Goal: Information Seeking & Learning: Learn about a topic

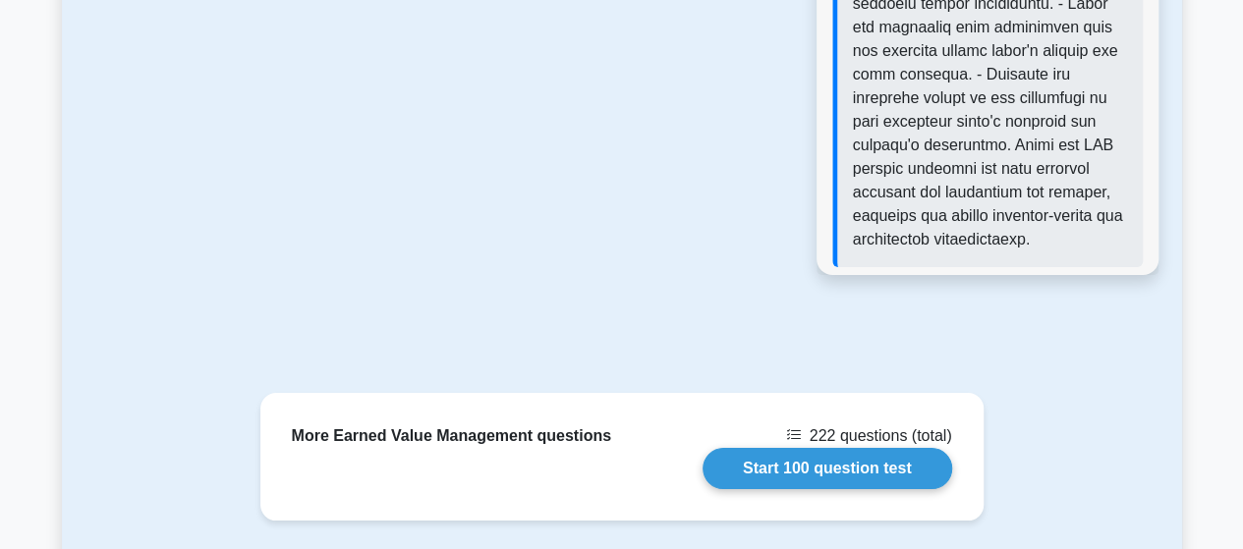
scroll to position [3719, 0]
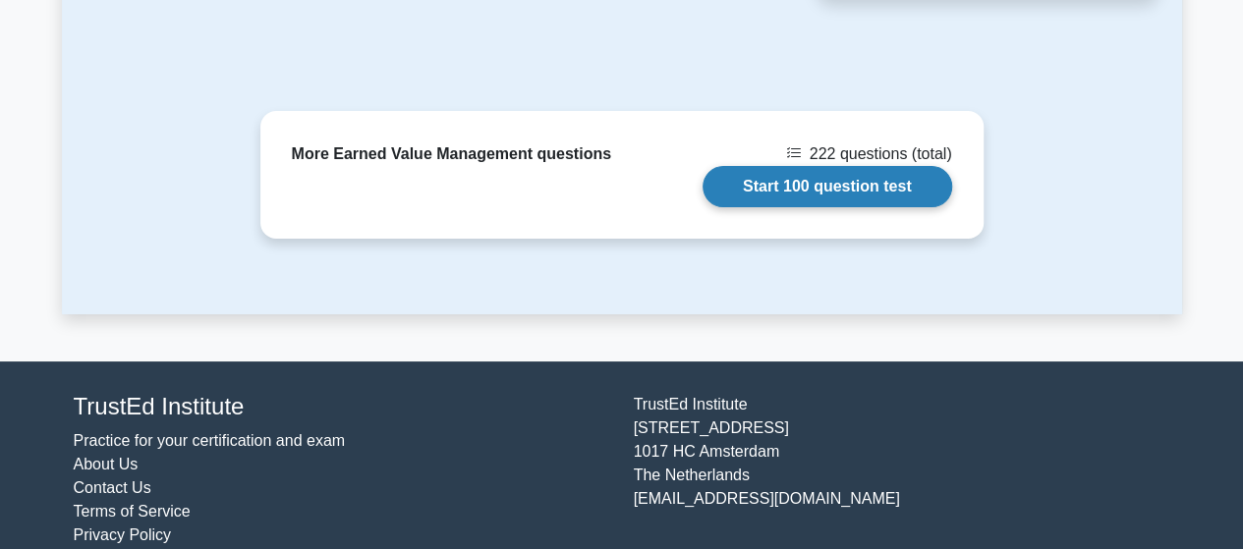
click at [818, 166] on link "Start 100 question test" at bounding box center [828, 186] width 250 height 41
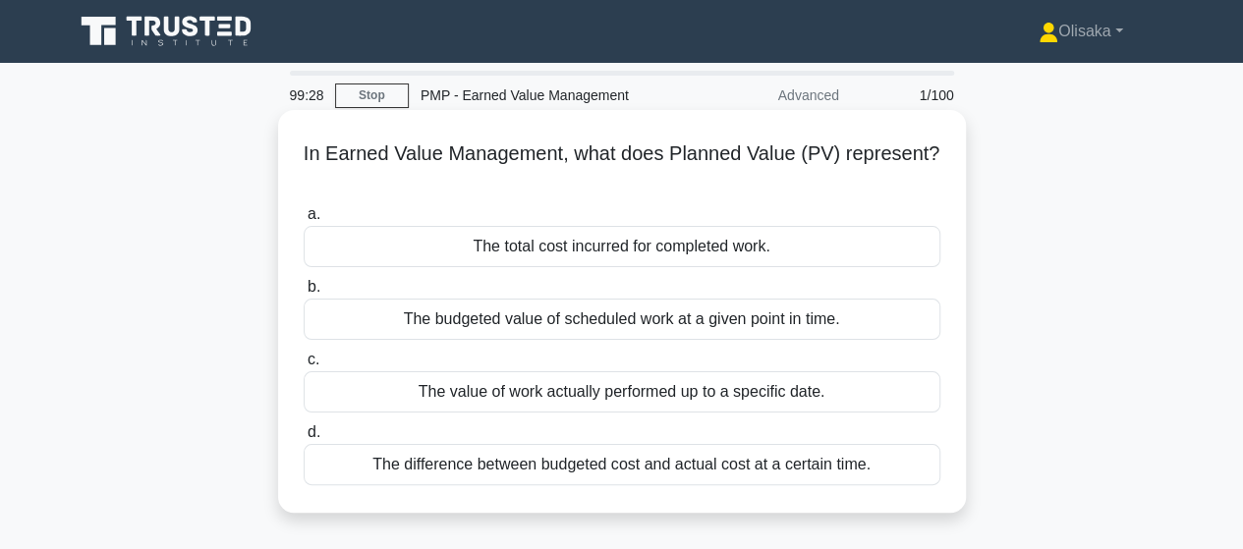
click at [551, 328] on div "The budgeted value of scheduled work at a given point in time." at bounding box center [622, 319] width 637 height 41
click at [304, 294] on input "b. The budgeted value of scheduled work at a given point in time." at bounding box center [304, 287] width 0 height 13
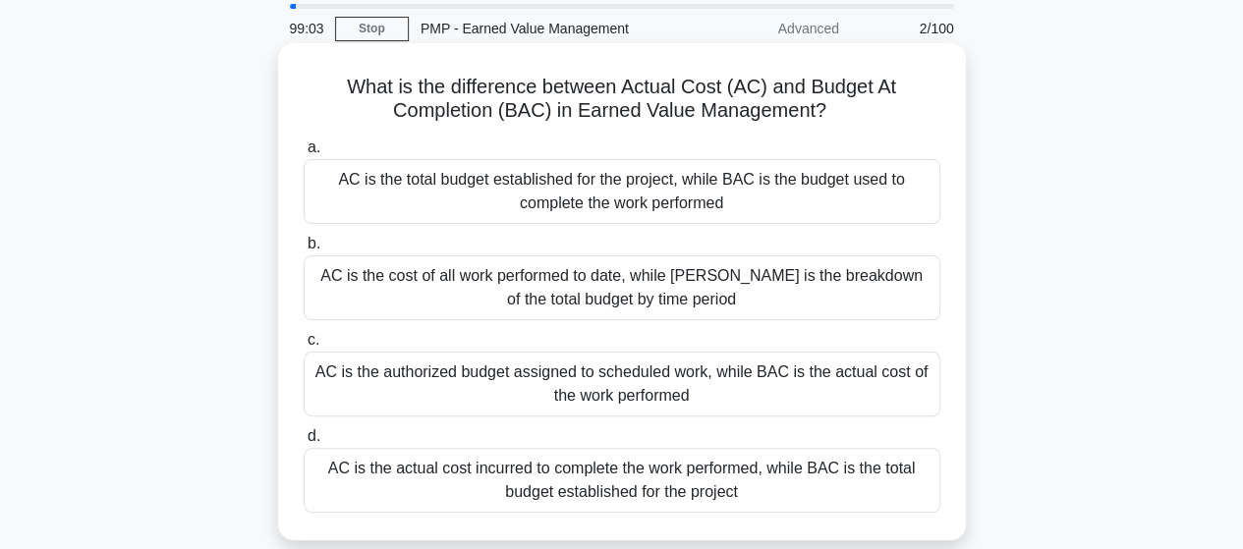
scroll to position [98, 0]
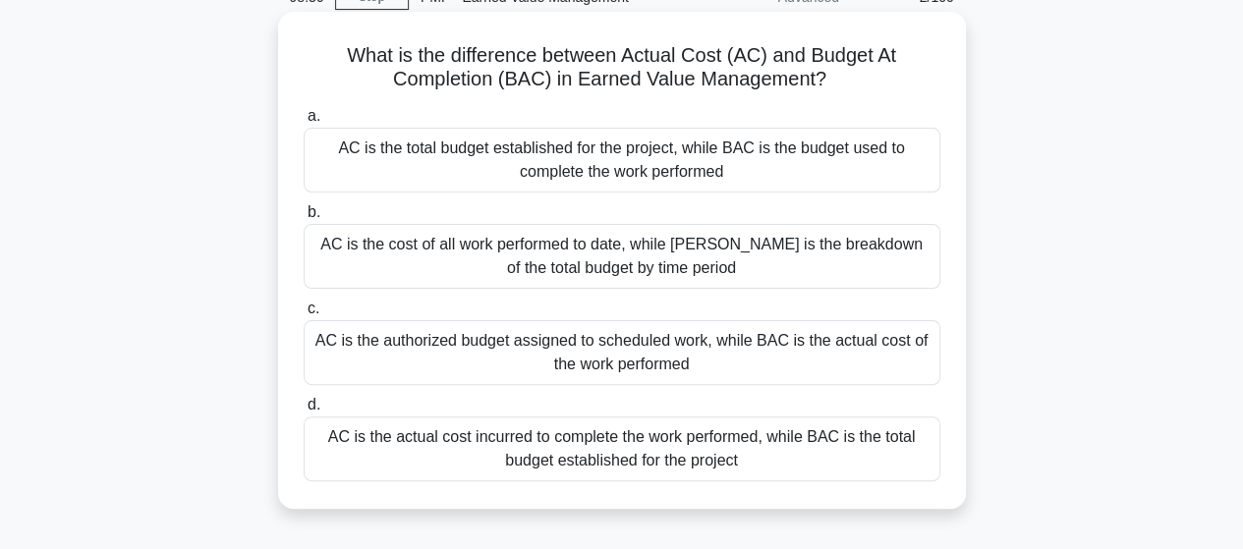
click at [598, 457] on div "AC is the actual cost incurred to complete the work performed, while BAC is the…" at bounding box center [622, 449] width 637 height 65
click at [304, 412] on input "d. AC is the actual cost incurred to complete the work performed, while [PERSON…" at bounding box center [304, 405] width 0 height 13
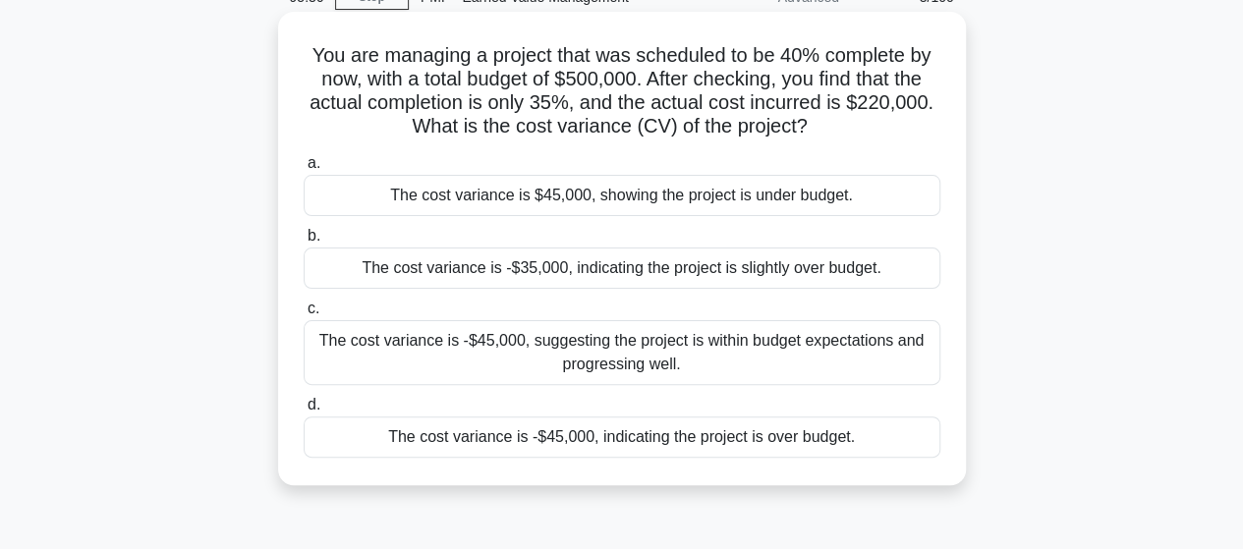
click at [564, 447] on div "The cost variance is -$45,000, indicating the project is over budget." at bounding box center [622, 437] width 637 height 41
click at [304, 412] on input "d. The cost variance is -$45,000, indicating the project is over budget." at bounding box center [304, 405] width 0 height 13
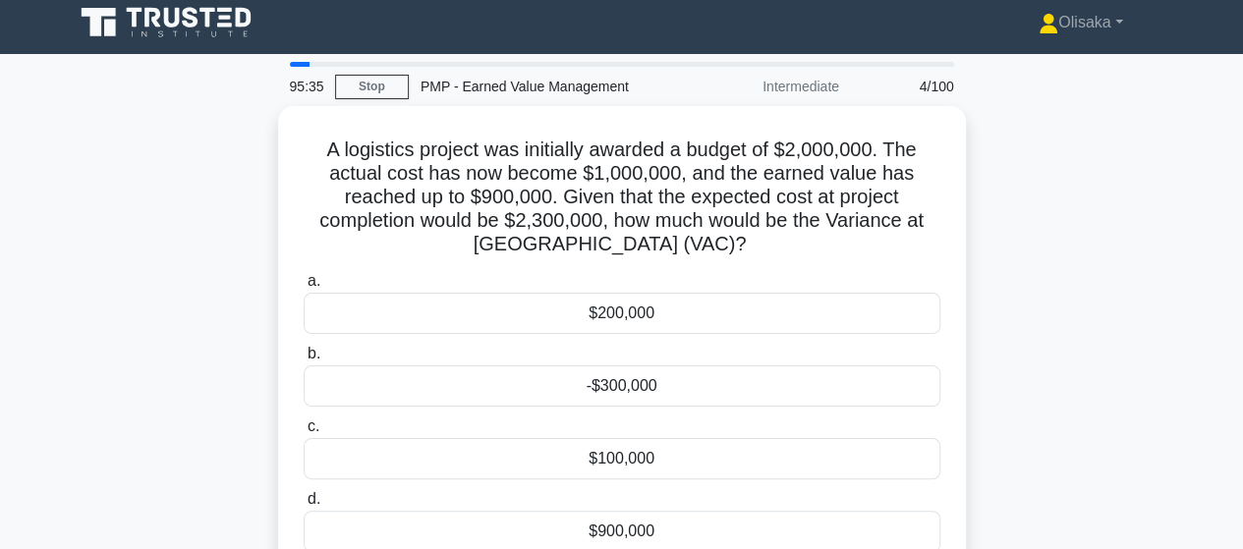
scroll to position [0, 0]
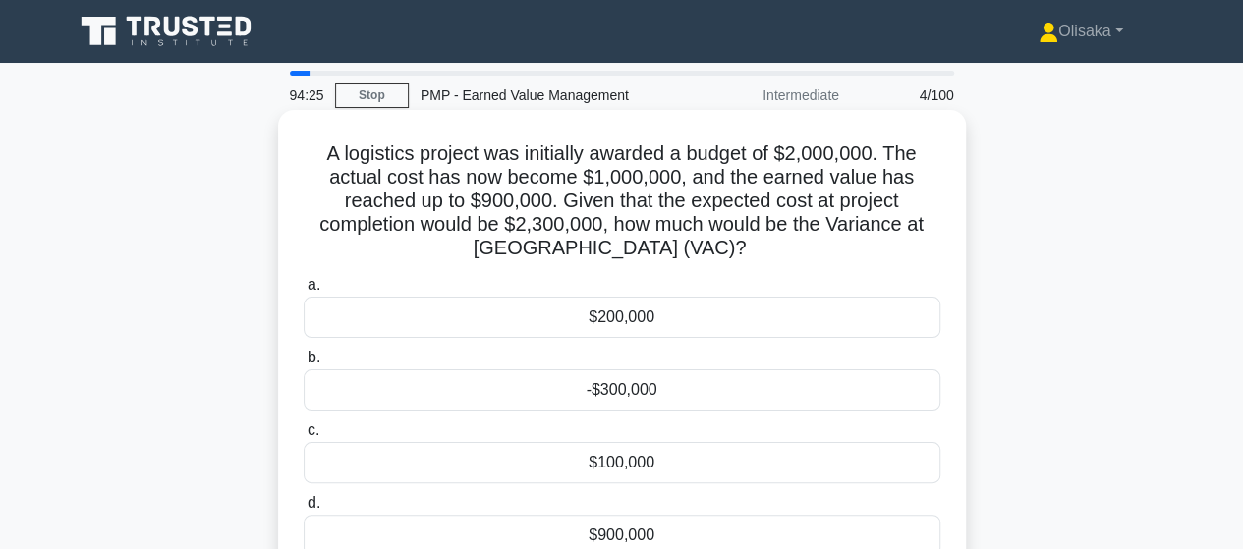
click at [627, 386] on div "-$300,000" at bounding box center [622, 390] width 637 height 41
click at [304, 365] on input "b. -$300,000" at bounding box center [304, 358] width 0 height 13
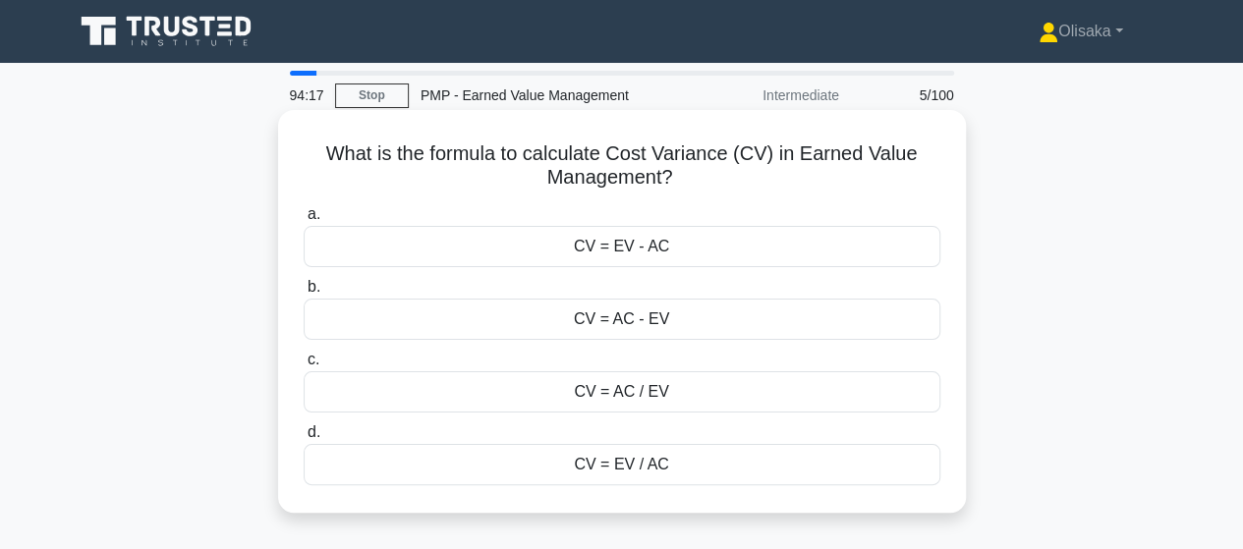
click at [614, 257] on div "CV = EV - AC" at bounding box center [622, 246] width 637 height 41
click at [304, 221] on input "a. CV = EV - AC" at bounding box center [304, 214] width 0 height 13
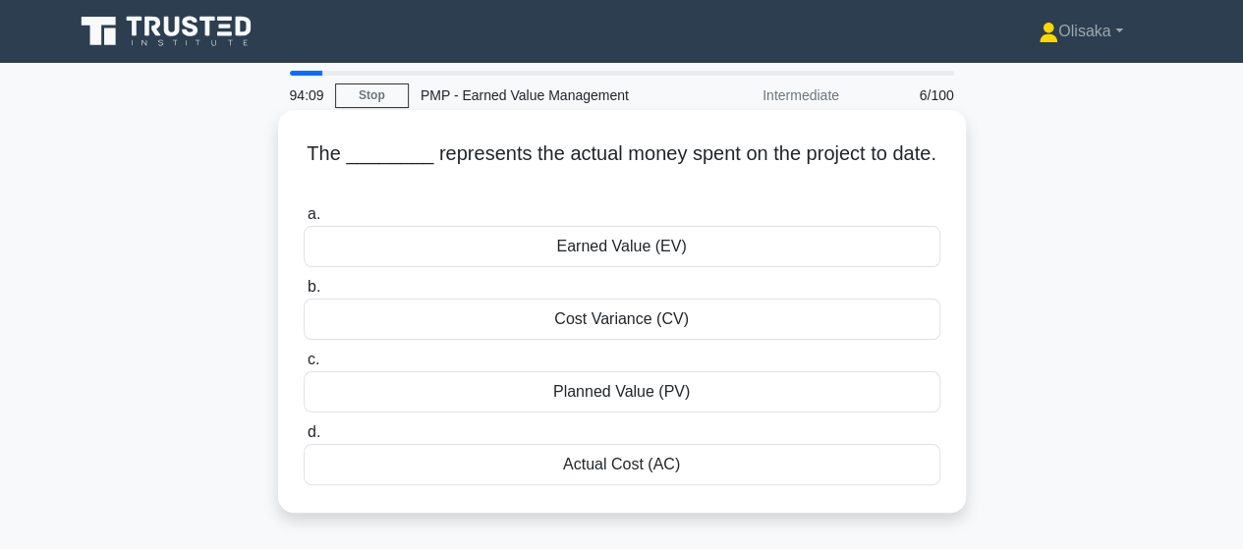
click at [613, 469] on div "Actual Cost (AC)" at bounding box center [622, 464] width 637 height 41
click at [304, 439] on input "d. Actual Cost (AC)" at bounding box center [304, 433] width 0 height 13
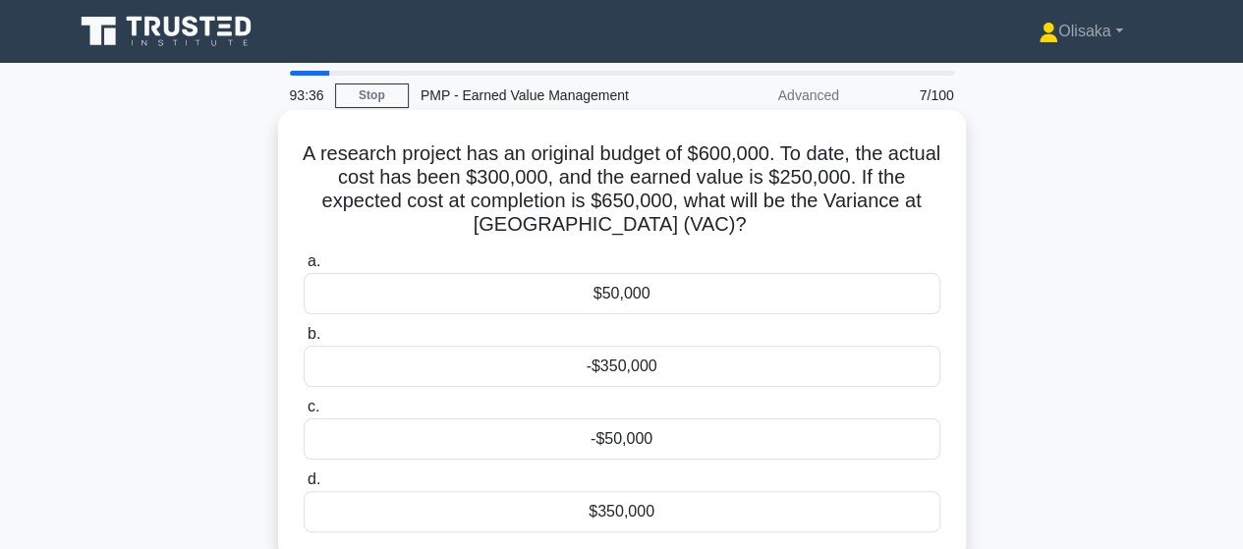
click at [630, 441] on div "-$50,000" at bounding box center [622, 439] width 637 height 41
click at [304, 414] on input "c. -$50,000" at bounding box center [304, 407] width 0 height 13
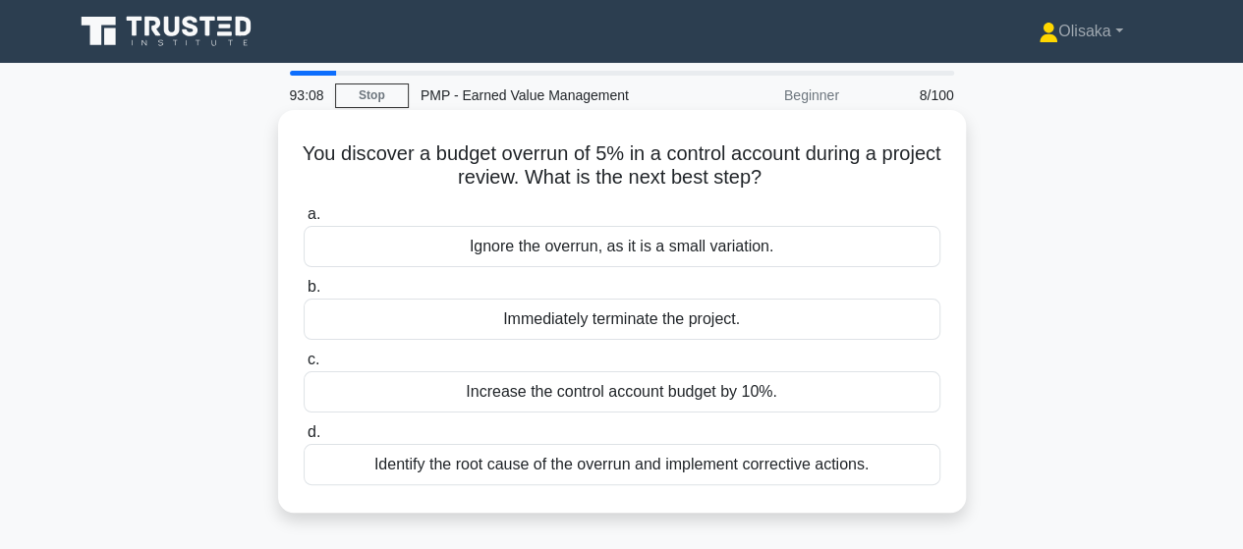
click at [625, 465] on div "Identify the root cause of the overrun and implement corrective actions." at bounding box center [622, 464] width 637 height 41
click at [304, 439] on input "d. Identify the root cause of the overrun and implement corrective actions." at bounding box center [304, 433] width 0 height 13
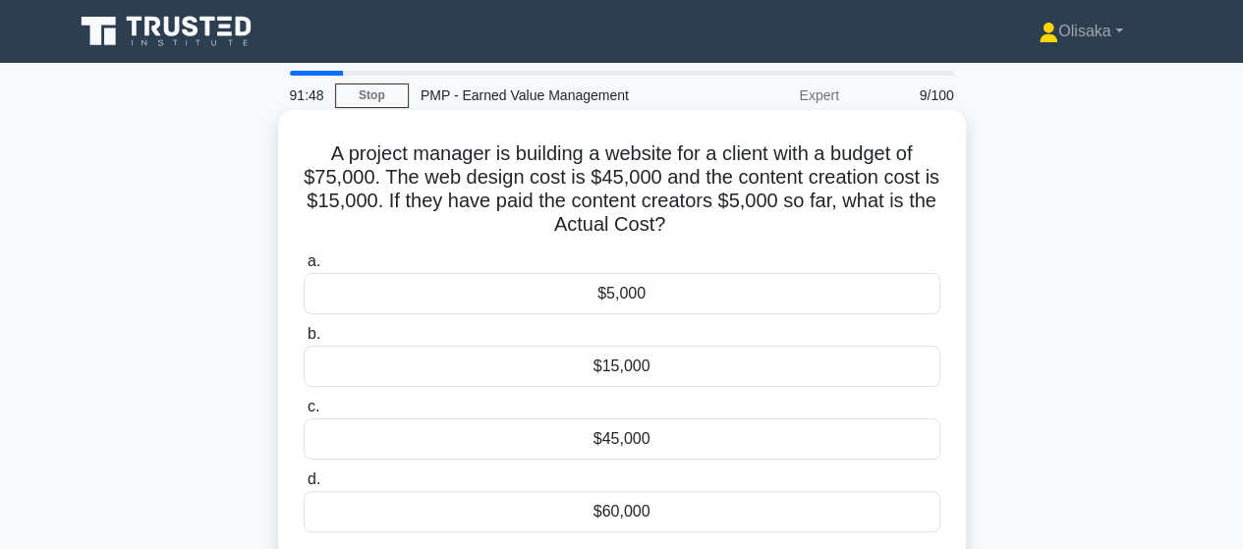
click at [589, 303] on div "$5,000" at bounding box center [622, 293] width 637 height 41
click at [304, 268] on input "a. $5,000" at bounding box center [304, 262] width 0 height 13
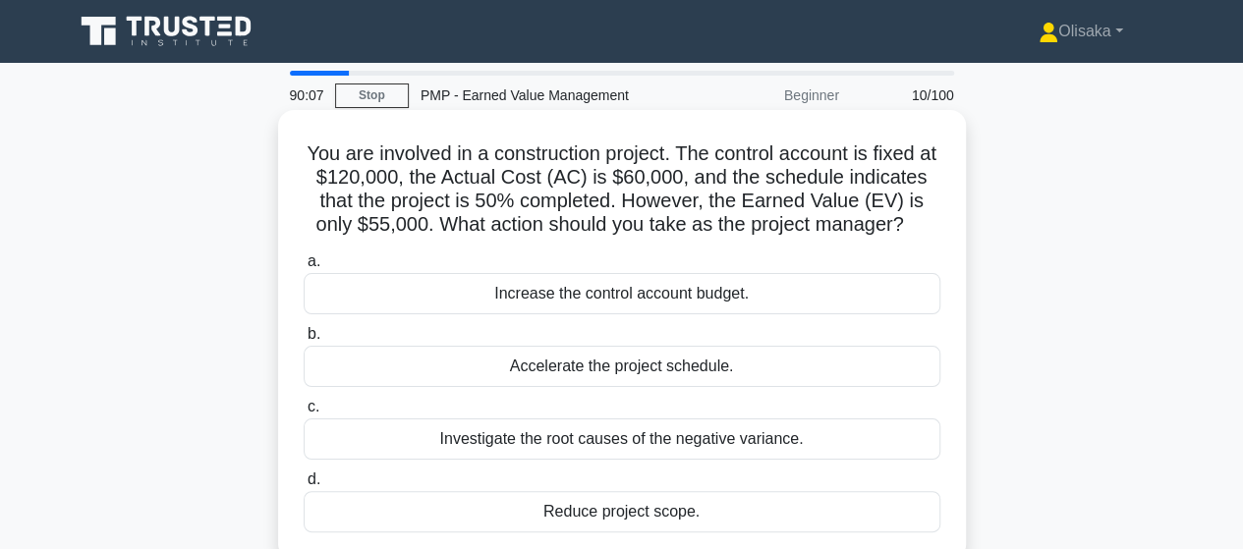
click at [600, 441] on div "Investigate the root causes of the negative variance." at bounding box center [622, 439] width 637 height 41
click at [304, 414] on input "c. Investigate the root causes of the negative variance." at bounding box center [304, 407] width 0 height 13
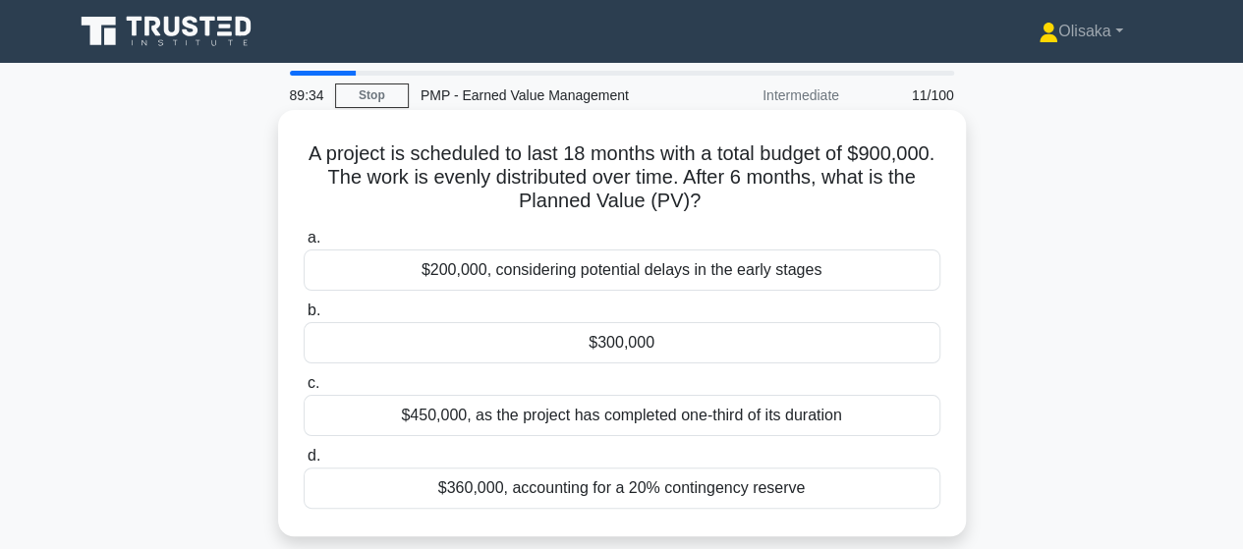
click at [606, 351] on div "$300,000" at bounding box center [622, 342] width 637 height 41
click at [304, 317] on input "b. $300,000" at bounding box center [304, 311] width 0 height 13
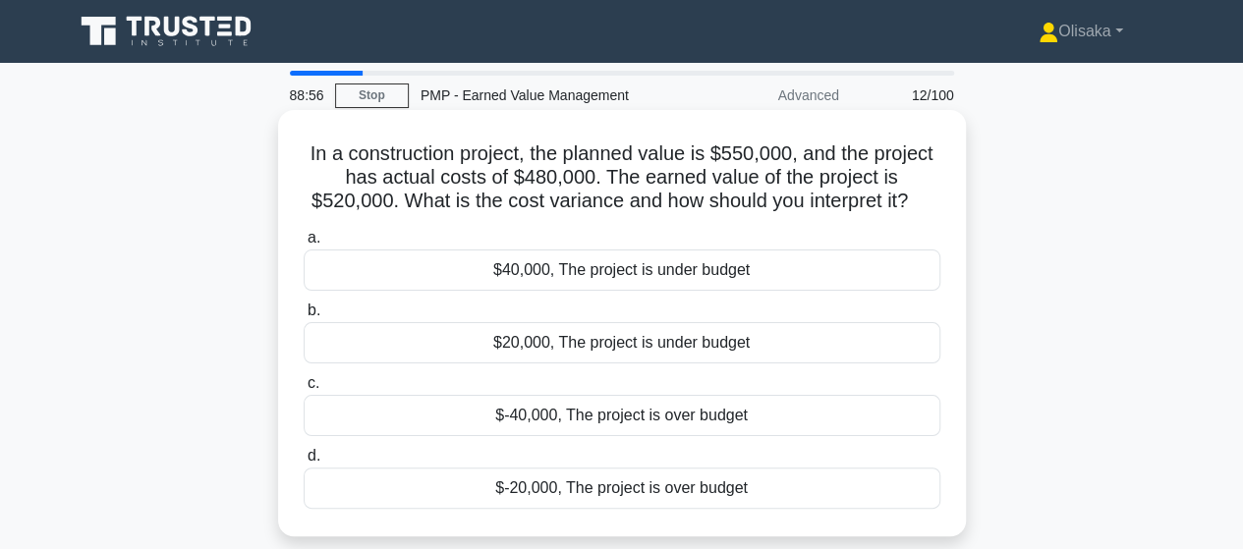
click at [600, 272] on div "$40,000, The project is under budget" at bounding box center [622, 270] width 637 height 41
click at [304, 245] on input "a. $40,000, The project is under budget" at bounding box center [304, 238] width 0 height 13
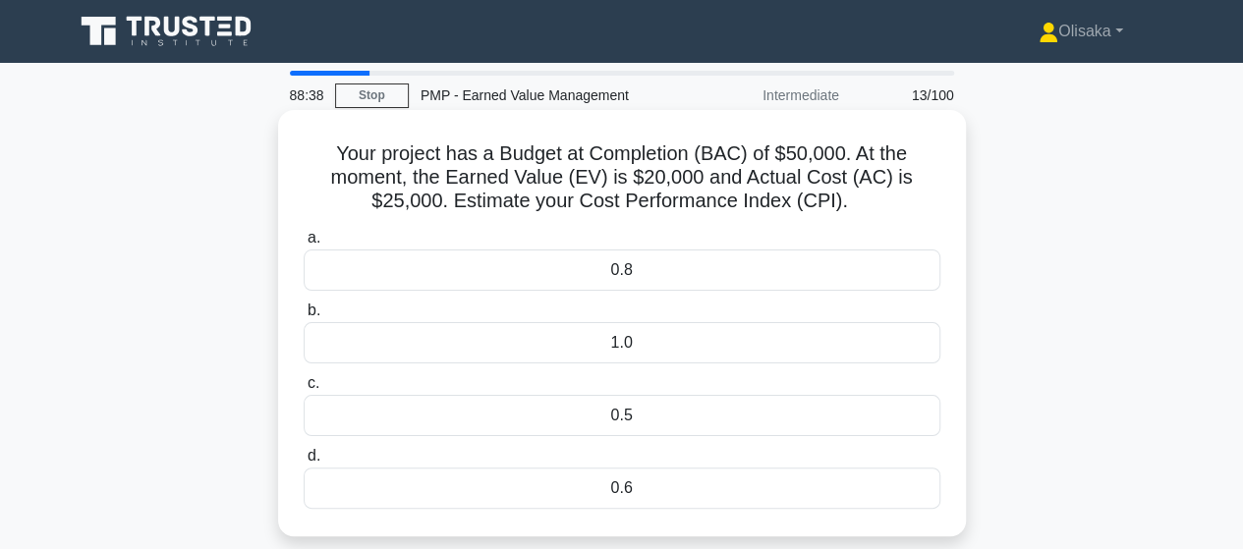
click at [611, 276] on div "0.8" at bounding box center [622, 270] width 637 height 41
click at [304, 245] on input "a. 0.8" at bounding box center [304, 238] width 0 height 13
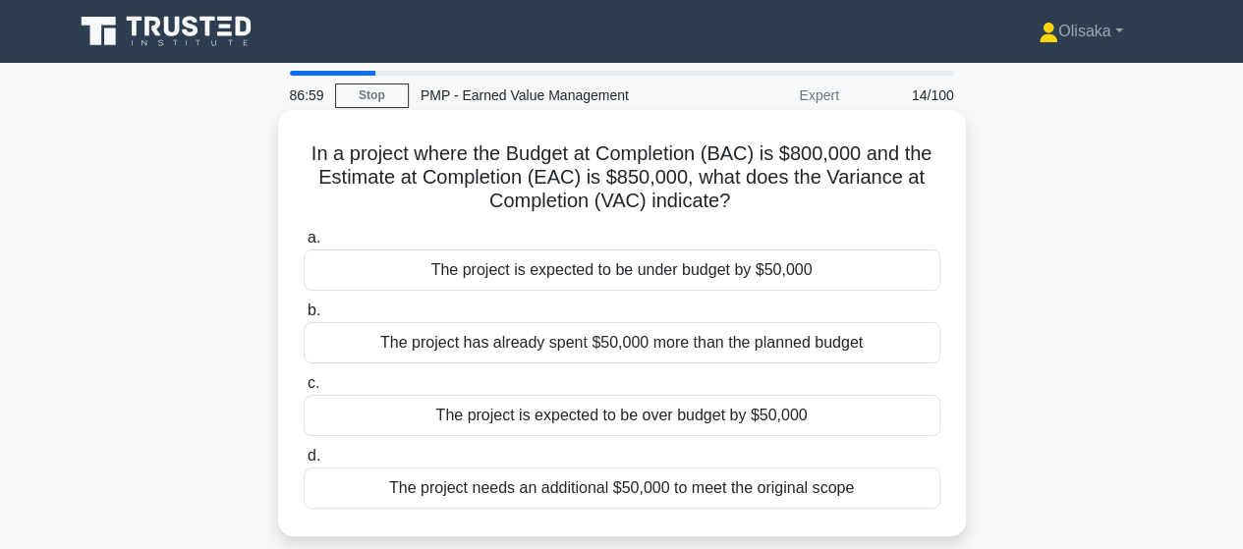
click at [597, 419] on div "The project is expected to be over budget by $50,000" at bounding box center [622, 415] width 637 height 41
click at [304, 390] on input "c. The project is expected to be over budget by $50,000" at bounding box center [304, 383] width 0 height 13
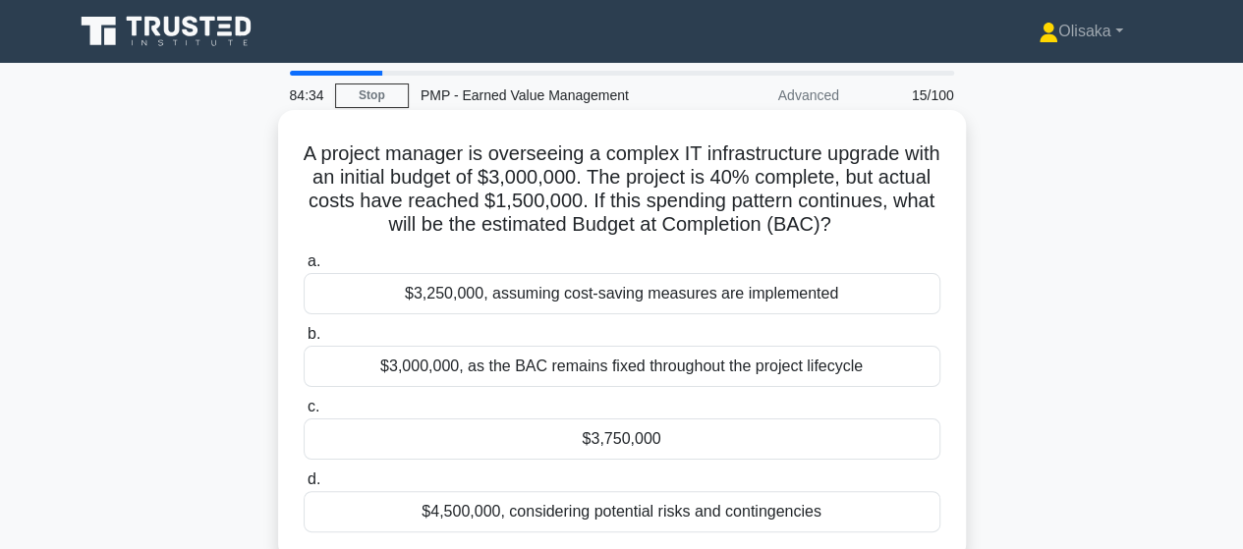
click at [632, 437] on div "$3,750,000" at bounding box center [622, 439] width 637 height 41
click at [304, 414] on input "c. $3,750,000" at bounding box center [304, 407] width 0 height 13
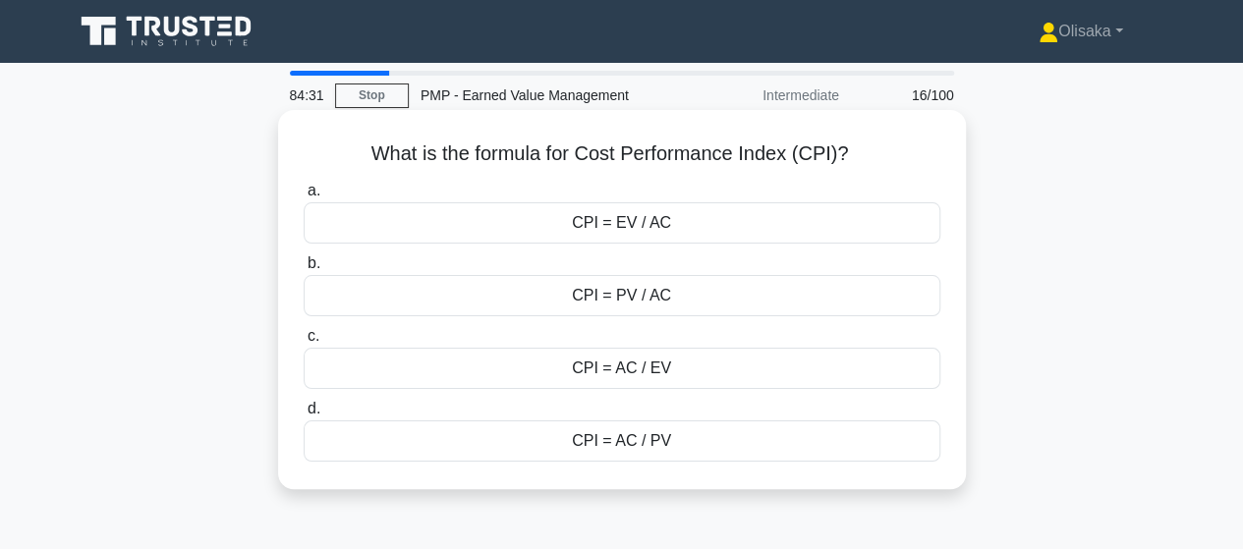
click at [659, 231] on div "CPI = EV / AC" at bounding box center [622, 222] width 637 height 41
click at [304, 198] on input "a. CPI = EV / AC" at bounding box center [304, 191] width 0 height 13
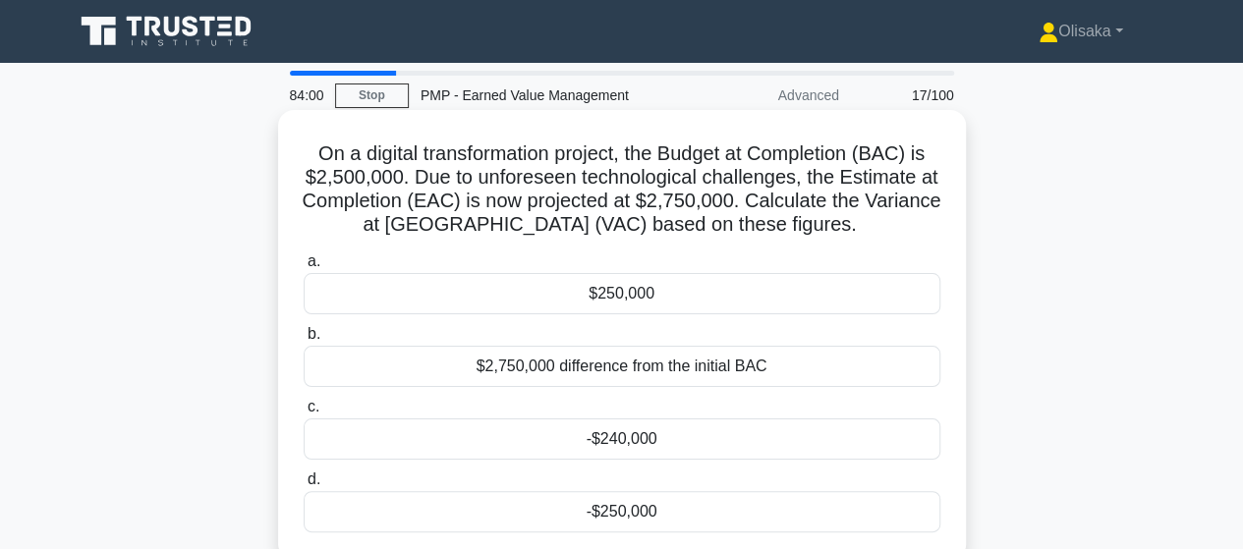
click at [622, 509] on div "-$250,000" at bounding box center [622, 511] width 637 height 41
click at [304, 486] on input "d. -$250,000" at bounding box center [304, 480] width 0 height 13
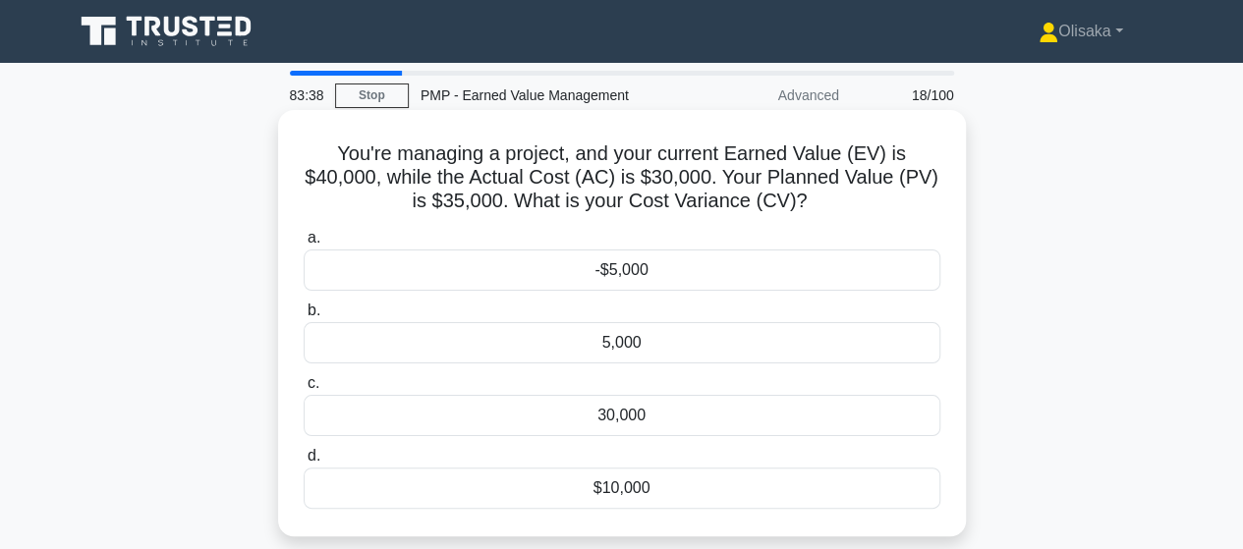
click at [606, 494] on div "$10,000" at bounding box center [622, 488] width 637 height 41
click at [304, 463] on input "d. $10,000" at bounding box center [304, 456] width 0 height 13
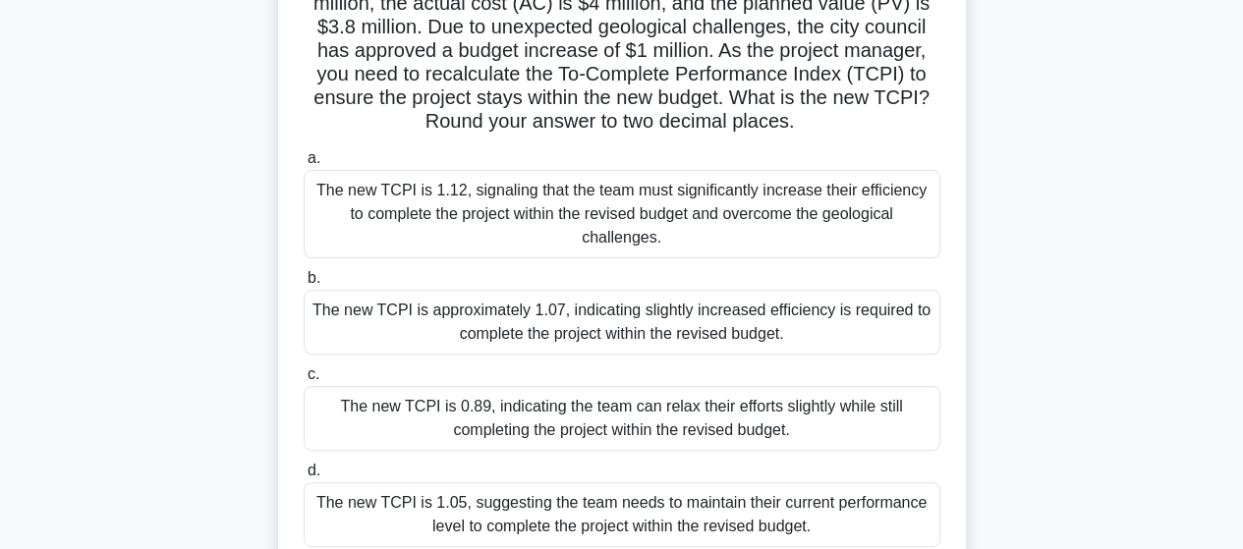
scroll to position [295, 0]
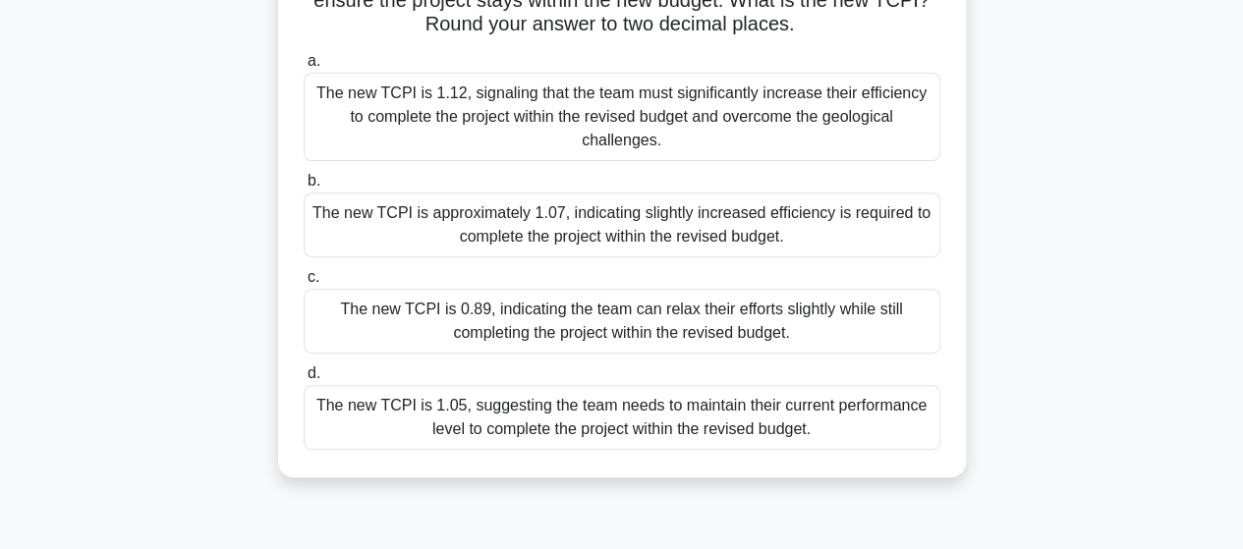
click at [604, 206] on div "The new TCPI is approximately 1.07, indicating slightly increased efficiency is…" at bounding box center [622, 225] width 637 height 65
click at [304, 188] on input "b. The new TCPI is approximately 1.07, indicating slightly increased efficiency…" at bounding box center [304, 181] width 0 height 13
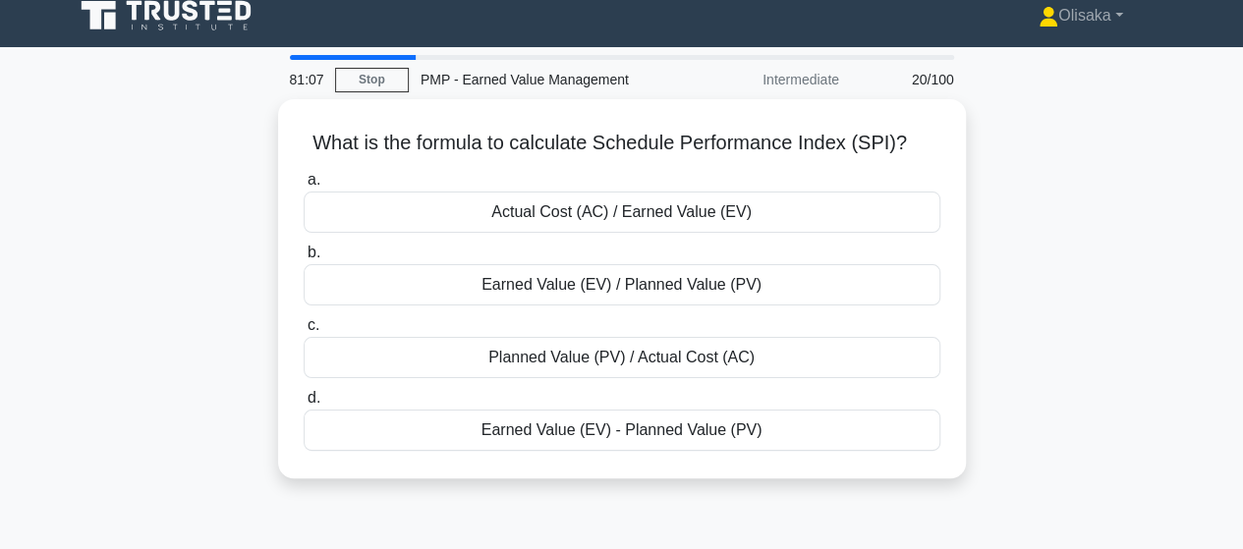
scroll to position [0, 0]
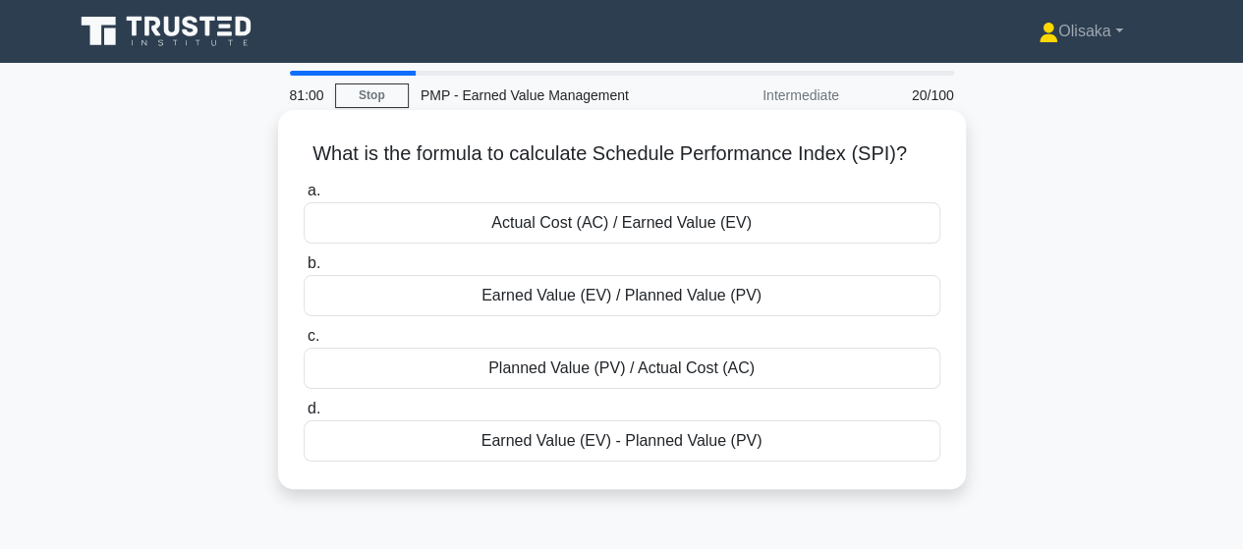
click at [596, 302] on div "Earned Value (EV) / Planned Value (PV)" at bounding box center [622, 295] width 637 height 41
click at [304, 270] on input "b. Earned Value (EV) / Planned Value (PV)" at bounding box center [304, 263] width 0 height 13
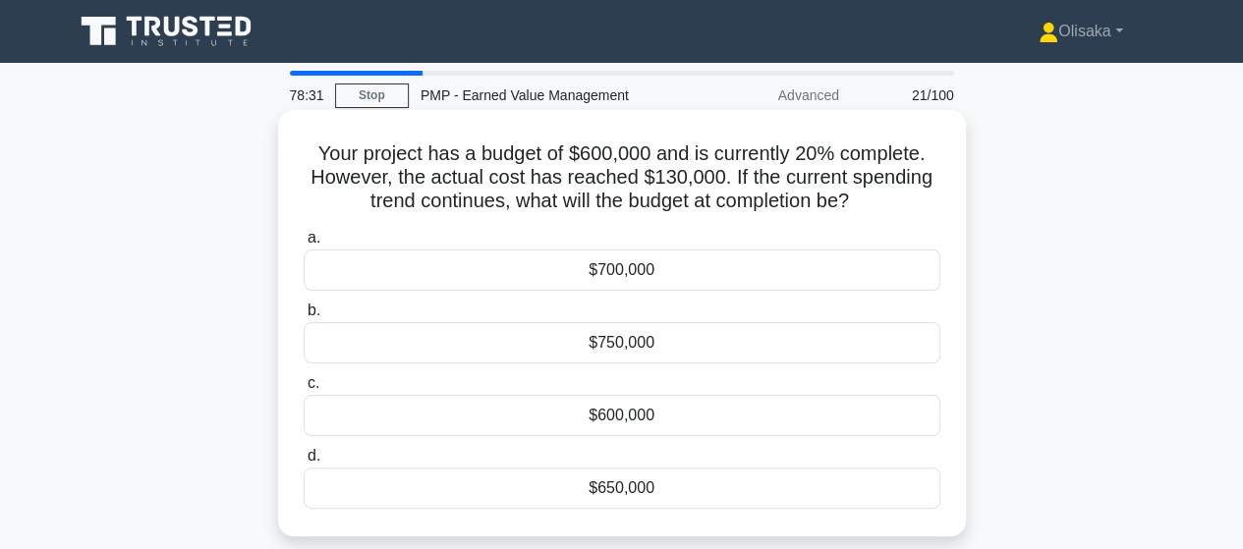
click at [629, 492] on div "$650,000" at bounding box center [622, 488] width 637 height 41
click at [304, 463] on input "d. $650,000" at bounding box center [304, 456] width 0 height 13
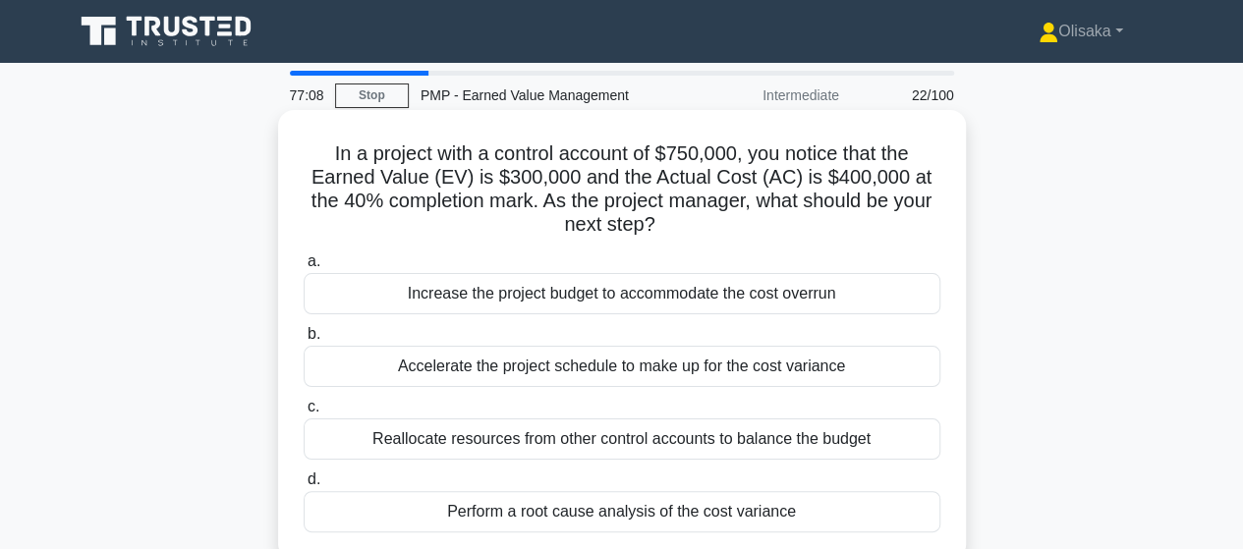
click at [527, 518] on div "Perform a root cause analysis of the cost variance" at bounding box center [622, 511] width 637 height 41
click at [304, 486] on input "d. Perform a root cause analysis of the cost variance" at bounding box center [304, 480] width 0 height 13
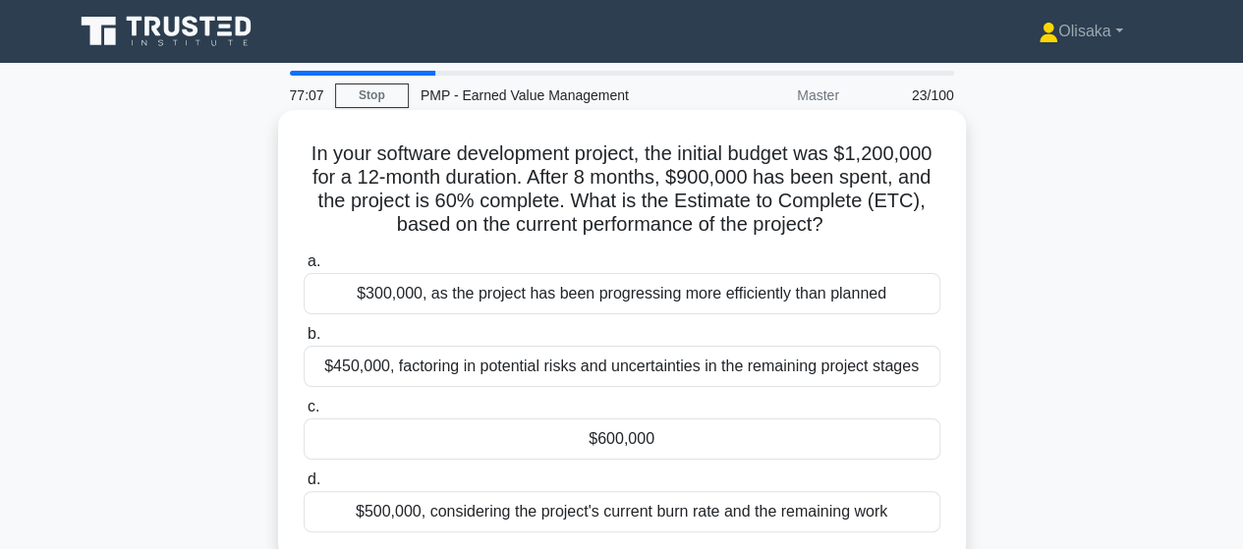
scroll to position [98, 0]
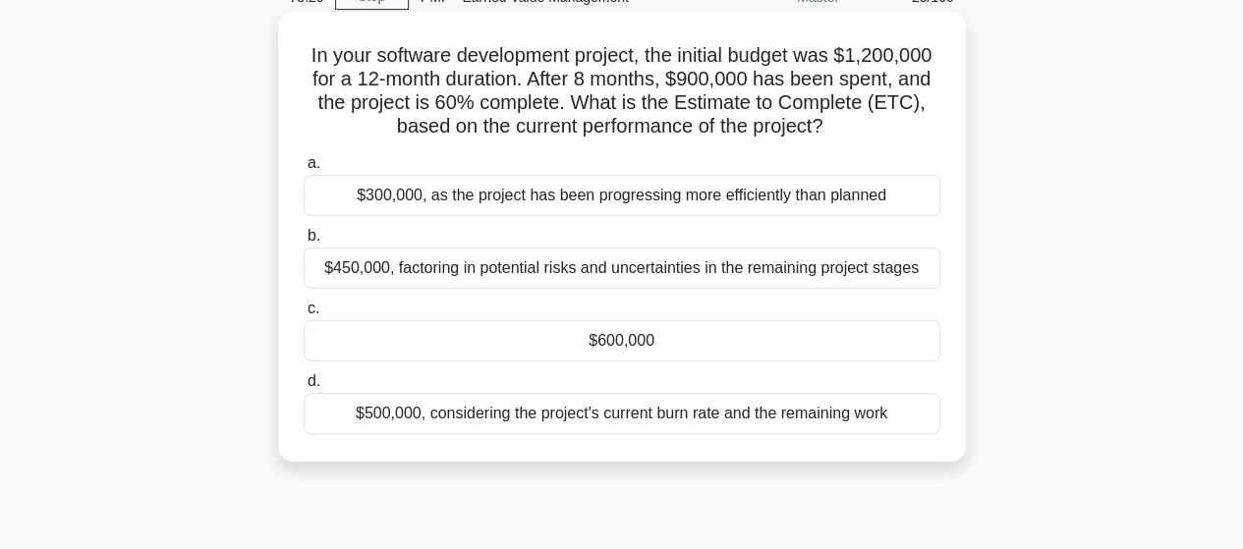
click at [622, 339] on div "$600,000" at bounding box center [622, 340] width 637 height 41
click at [304, 315] on input "c. $600,000" at bounding box center [304, 309] width 0 height 13
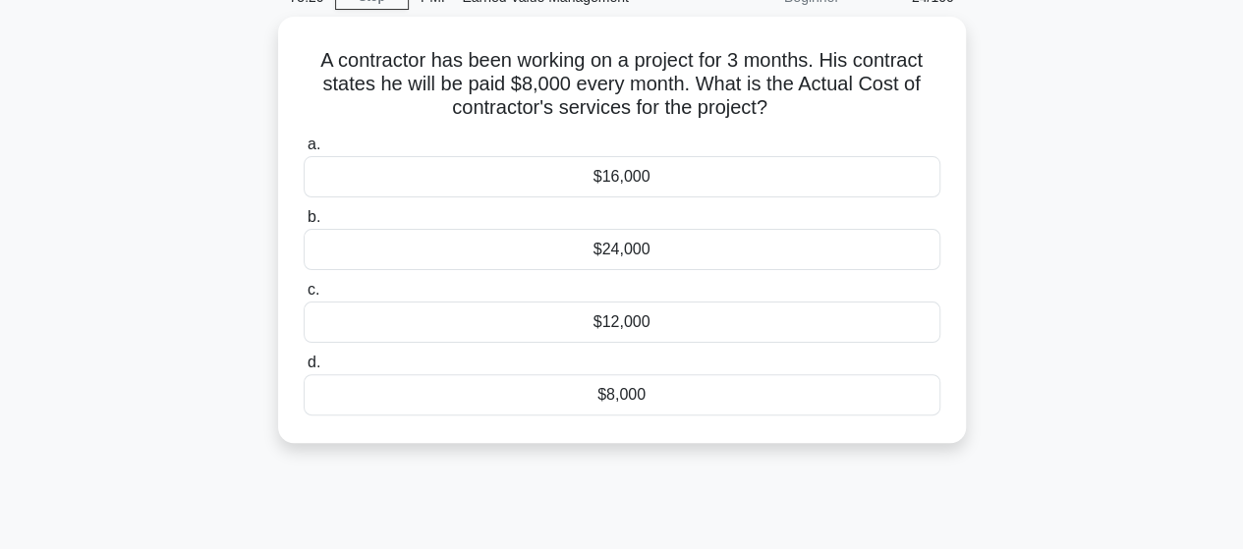
scroll to position [0, 0]
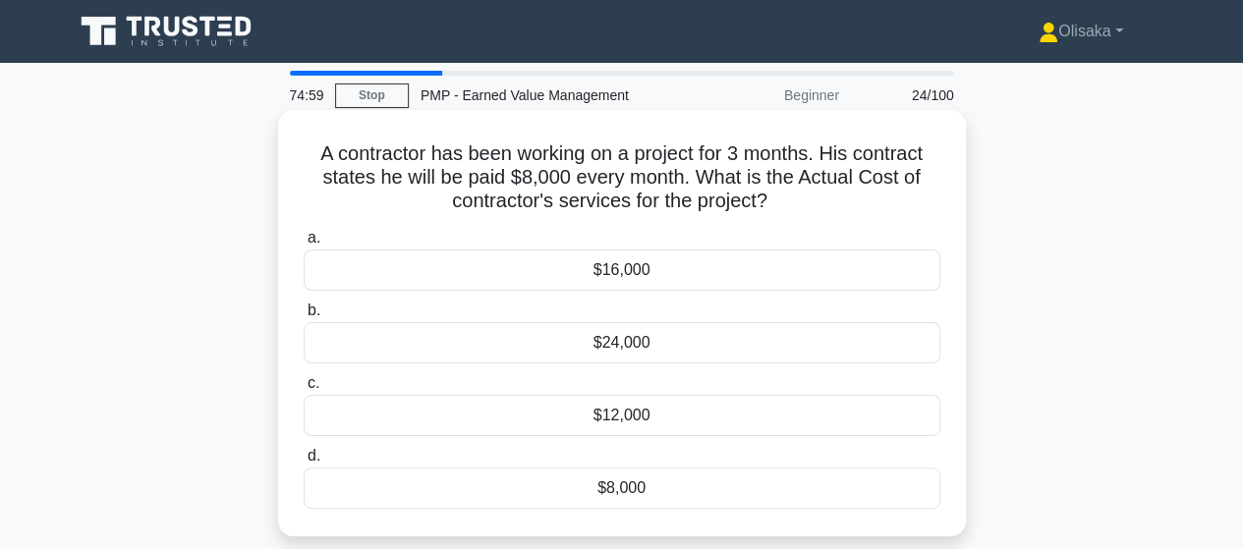
click at [623, 351] on div "$24,000" at bounding box center [622, 342] width 637 height 41
click at [304, 317] on input "b. $24,000" at bounding box center [304, 311] width 0 height 13
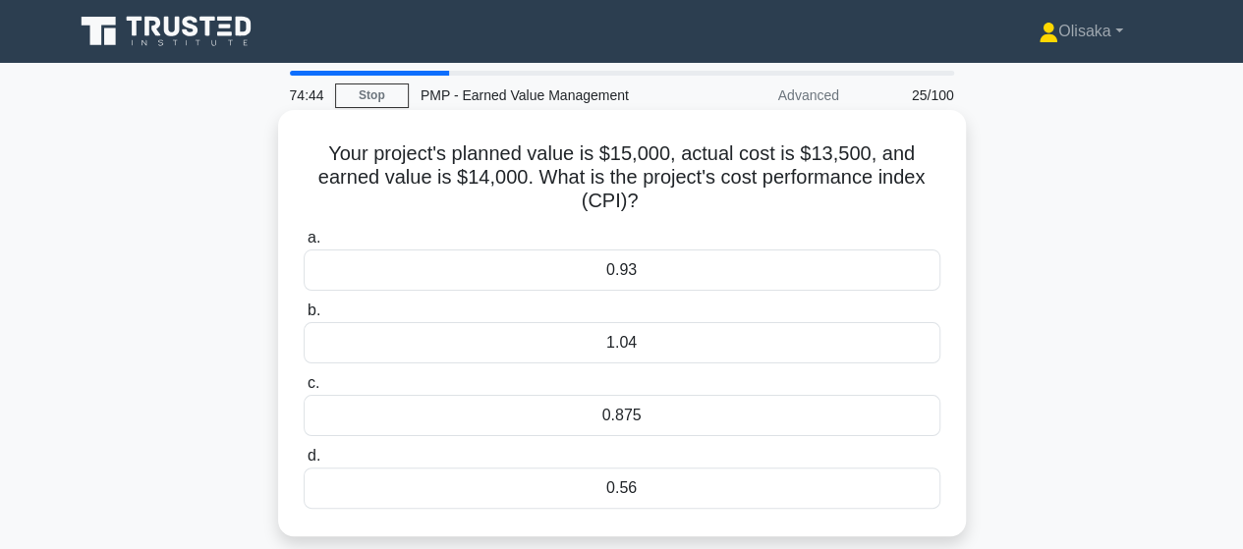
click at [649, 344] on div "1.04" at bounding box center [622, 342] width 637 height 41
click at [304, 317] on input "b. 1.04" at bounding box center [304, 311] width 0 height 13
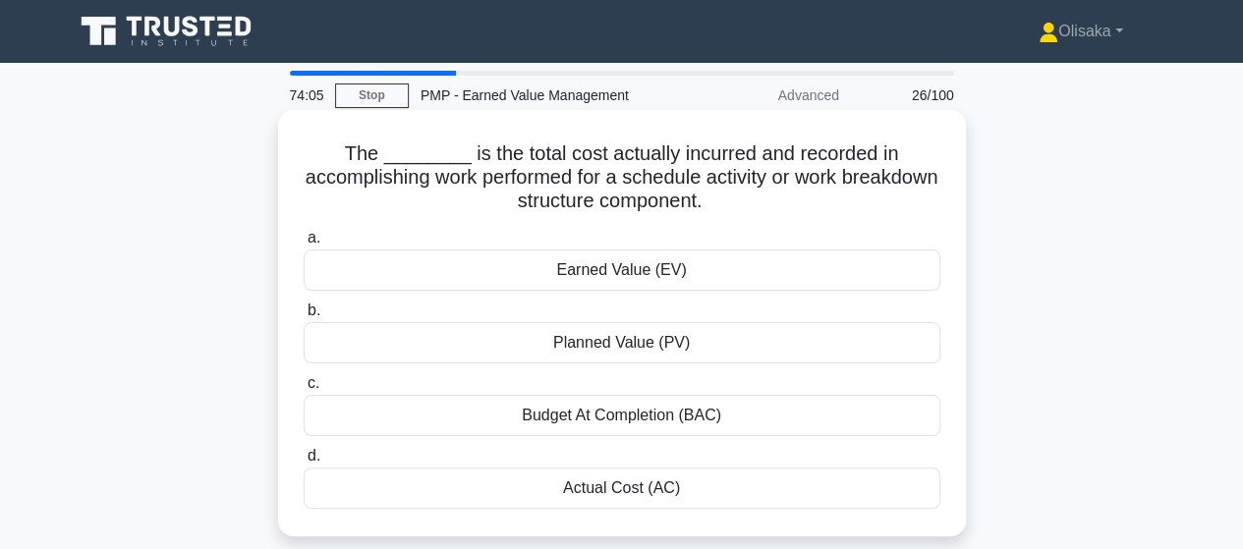
click at [603, 483] on div "Actual Cost (AC)" at bounding box center [622, 488] width 637 height 41
click at [304, 463] on input "d. Actual Cost (AC)" at bounding box center [304, 456] width 0 height 13
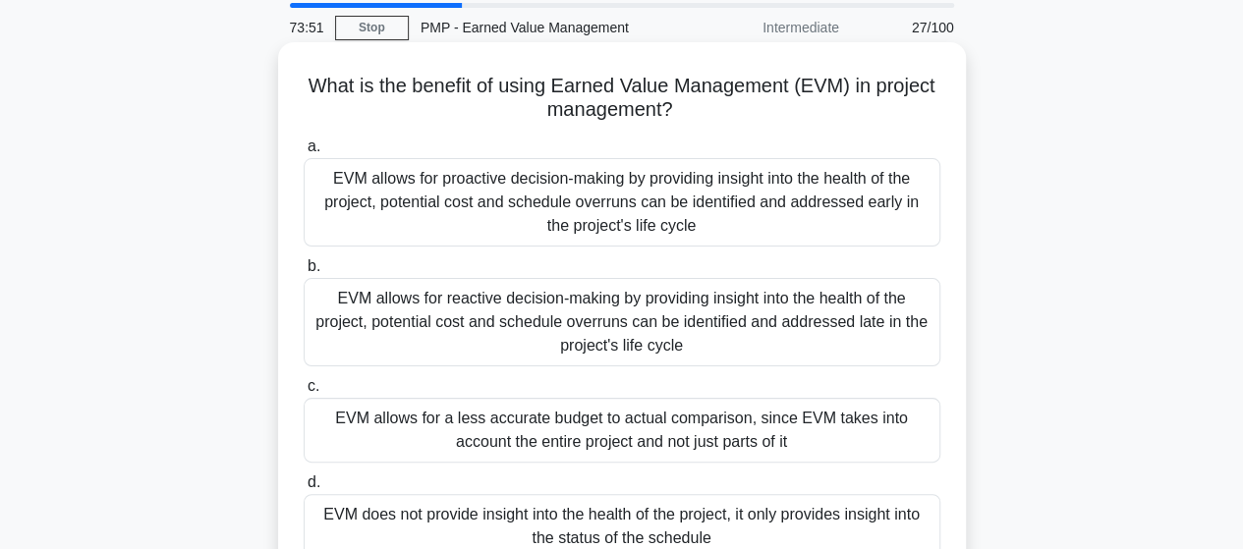
scroll to position [98, 0]
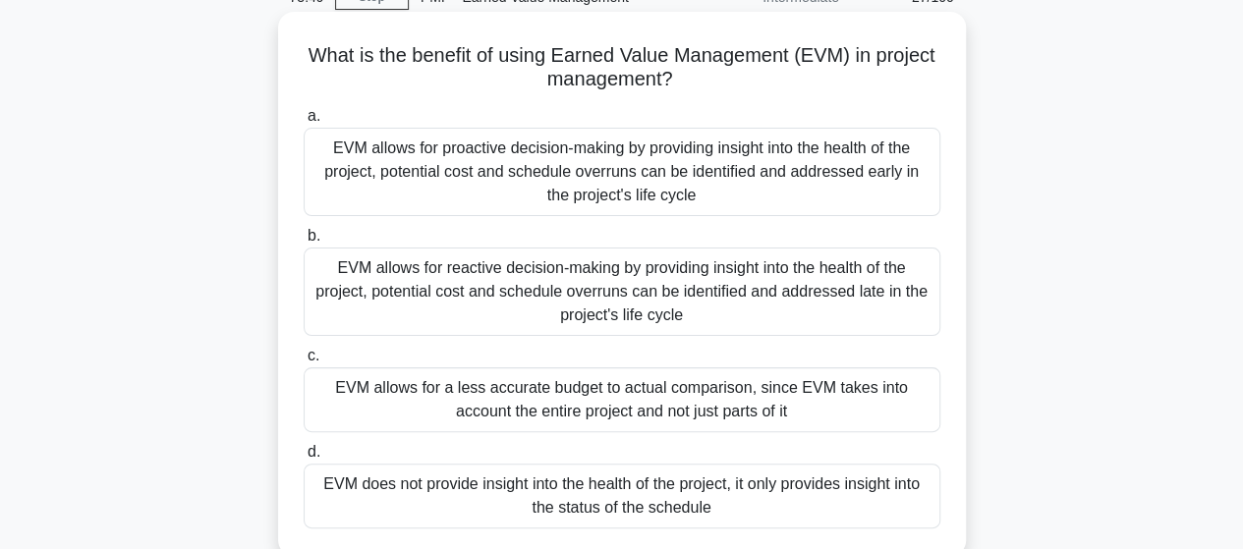
click at [477, 189] on div "EVM allows for proactive decision-making by providing insight into the health o…" at bounding box center [622, 172] width 637 height 88
click at [304, 123] on input "a. EVM allows for proactive decision-making by providing insight into the healt…" at bounding box center [304, 116] width 0 height 13
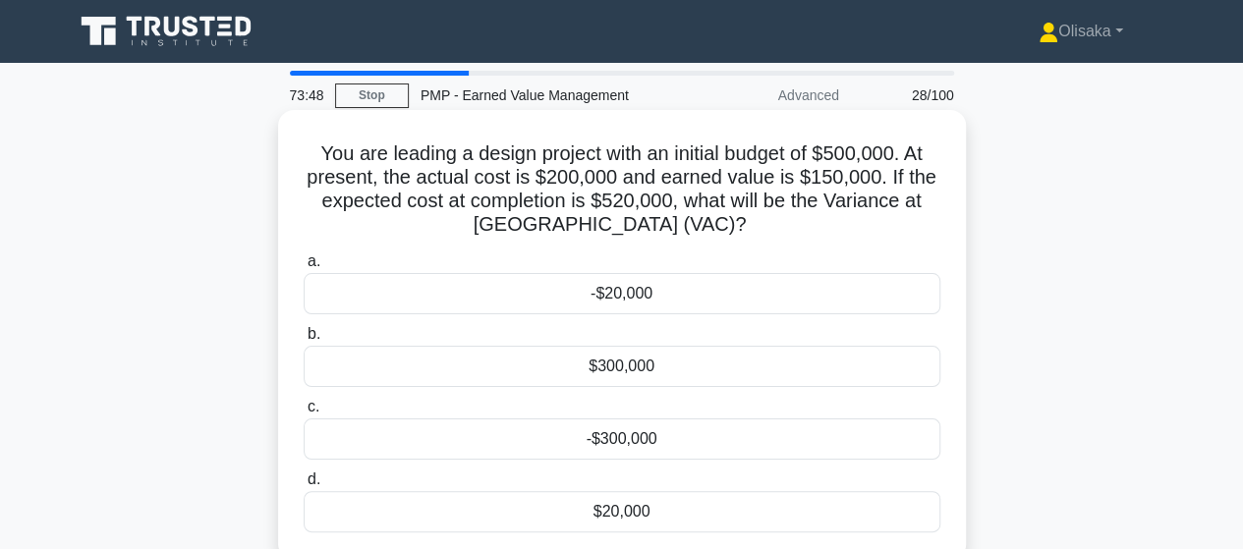
scroll to position [0, 0]
click at [629, 303] on div "-$20,000" at bounding box center [622, 293] width 637 height 41
click at [304, 268] on input "a. -$20,000" at bounding box center [304, 262] width 0 height 13
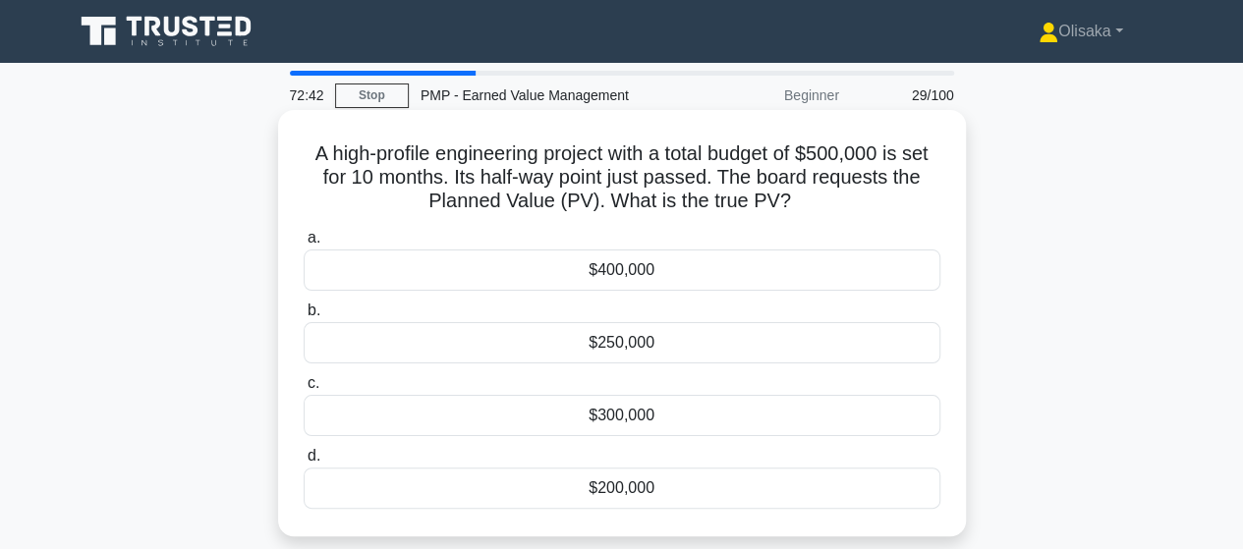
click at [625, 349] on div "$250,000" at bounding box center [622, 342] width 637 height 41
click at [304, 317] on input "b. $250,000" at bounding box center [304, 311] width 0 height 13
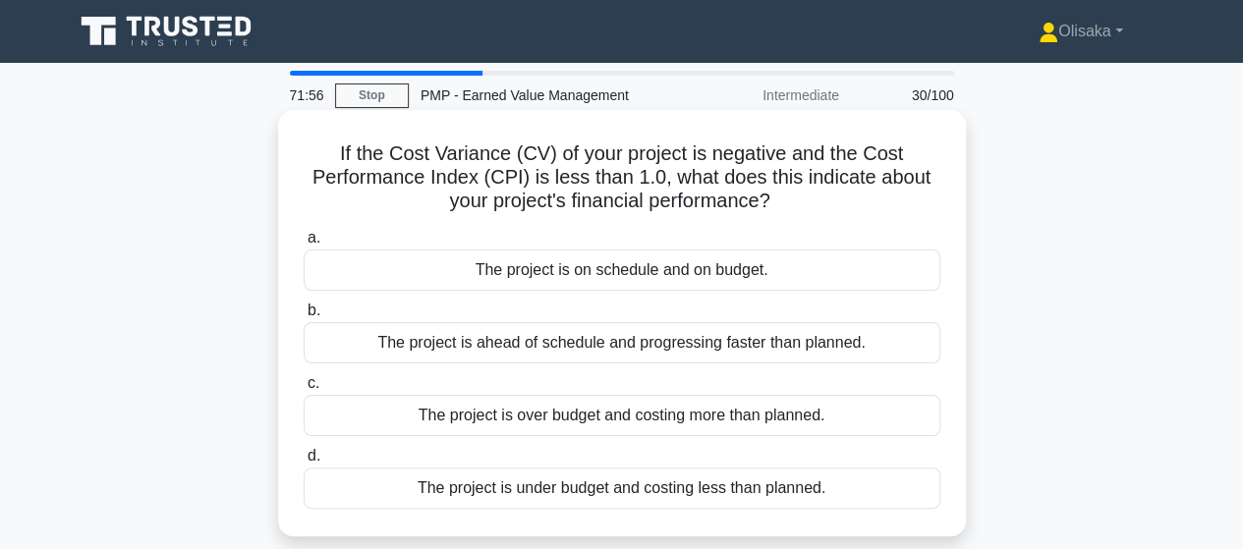
click at [575, 420] on div "The project is over budget and costing more than planned." at bounding box center [622, 415] width 637 height 41
click at [304, 390] on input "c. The project is over budget and costing more than planned." at bounding box center [304, 383] width 0 height 13
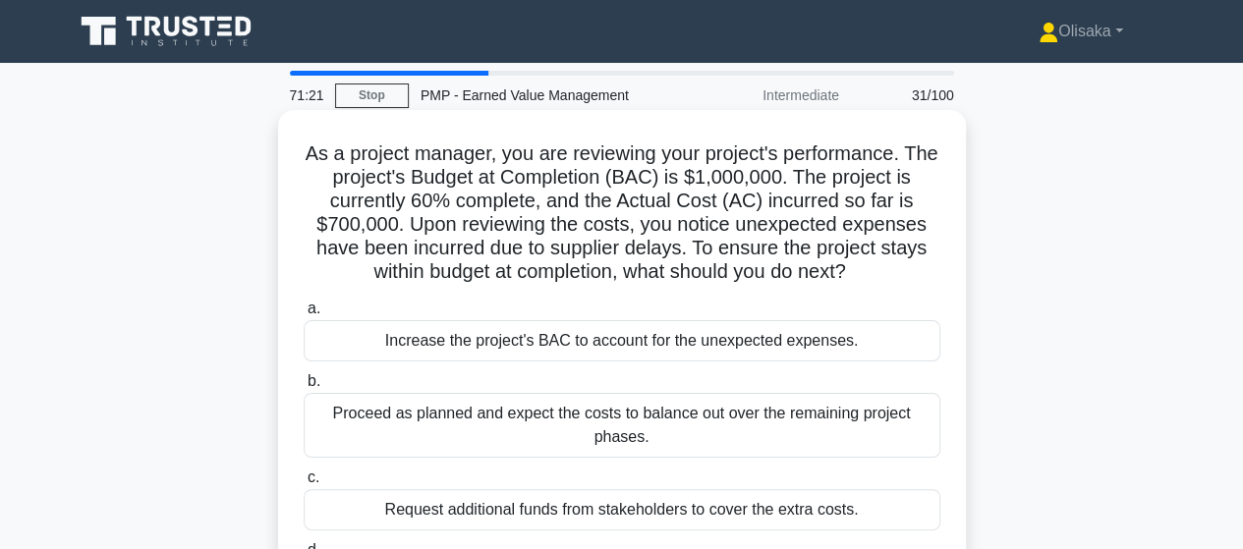
scroll to position [98, 0]
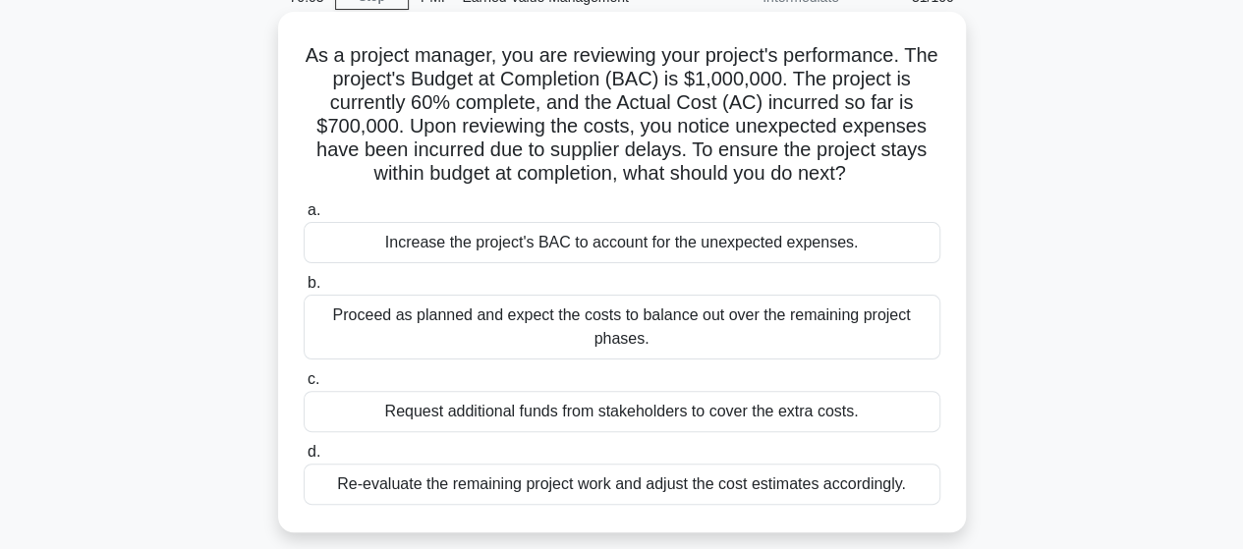
click at [558, 485] on div "Re-evaluate the remaining project work and adjust the cost estimates accordingl…" at bounding box center [622, 484] width 637 height 41
click at [304, 459] on input "d. Re-evaluate the remaining project work and adjust the cost estimates accordi…" at bounding box center [304, 452] width 0 height 13
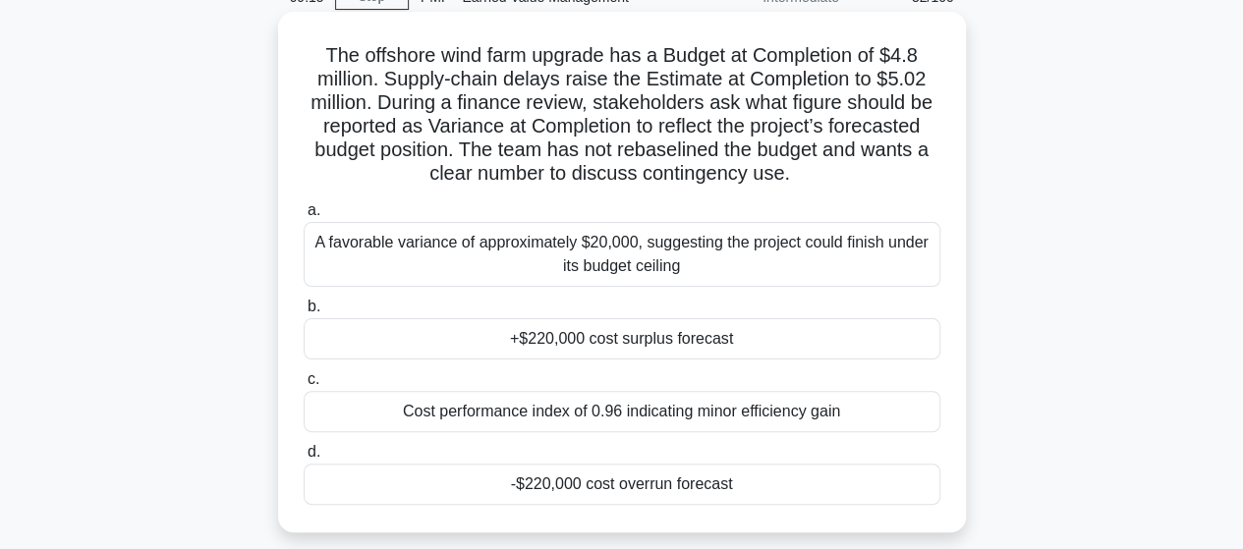
click at [548, 489] on div "-$220,000 cost overrun forecast" at bounding box center [622, 484] width 637 height 41
click at [304, 459] on input "d. -$220,000 cost overrun forecast" at bounding box center [304, 452] width 0 height 13
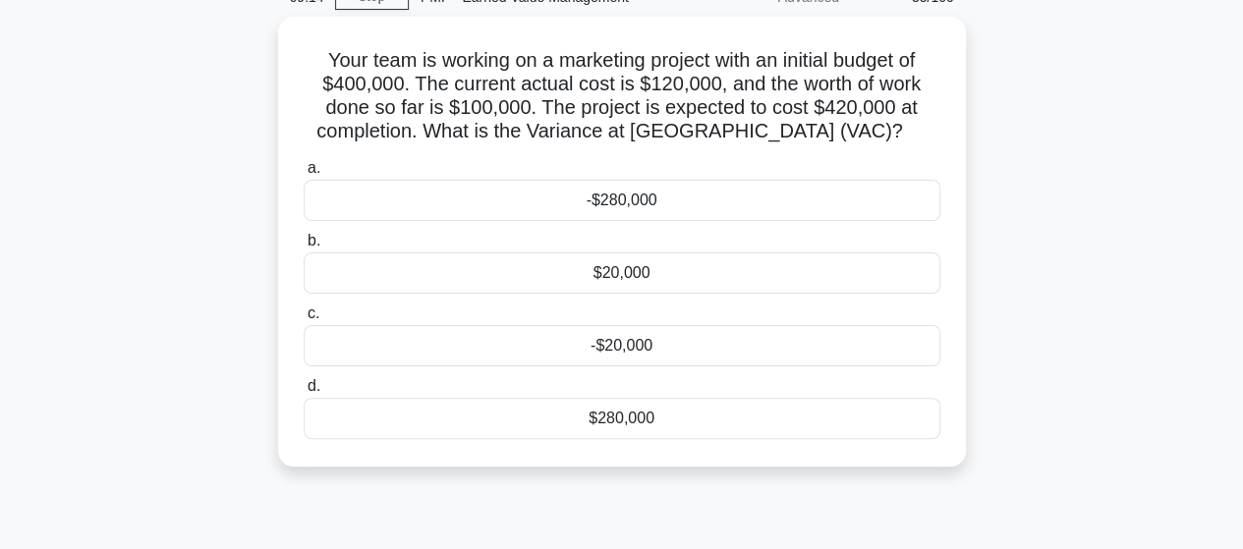
scroll to position [0, 0]
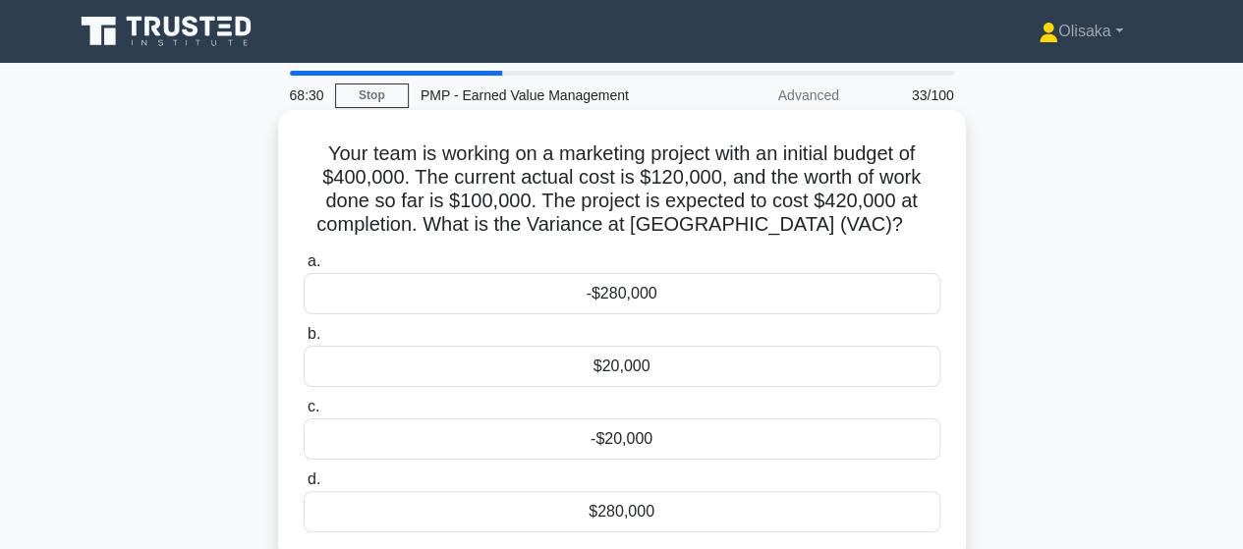
click at [624, 436] on div "-$20,000" at bounding box center [622, 439] width 637 height 41
click at [304, 414] on input "c. -$20,000" at bounding box center [304, 407] width 0 height 13
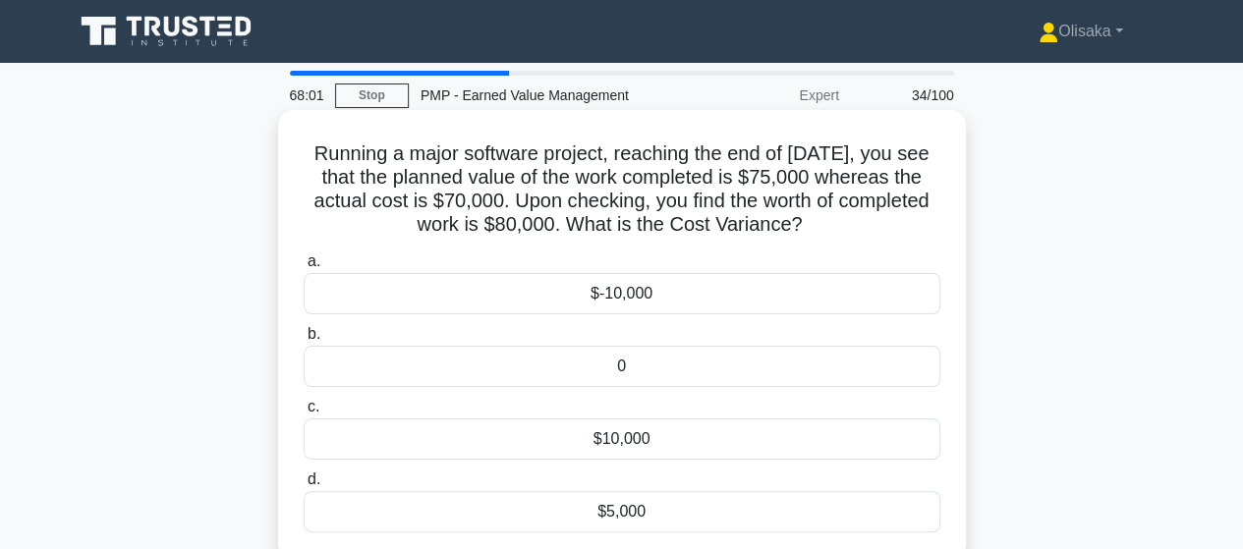
click at [635, 299] on div "$-10,000" at bounding box center [622, 293] width 637 height 41
click at [304, 268] on input "a. $-10,000" at bounding box center [304, 262] width 0 height 13
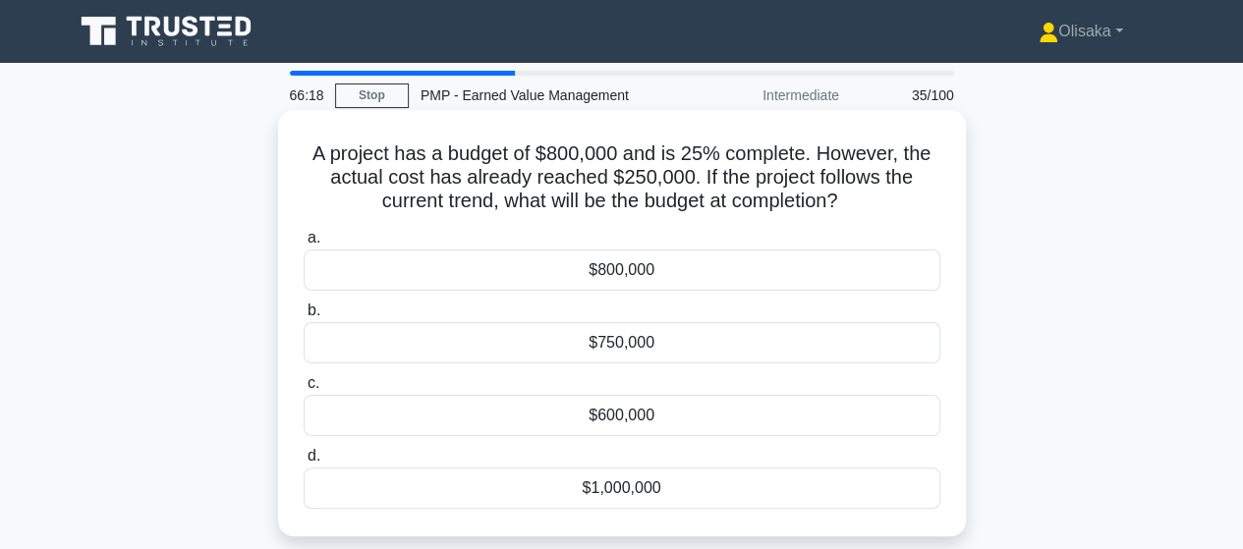
click at [593, 337] on div "$750,000" at bounding box center [622, 342] width 637 height 41
click at [304, 317] on input "b. $750,000" at bounding box center [304, 311] width 0 height 13
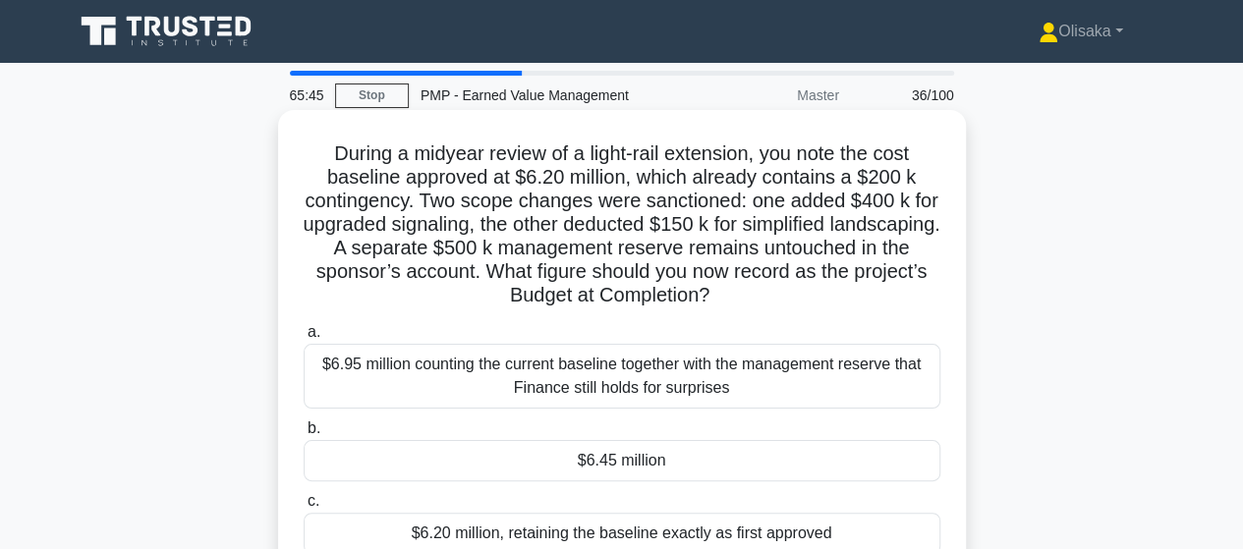
click at [615, 462] on div "$6.45 million" at bounding box center [622, 460] width 637 height 41
click at [304, 435] on input "b. $6.45 million" at bounding box center [304, 429] width 0 height 13
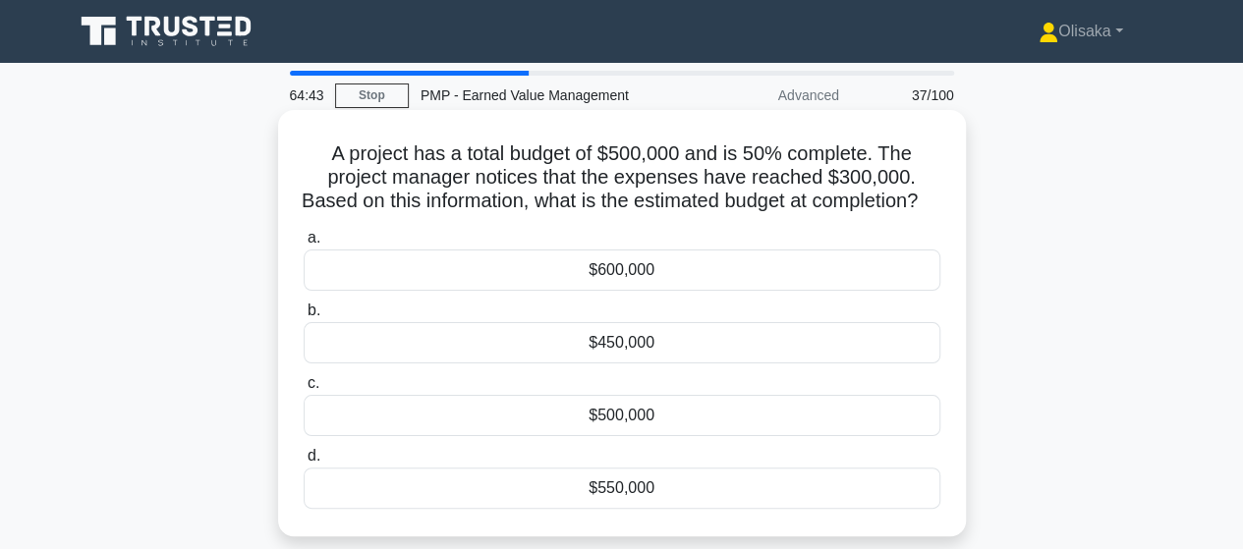
click at [680, 364] on div "$450,000" at bounding box center [622, 342] width 637 height 41
click at [304, 317] on input "b. $450,000" at bounding box center [304, 311] width 0 height 13
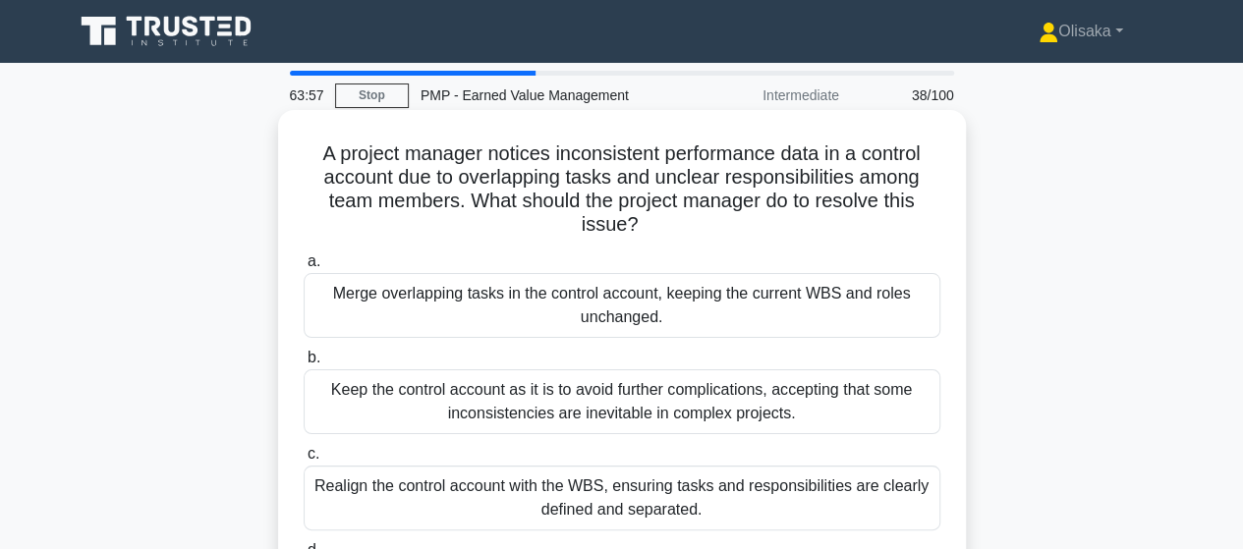
scroll to position [98, 0]
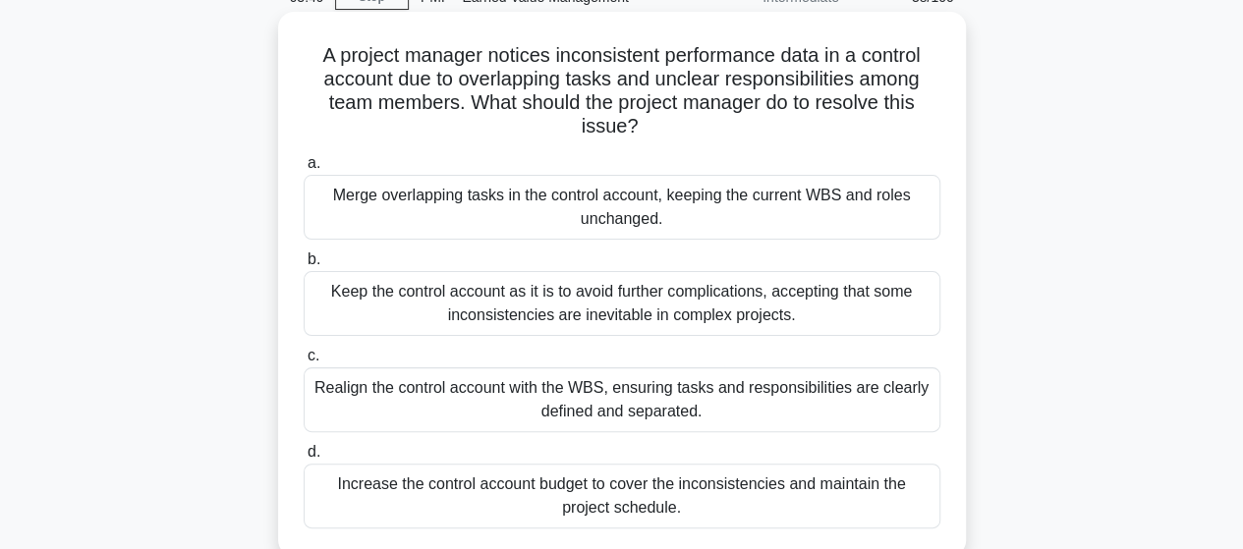
click at [601, 410] on div "Realign the control account with the WBS, ensuring tasks and responsibilities a…" at bounding box center [622, 400] width 637 height 65
click at [304, 363] on input "c. Realign the control account with the WBS, ensuring tasks and responsibilitie…" at bounding box center [304, 356] width 0 height 13
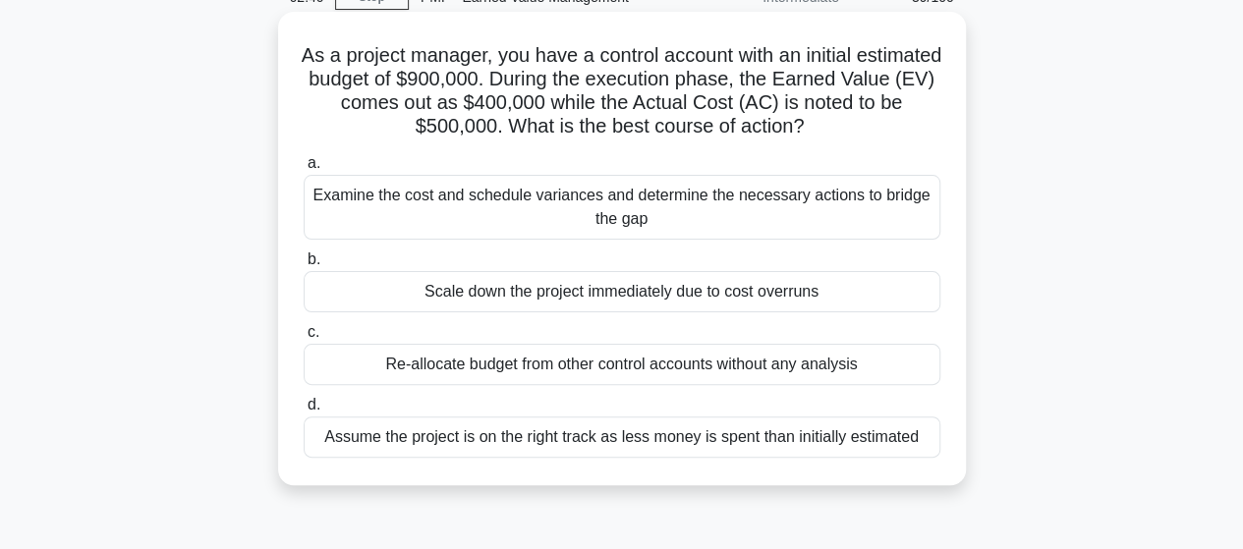
click at [617, 298] on div "Scale down the project immediately due to cost overruns" at bounding box center [622, 291] width 637 height 41
click at [304, 266] on input "b. Scale down the project immediately due to cost overruns" at bounding box center [304, 260] width 0 height 13
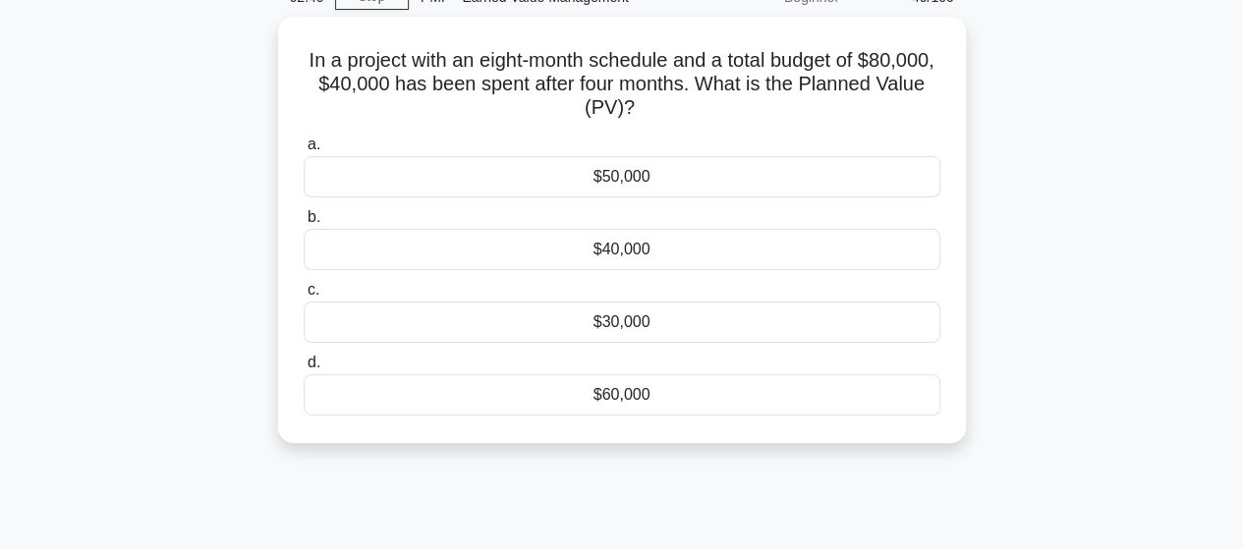
scroll to position [0, 0]
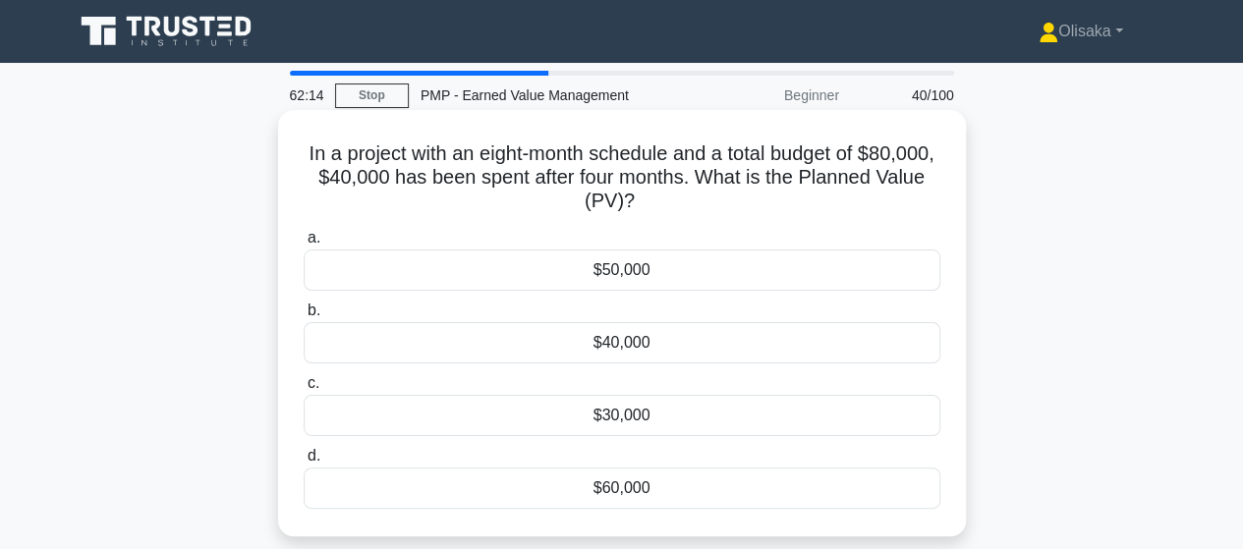
click at [621, 349] on div "$40,000" at bounding box center [622, 342] width 637 height 41
click at [304, 317] on input "b. $40,000" at bounding box center [304, 311] width 0 height 13
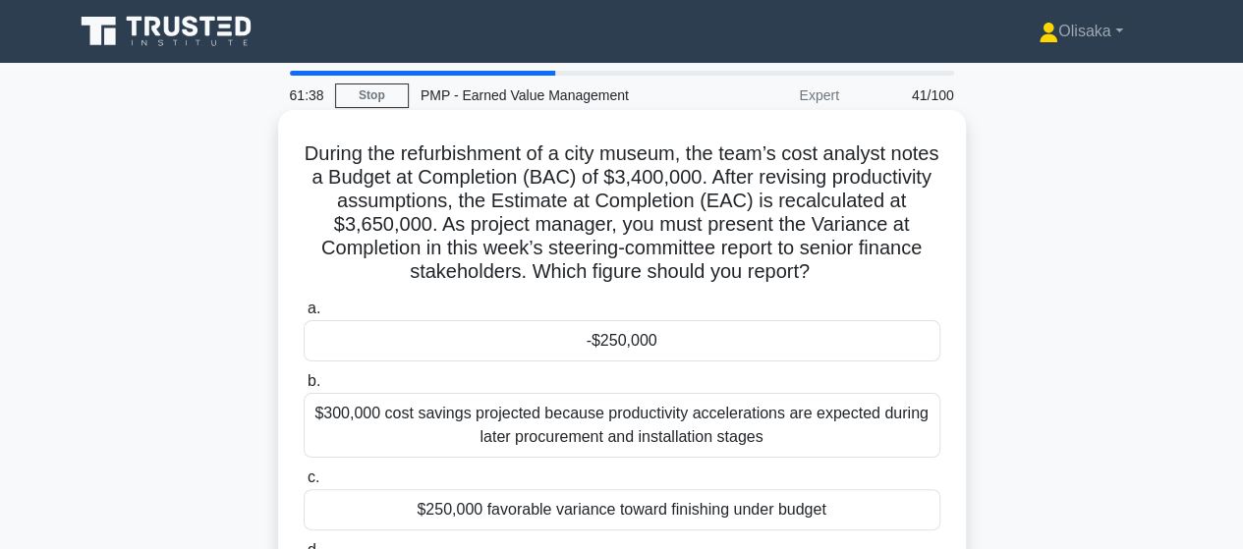
click at [556, 337] on div "-$250,000" at bounding box center [622, 340] width 637 height 41
click at [304, 315] on input "a. -$250,000" at bounding box center [304, 309] width 0 height 13
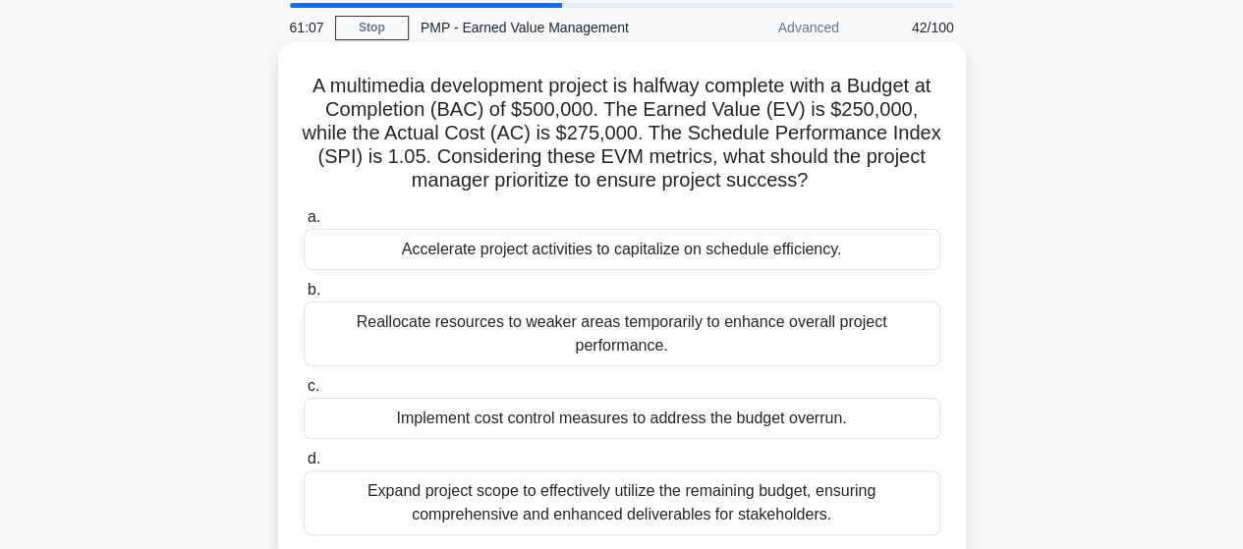
scroll to position [98, 0]
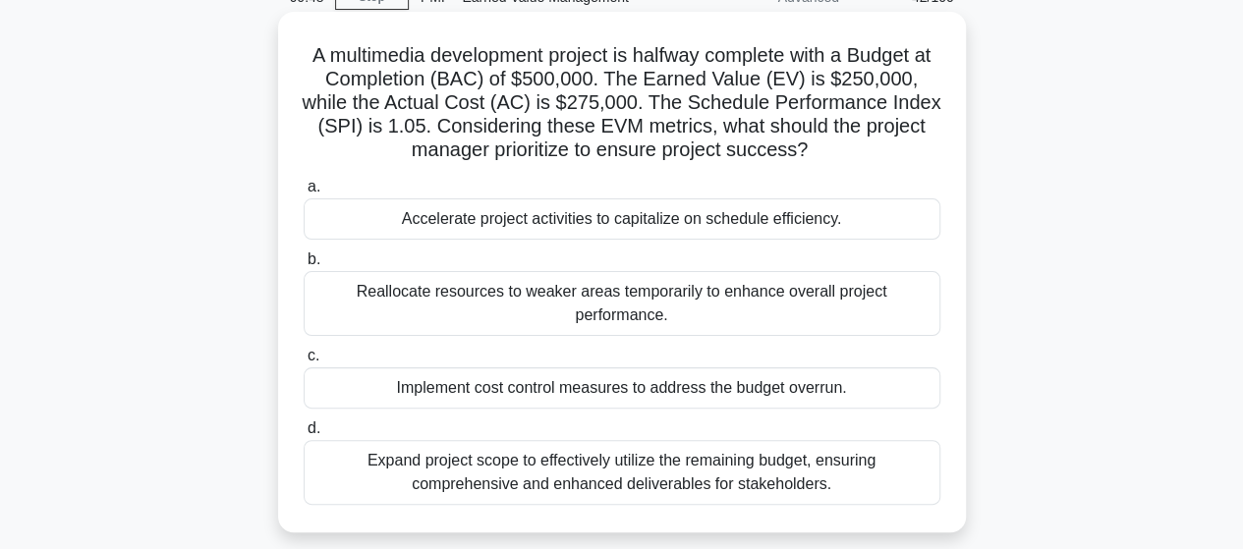
click at [627, 371] on div "Implement cost control measures to address the budget overrun." at bounding box center [622, 388] width 637 height 41
click at [304, 363] on input "c. Implement cost control measures to address the budget overrun." at bounding box center [304, 356] width 0 height 13
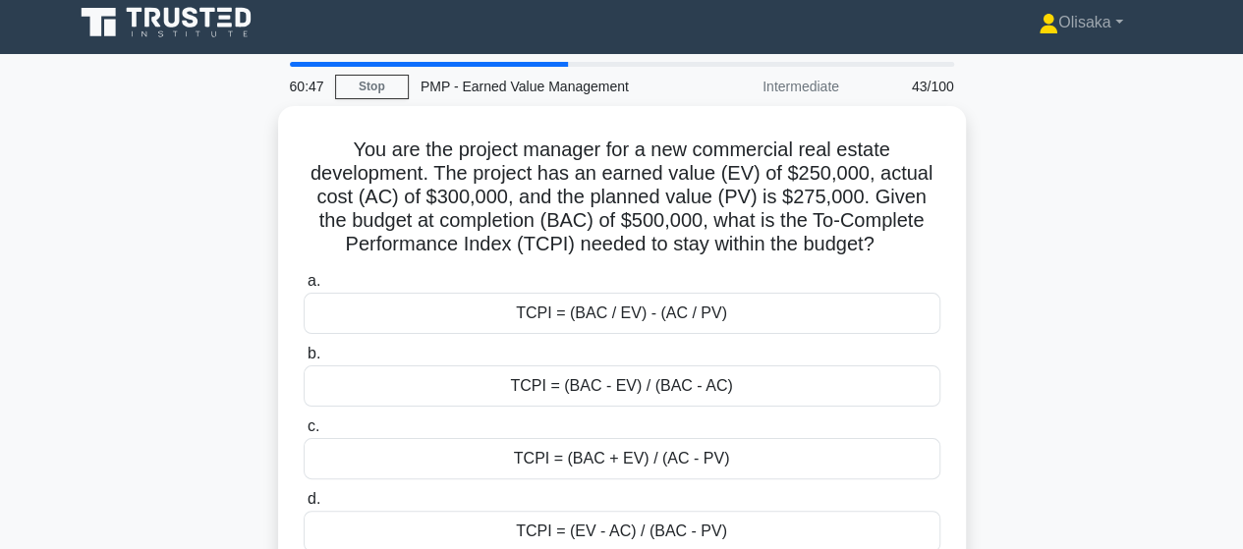
scroll to position [0, 0]
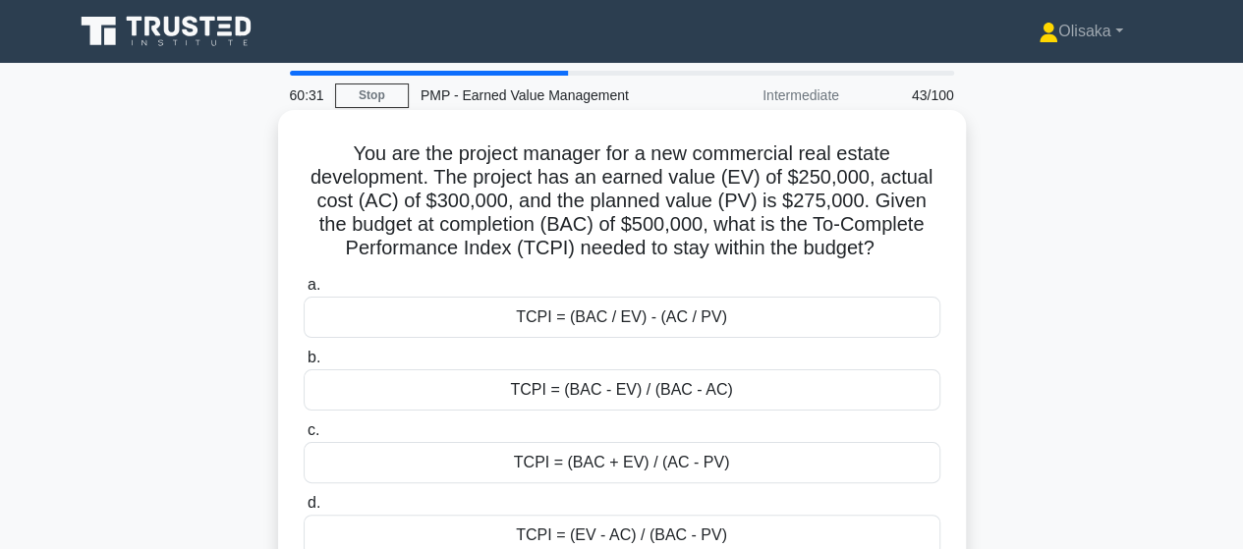
click at [625, 394] on div "TCPI = (BAC - EV) / (BAC - AC)" at bounding box center [622, 390] width 637 height 41
click at [304, 365] on input "b. TCPI = (BAC - EV) / (BAC - AC)" at bounding box center [304, 358] width 0 height 13
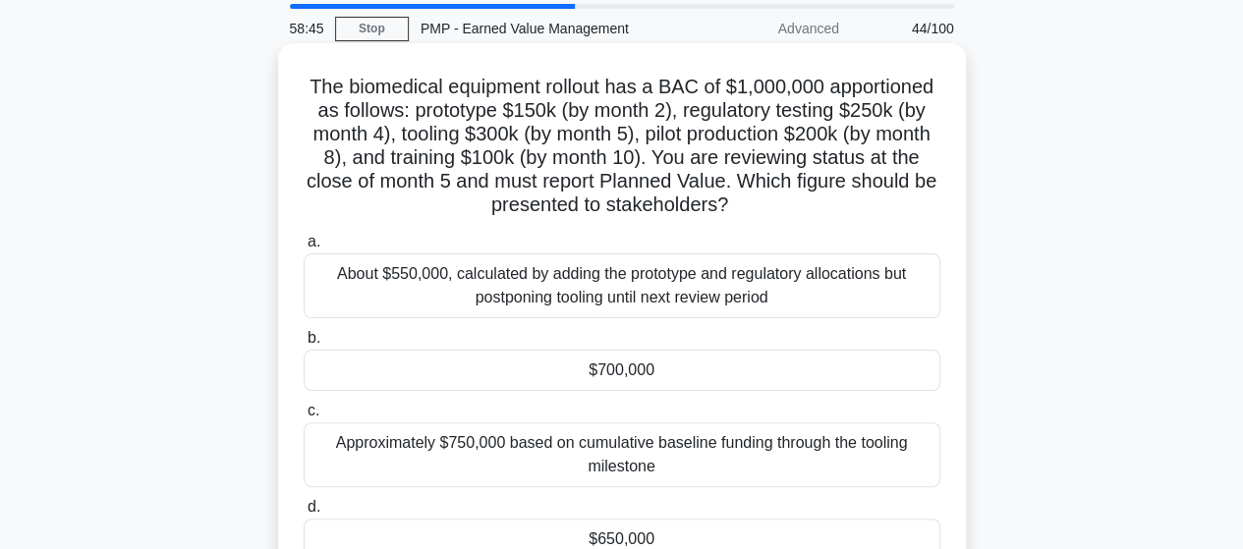
scroll to position [98, 0]
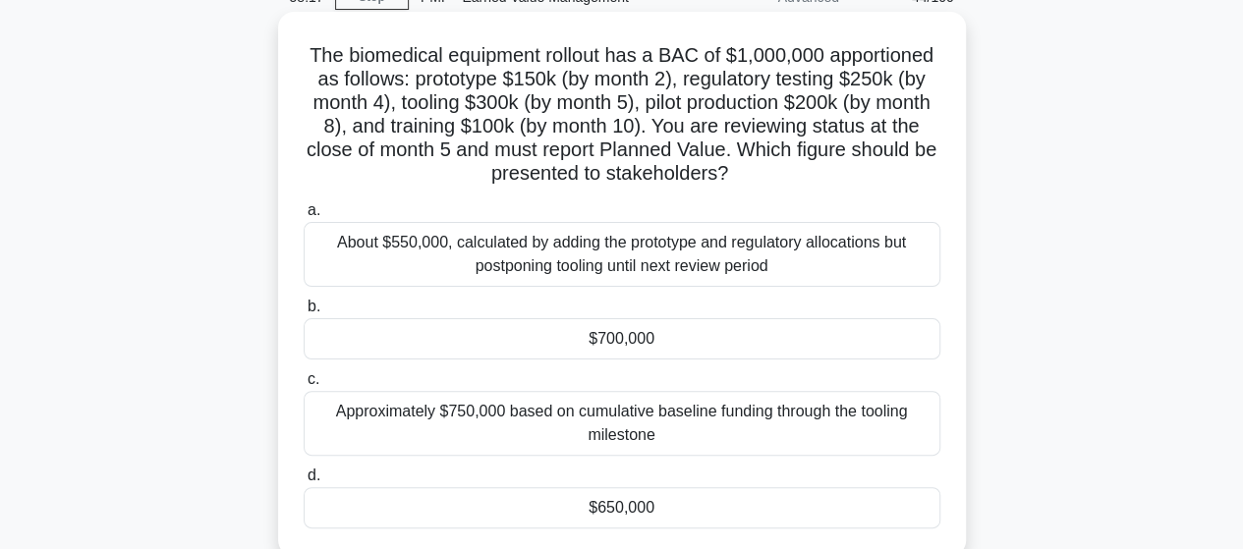
click at [595, 252] on div "About $550,000, calculated by adding the prototype and regulatory allocations b…" at bounding box center [622, 254] width 637 height 65
click at [304, 217] on input "a. About $550,000, calculated by adding the prototype and regulatory allocation…" at bounding box center [304, 210] width 0 height 13
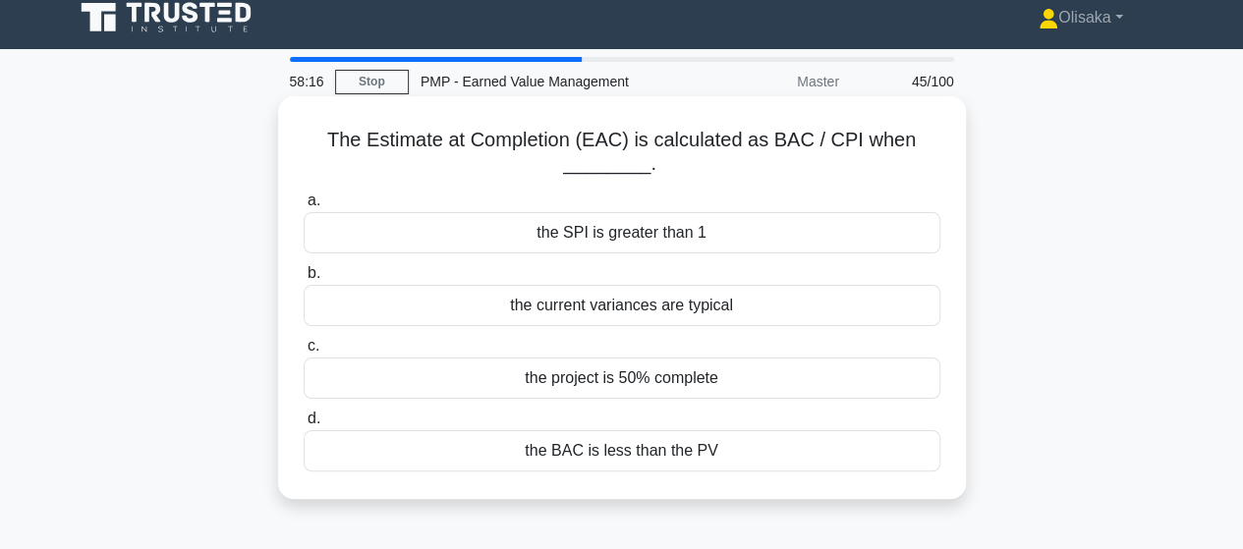
scroll to position [0, 0]
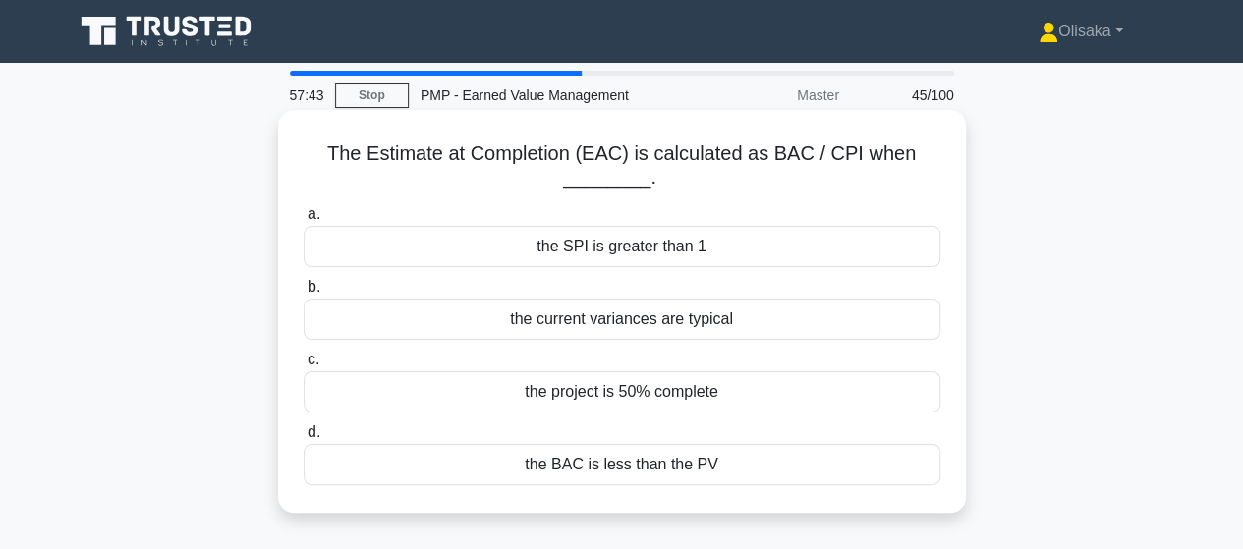
click at [595, 326] on div "the current variances are typical" at bounding box center [622, 319] width 637 height 41
click at [304, 294] on input "b. the current variances are typical" at bounding box center [304, 287] width 0 height 13
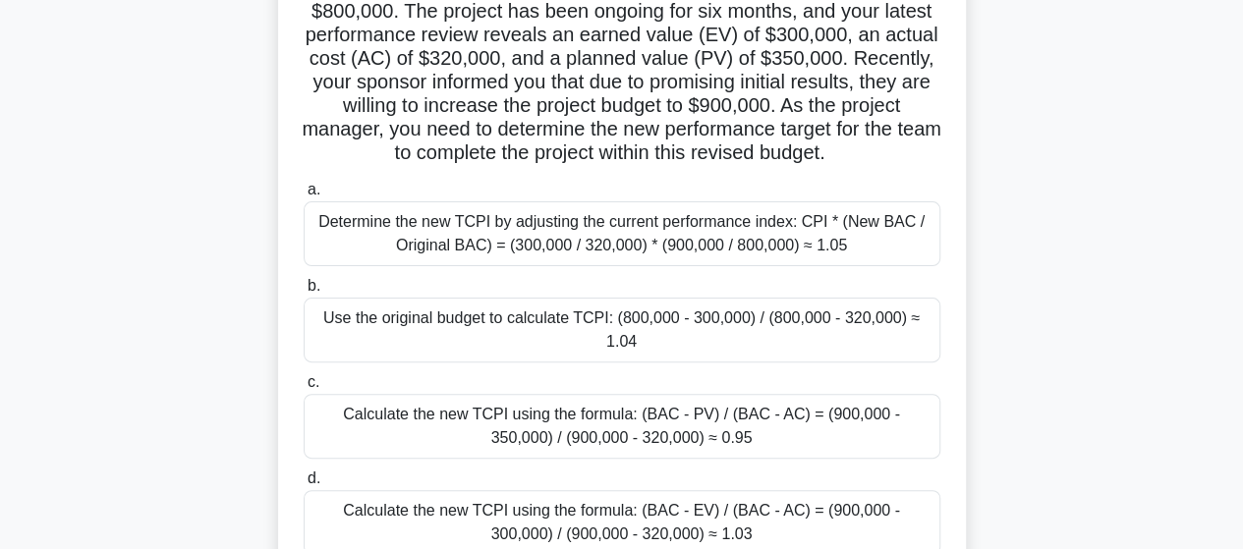
scroll to position [197, 0]
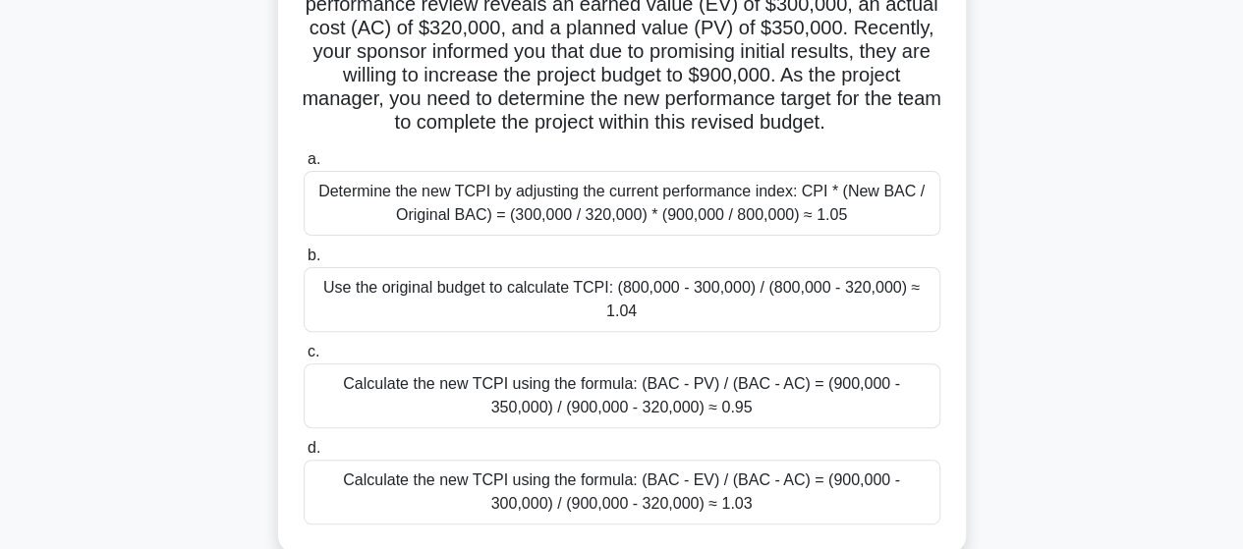
click at [641, 470] on div "Calculate the new TCPI using the formula: (BAC - EV) / (BAC - AC) = (900,000 - …" at bounding box center [622, 492] width 637 height 65
click at [304, 455] on input "d. Calculate the new TCPI using the formula: (BAC - EV) / (BAC - AC) = (900,000…" at bounding box center [304, 448] width 0 height 13
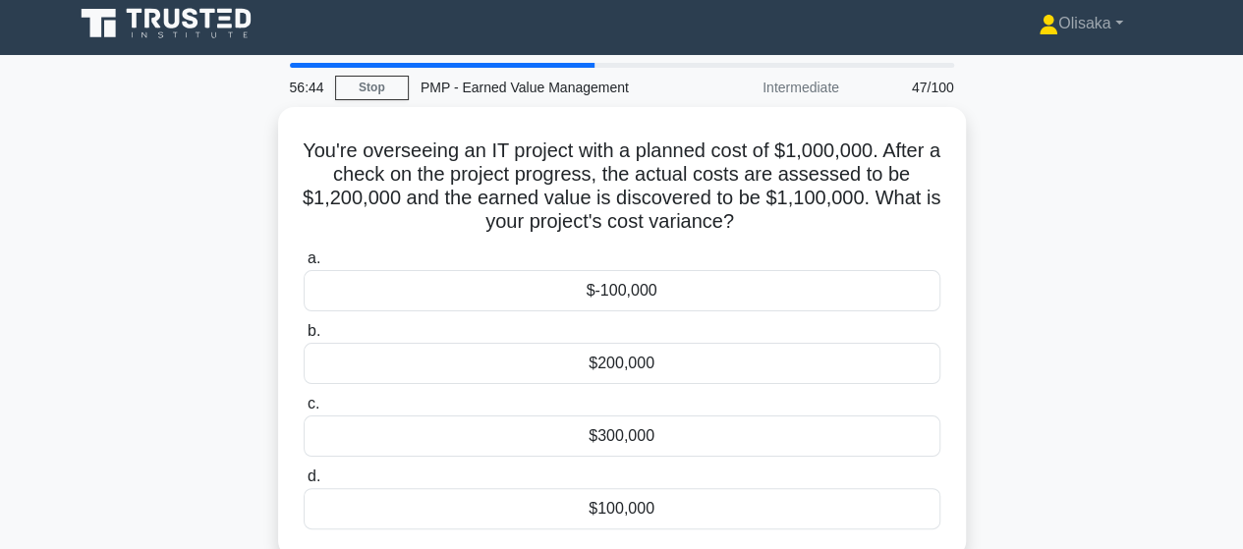
scroll to position [0, 0]
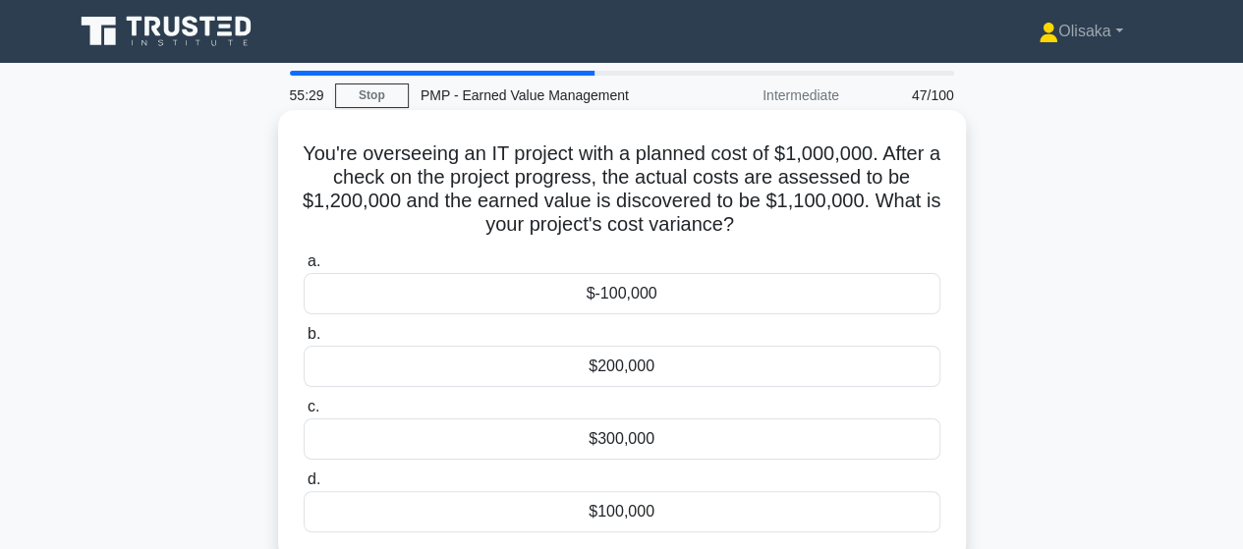
click at [632, 510] on div "$100,000" at bounding box center [622, 511] width 637 height 41
click at [304, 486] on input "d. $100,000" at bounding box center [304, 480] width 0 height 13
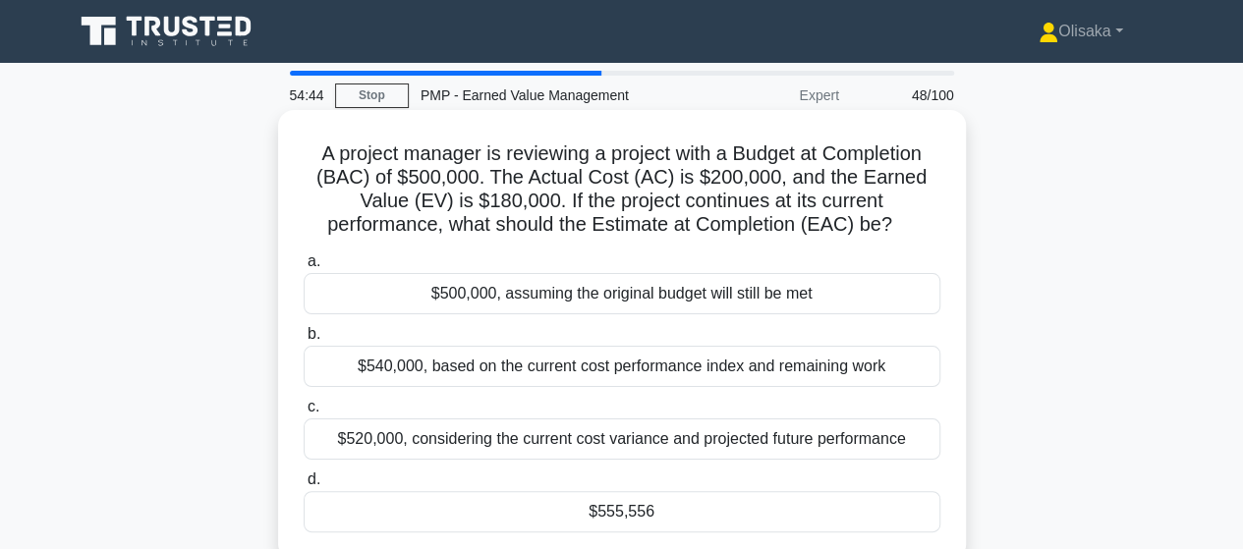
click at [603, 525] on div "$555,556" at bounding box center [622, 511] width 637 height 41
click at [304, 486] on input "d. $555,556" at bounding box center [304, 480] width 0 height 13
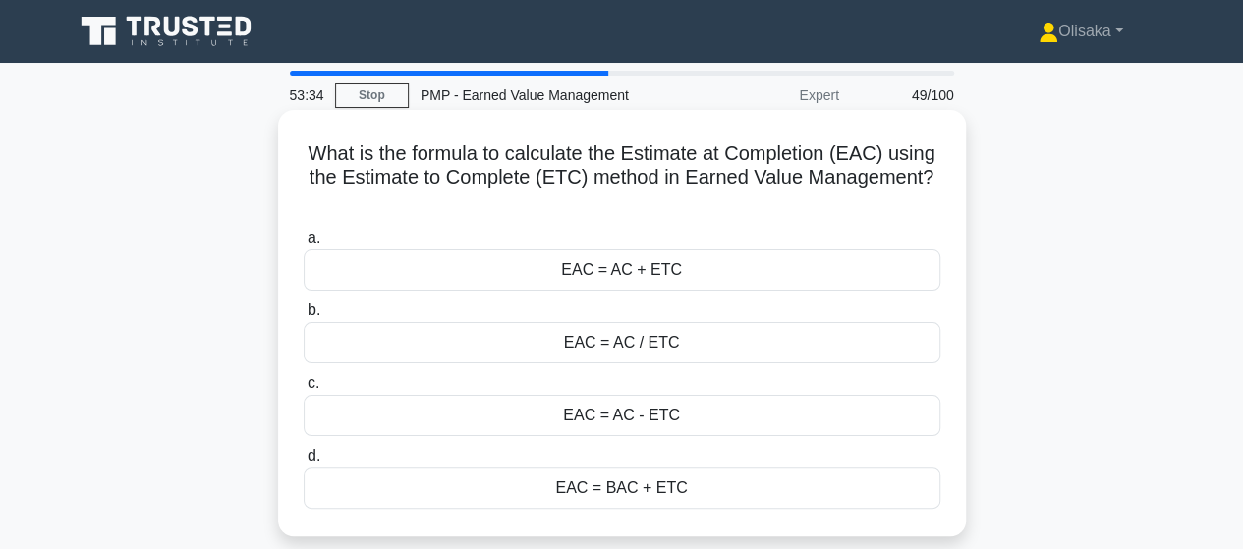
click at [635, 282] on div "EAC = AC + ETC" at bounding box center [622, 270] width 637 height 41
click at [304, 245] on input "a. EAC = AC + ETC" at bounding box center [304, 238] width 0 height 13
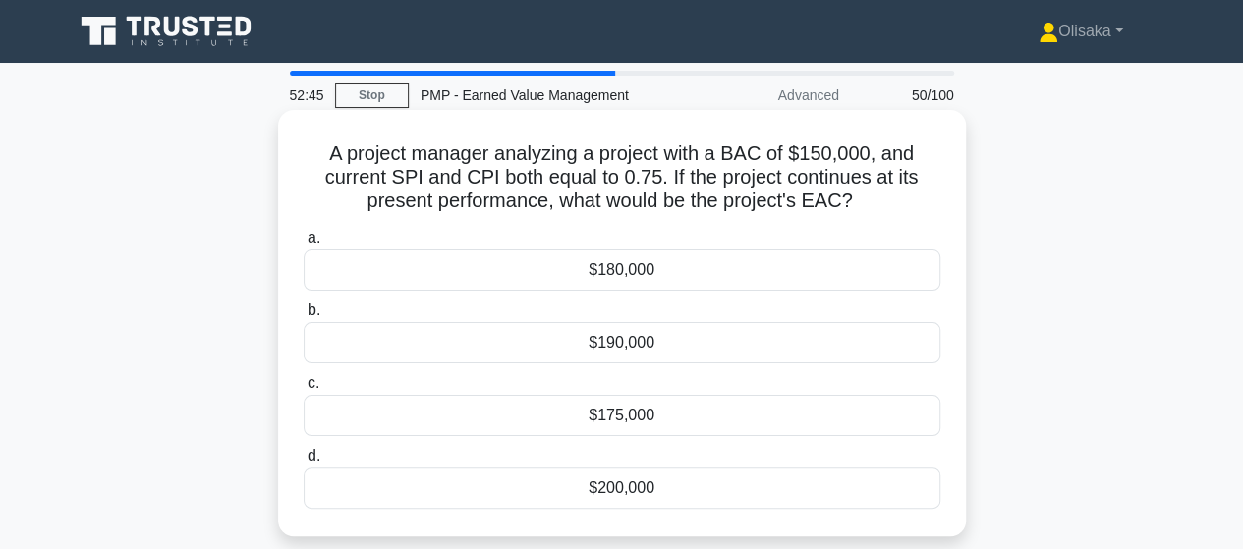
click at [631, 488] on div "$200,000" at bounding box center [622, 488] width 637 height 41
click at [304, 463] on input "d. $200,000" at bounding box center [304, 456] width 0 height 13
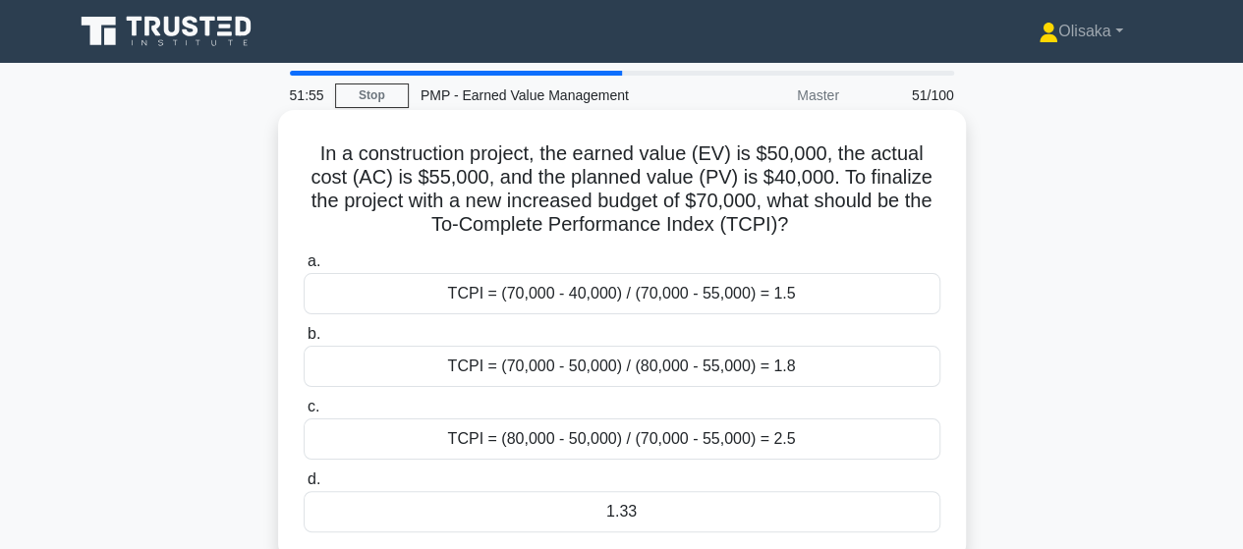
click at [623, 514] on div "1.33" at bounding box center [622, 511] width 637 height 41
click at [304, 486] on input "d. 1.33" at bounding box center [304, 480] width 0 height 13
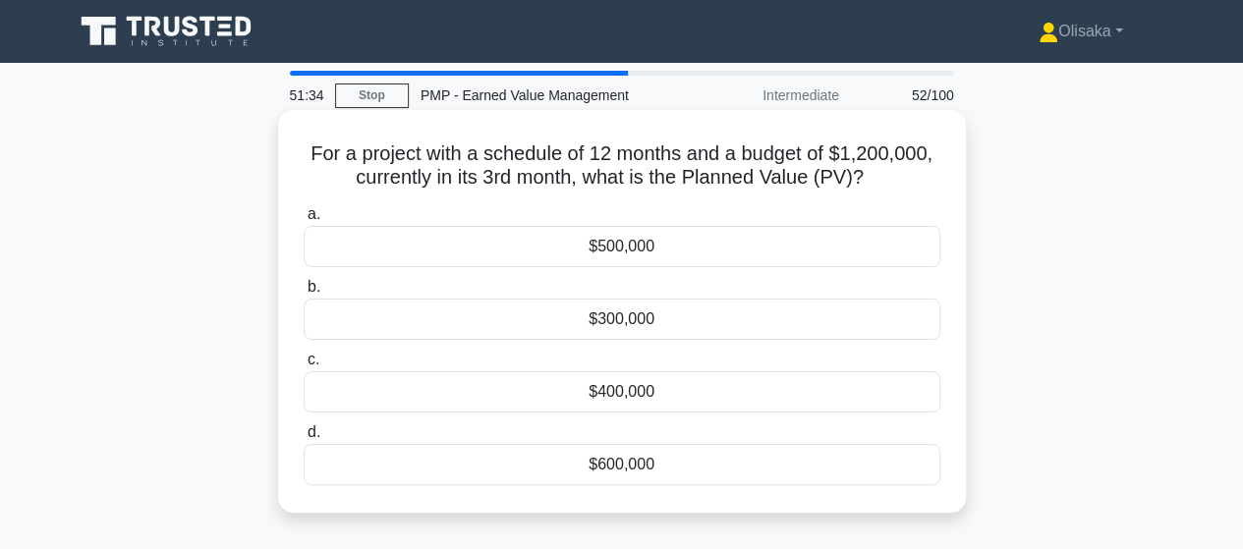
click at [621, 326] on div "$300,000" at bounding box center [622, 319] width 637 height 41
click at [304, 294] on input "b. $300,000" at bounding box center [304, 287] width 0 height 13
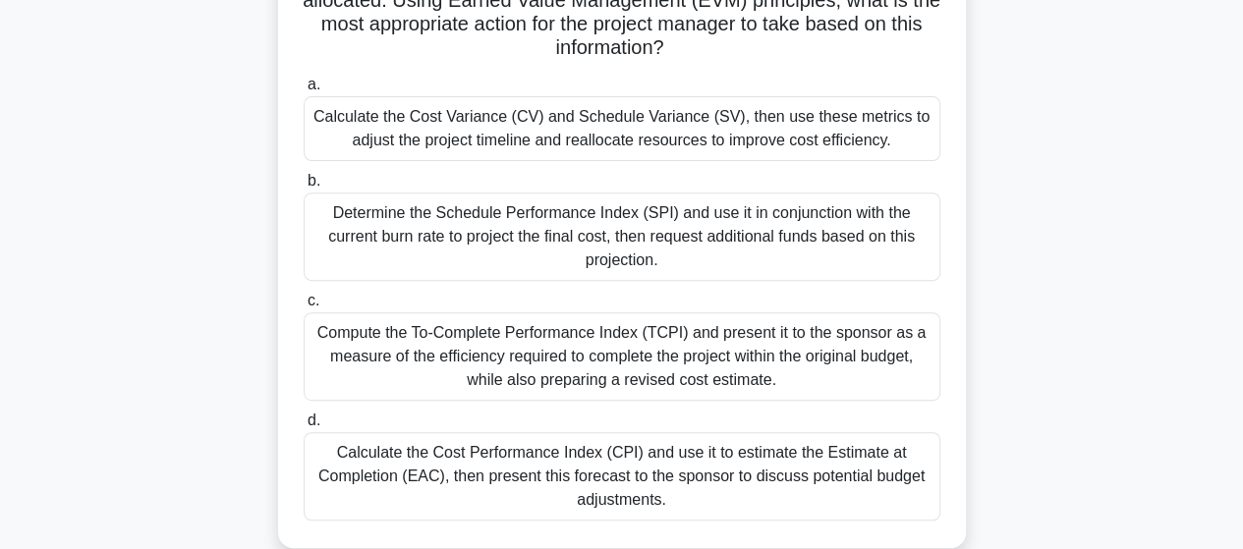
scroll to position [98, 0]
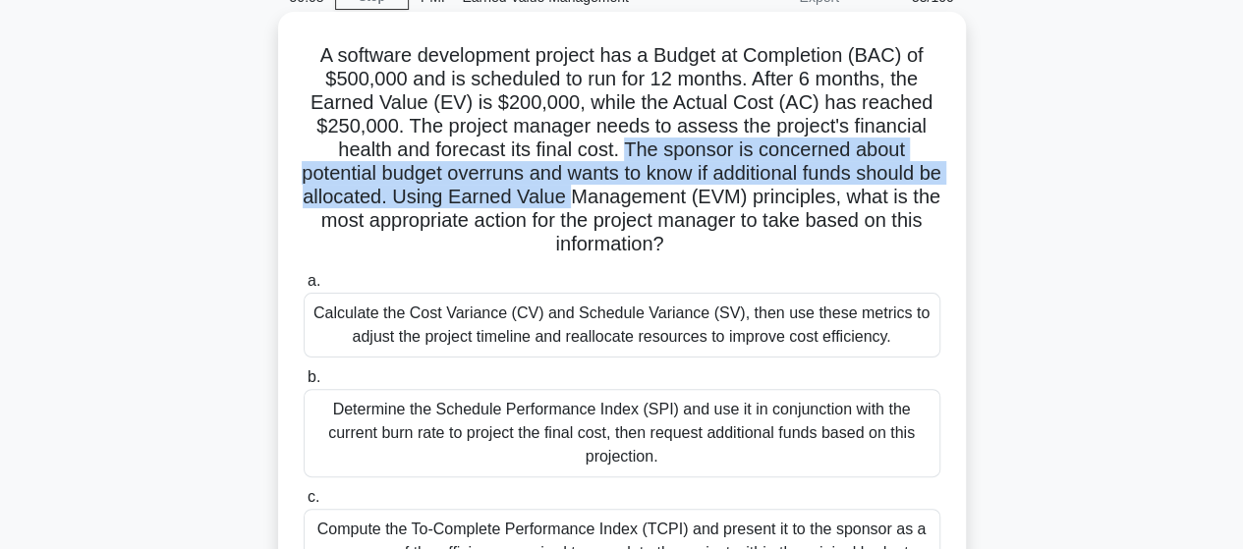
drag, startPoint x: 629, startPoint y: 150, endPoint x: 663, endPoint y: 188, distance: 50.8
click at [663, 188] on h5 "A software development project has a Budget at Completion (BAC) of $500,000 and…" at bounding box center [622, 150] width 641 height 214
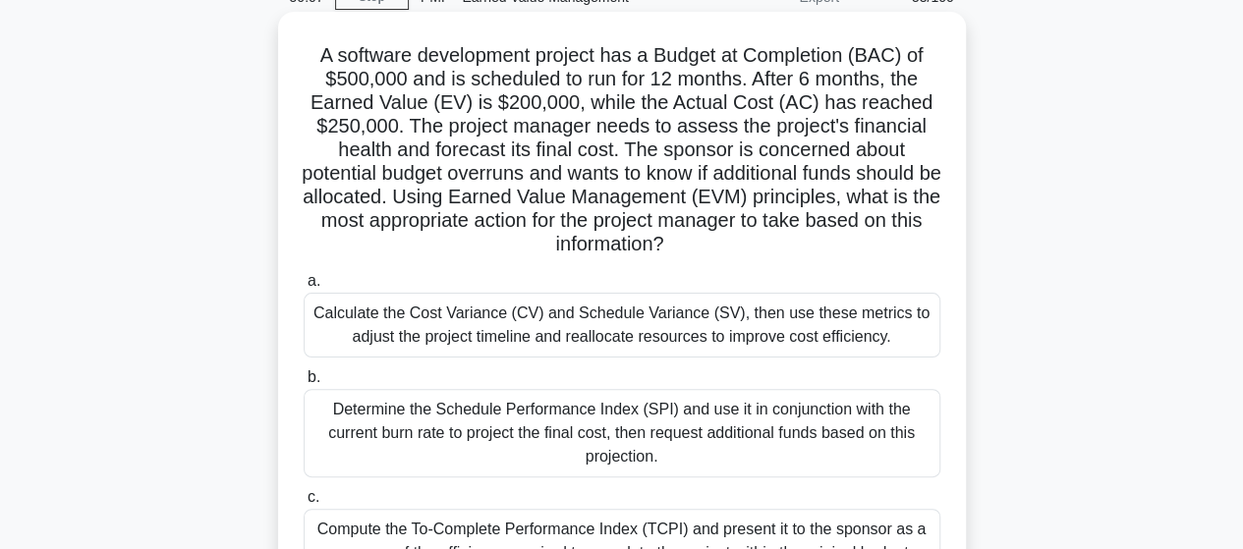
click at [601, 536] on div "Compute the To-Complete Performance Index (TCPI) and present it to the sponsor …" at bounding box center [622, 553] width 637 height 88
click at [304, 504] on input "c. Compute the To-Complete Performance Index (TCPI) and present it to the spons…" at bounding box center [304, 497] width 0 height 13
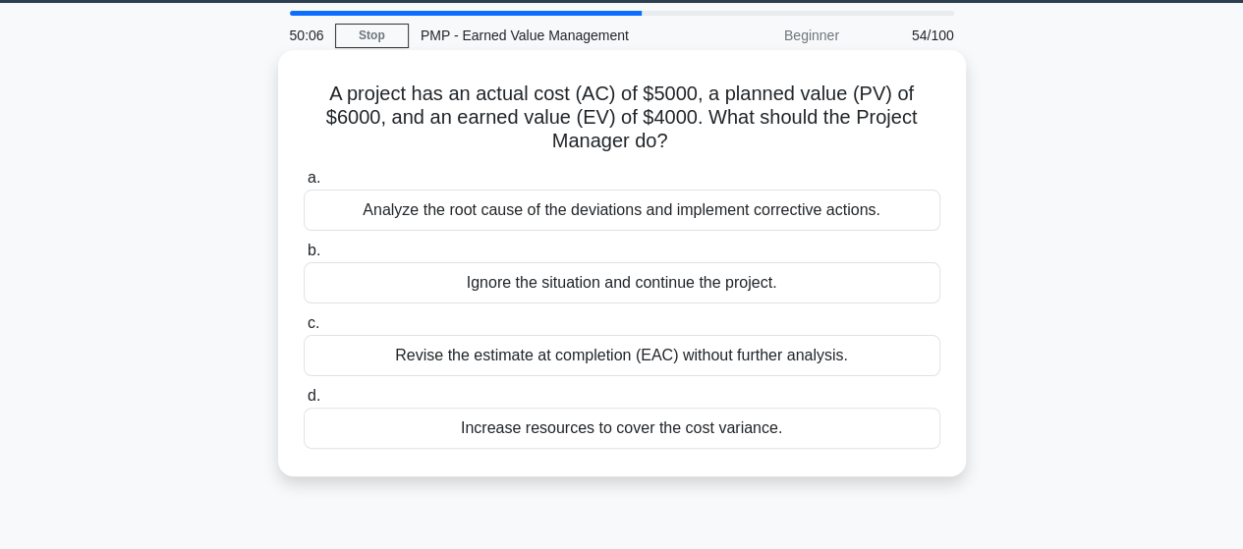
scroll to position [0, 0]
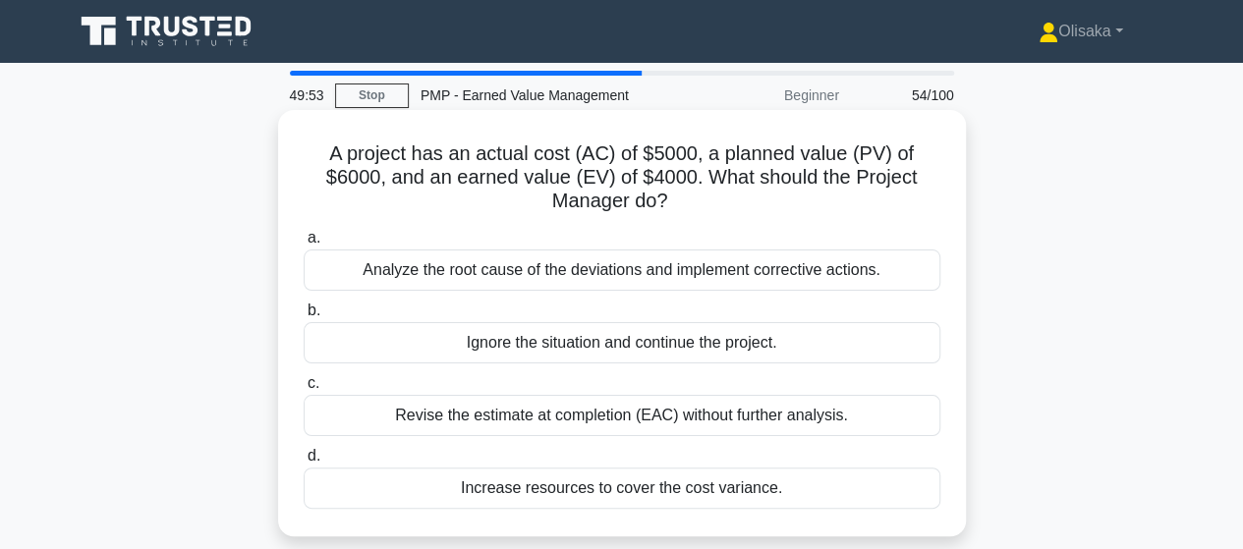
click at [594, 280] on div "Analyze the root cause of the deviations and implement corrective actions." at bounding box center [622, 270] width 637 height 41
click at [304, 245] on input "a. Analyze the root cause of the deviations and implement corrective actions." at bounding box center [304, 238] width 0 height 13
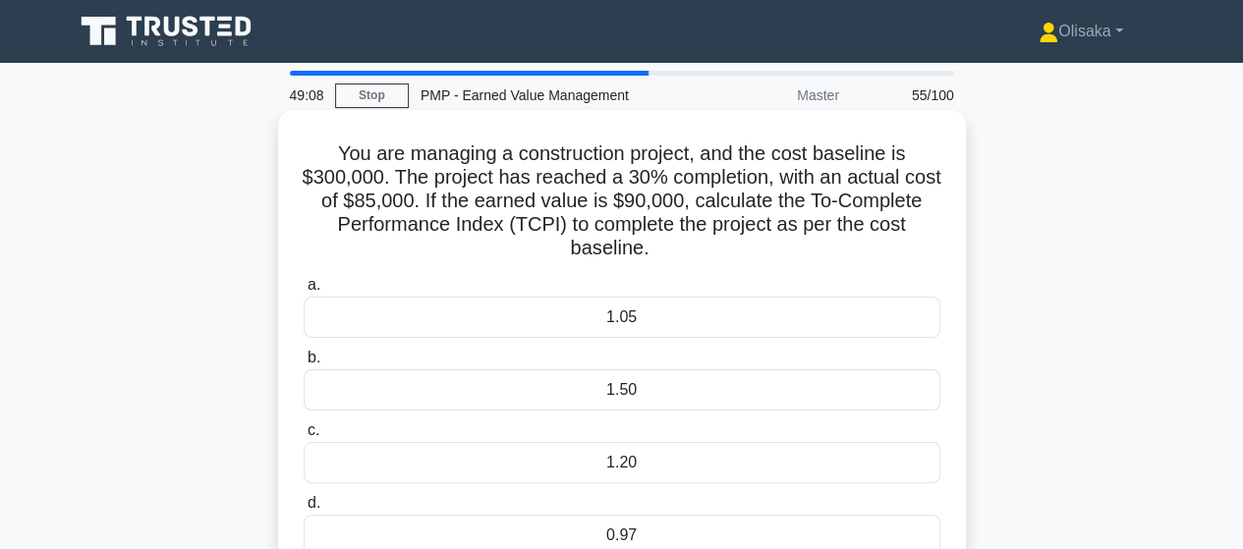
click at [619, 537] on div "0.97" at bounding box center [622, 535] width 637 height 41
click at [304, 510] on input "d. 0.97" at bounding box center [304, 503] width 0 height 13
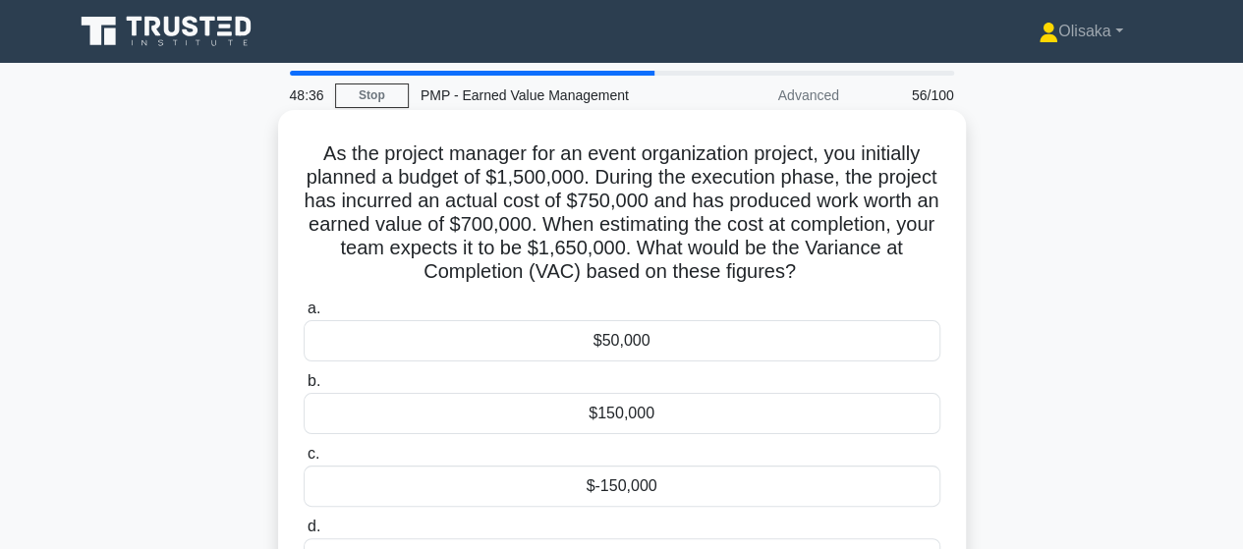
click at [616, 492] on div "$-150,000" at bounding box center [622, 486] width 637 height 41
click at [304, 461] on input "c. $-150,000" at bounding box center [304, 454] width 0 height 13
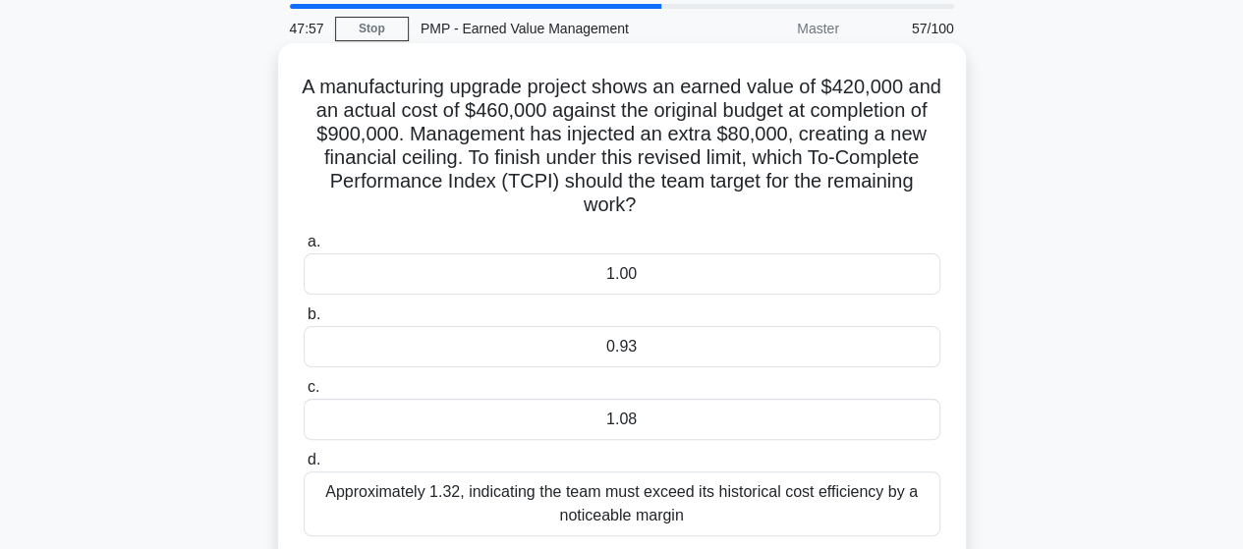
scroll to position [98, 0]
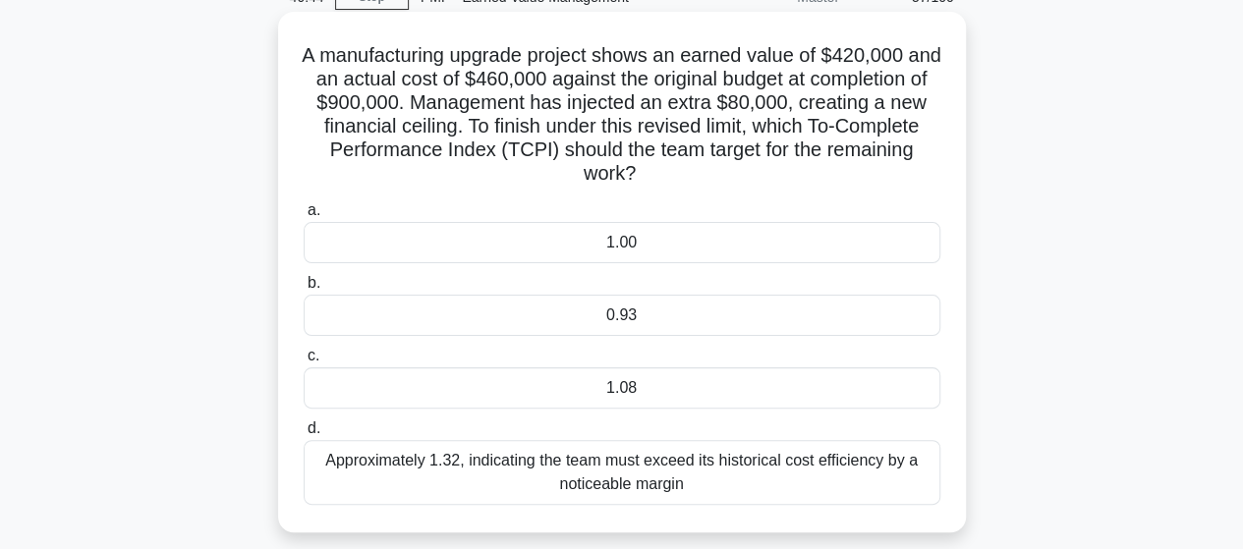
click at [630, 394] on div "1.08" at bounding box center [622, 388] width 637 height 41
click at [304, 363] on input "c. 1.08" at bounding box center [304, 356] width 0 height 13
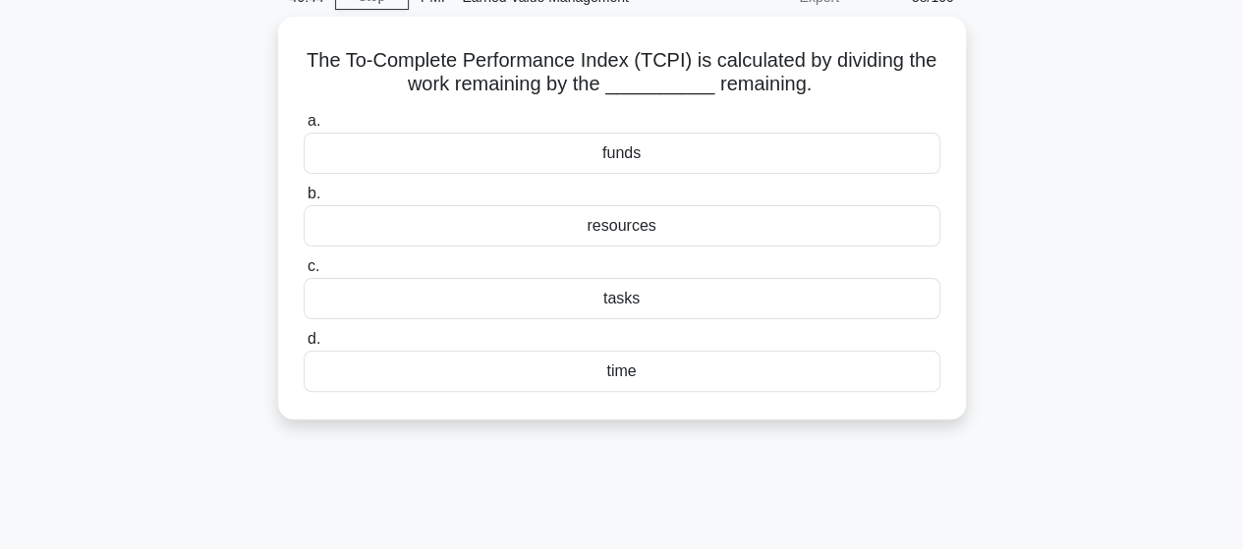
scroll to position [0, 0]
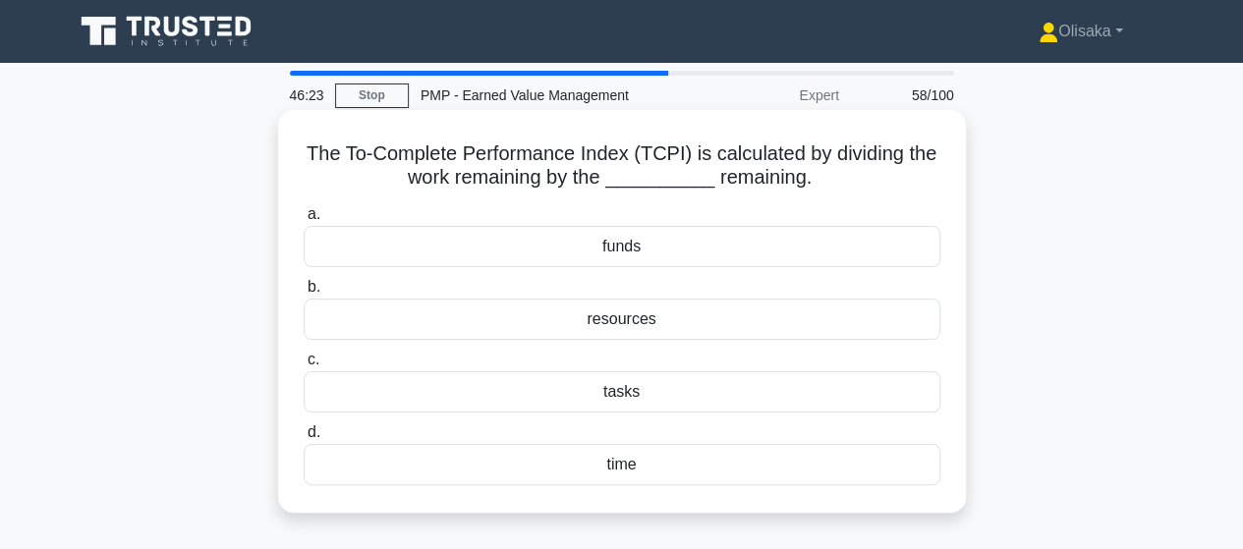
click at [633, 258] on div "funds" at bounding box center [622, 246] width 637 height 41
click at [304, 221] on input "a. funds" at bounding box center [304, 214] width 0 height 13
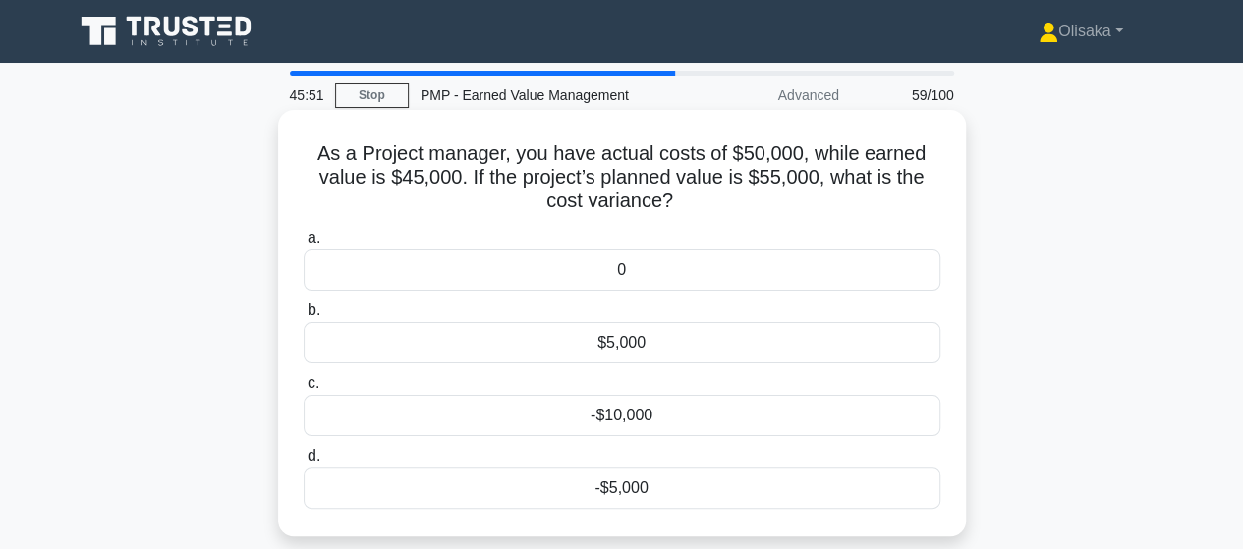
click at [603, 491] on div "-$5,000" at bounding box center [622, 488] width 637 height 41
click at [304, 463] on input "d. -$5,000" at bounding box center [304, 456] width 0 height 13
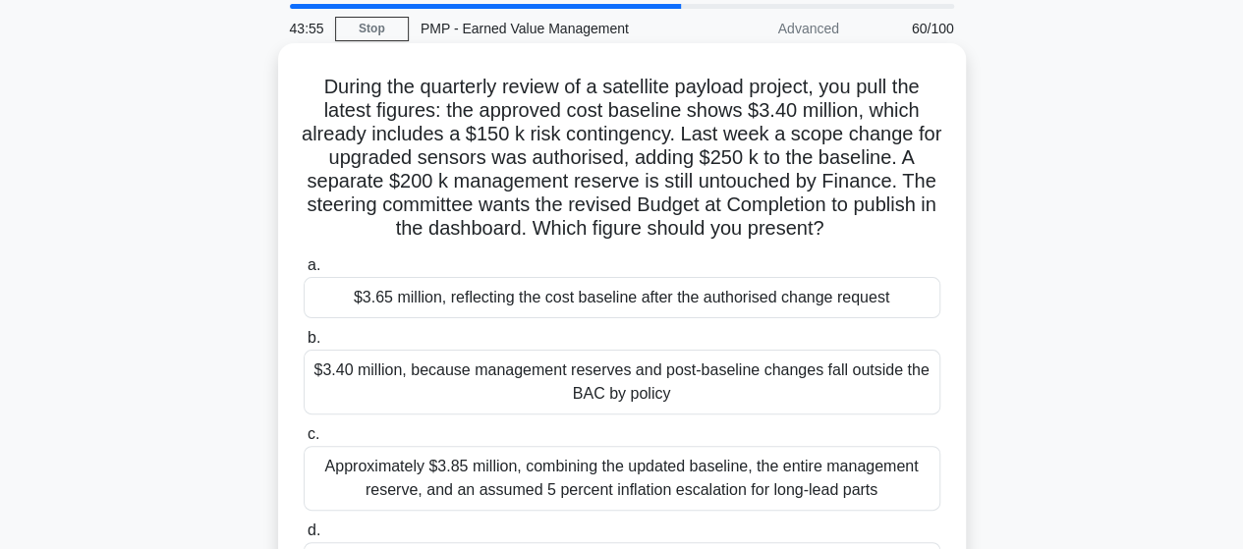
scroll to position [98, 0]
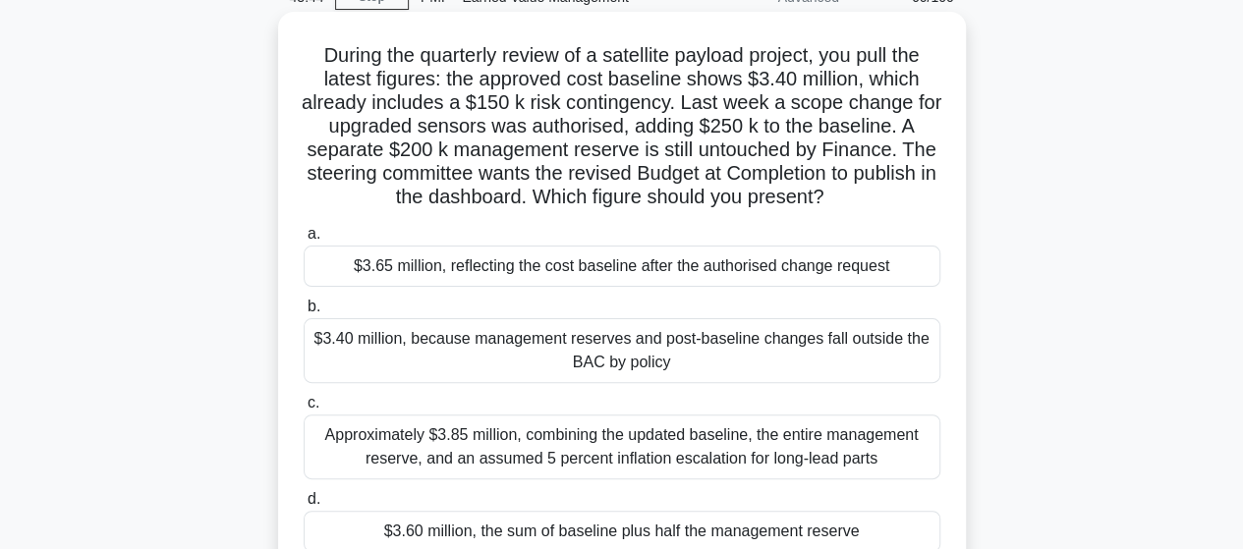
click at [590, 266] on div "$3.65 million, reflecting the cost baseline after the authorised change request" at bounding box center [622, 266] width 637 height 41
click at [304, 241] on input "a. $3.65 million, reflecting the cost baseline after the authorised change requ…" at bounding box center [304, 234] width 0 height 13
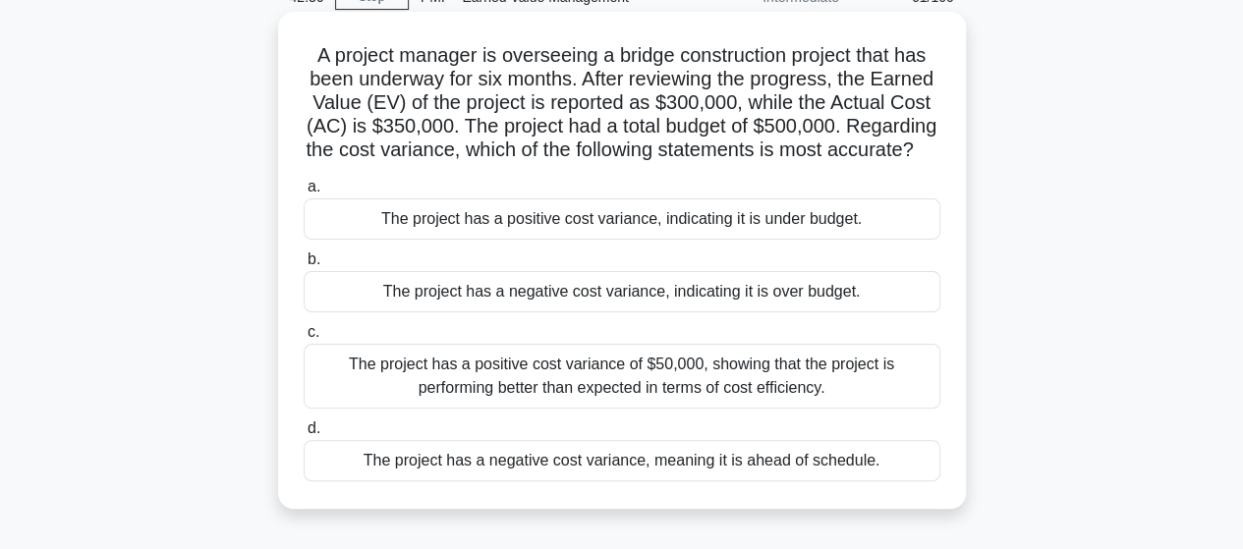
click at [622, 313] on div "The project has a negative cost variance, indicating it is over budget." at bounding box center [622, 291] width 637 height 41
click at [304, 266] on input "b. The project has a negative cost variance, indicating it is over budget." at bounding box center [304, 260] width 0 height 13
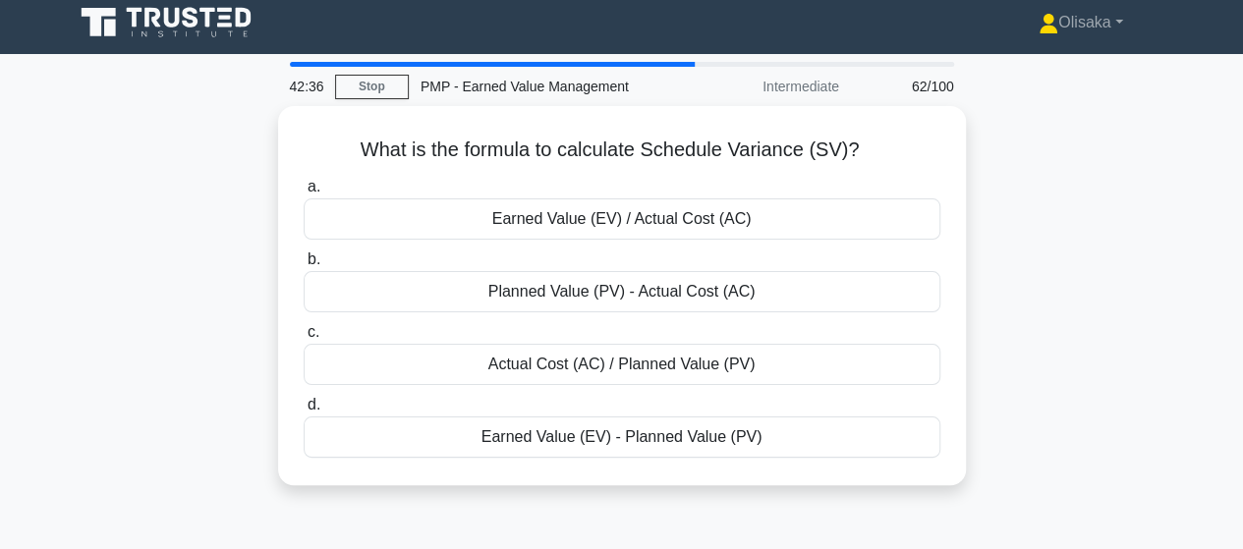
scroll to position [0, 0]
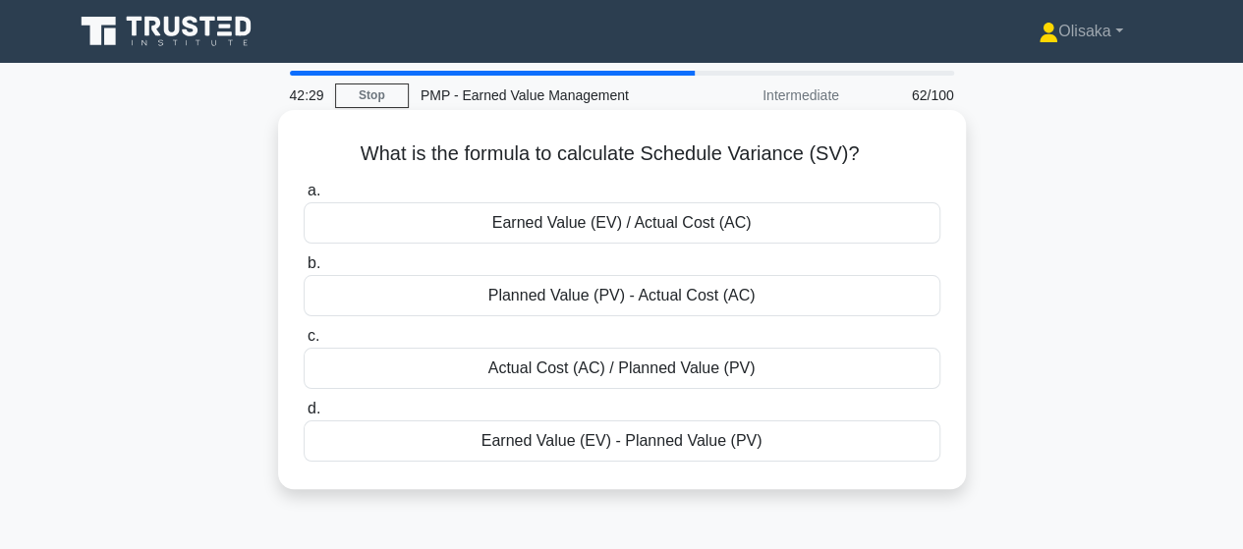
click at [560, 449] on div "Earned Value (EV) - Planned Value (PV)" at bounding box center [622, 441] width 637 height 41
click at [304, 416] on input "d. Earned Value (EV) - Planned Value (PV)" at bounding box center [304, 409] width 0 height 13
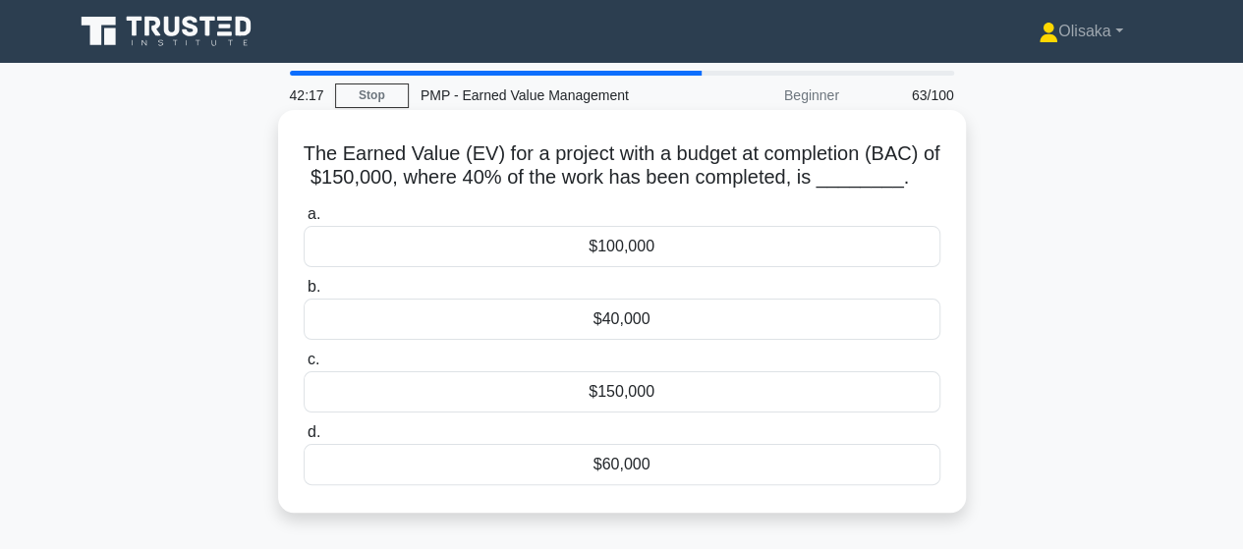
click at [612, 471] on div "$60,000" at bounding box center [622, 464] width 637 height 41
click at [304, 439] on input "d. $60,000" at bounding box center [304, 433] width 0 height 13
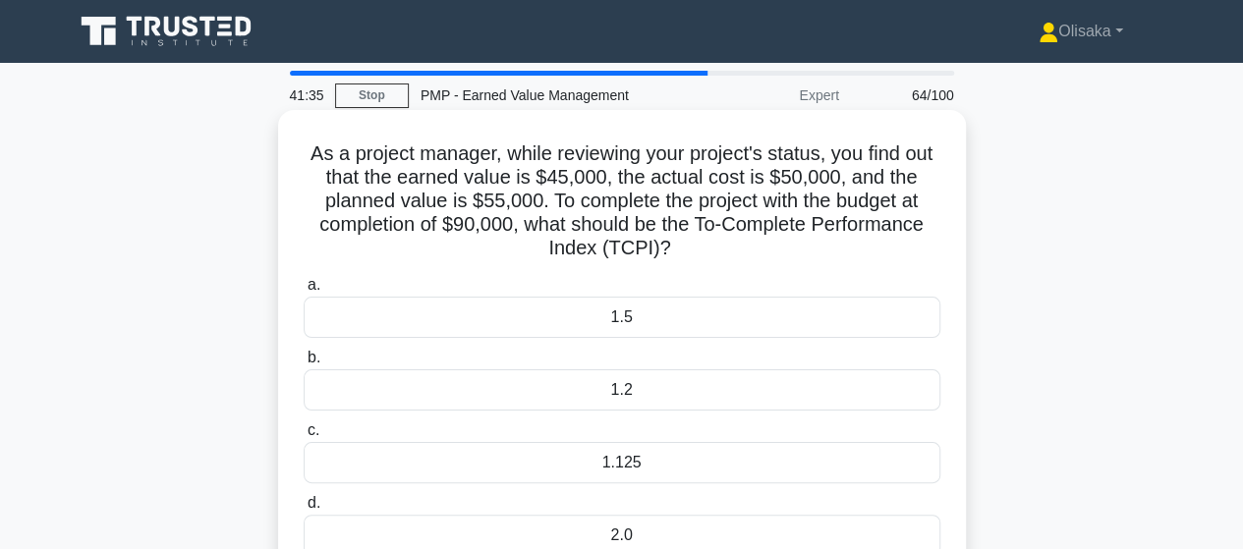
click at [610, 460] on div "1.125" at bounding box center [622, 462] width 637 height 41
click at [304, 437] on input "c. 1.125" at bounding box center [304, 431] width 0 height 13
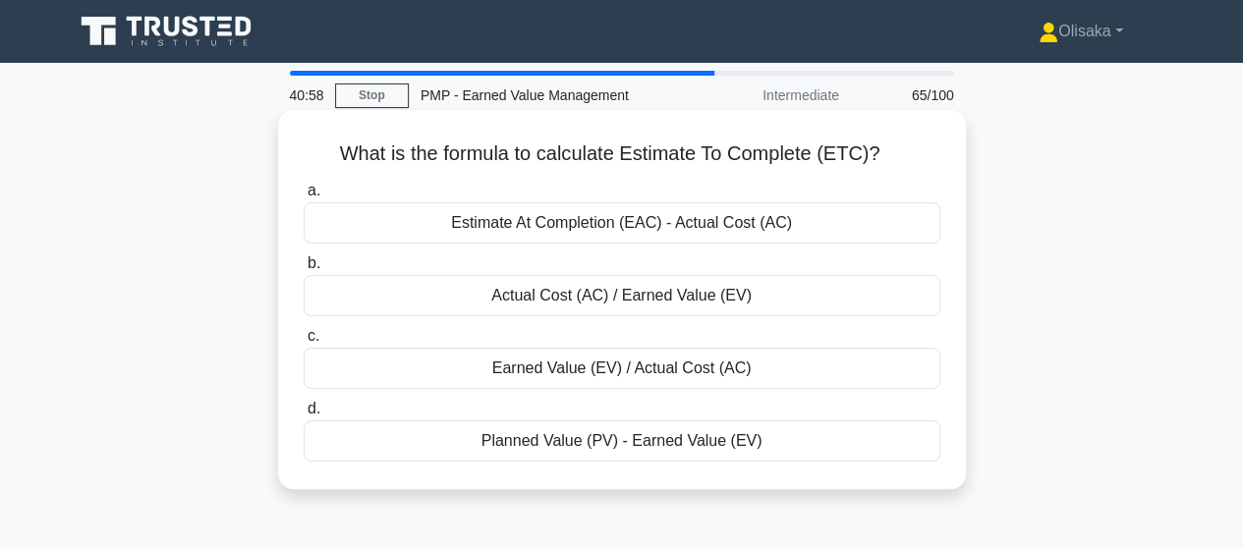
click at [634, 231] on div "Estimate At Completion (EAC) - Actual Cost (AC)" at bounding box center [622, 222] width 637 height 41
click at [304, 198] on input "a. Estimate At Completion (EAC) - Actual Cost (AC)" at bounding box center [304, 191] width 0 height 13
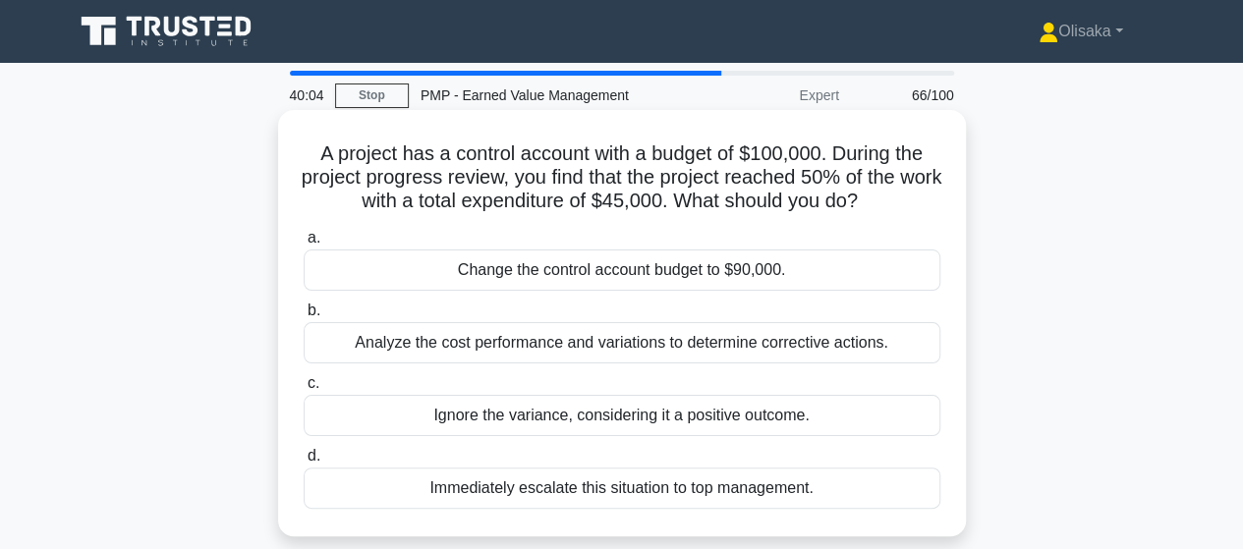
click at [690, 347] on div "Analyze the cost performance and variations to determine corrective actions." at bounding box center [622, 342] width 637 height 41
click at [304, 317] on input "b. Analyze the cost performance and variations to determine corrective actions." at bounding box center [304, 311] width 0 height 13
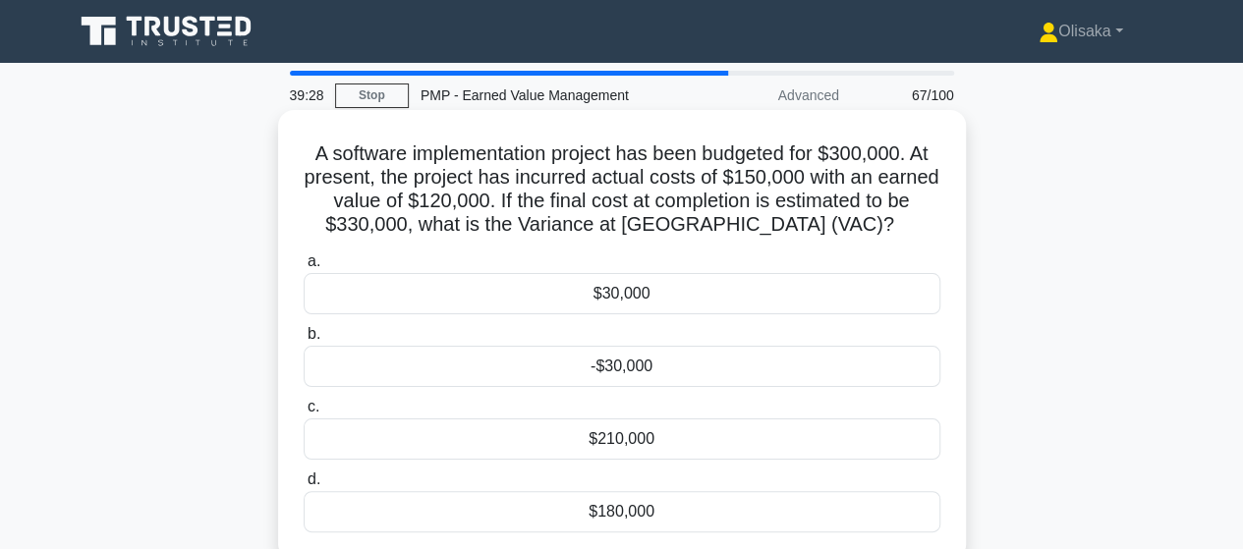
click at [609, 369] on div "-$30,000" at bounding box center [622, 366] width 637 height 41
click at [304, 341] on input "b. -$30,000" at bounding box center [304, 334] width 0 height 13
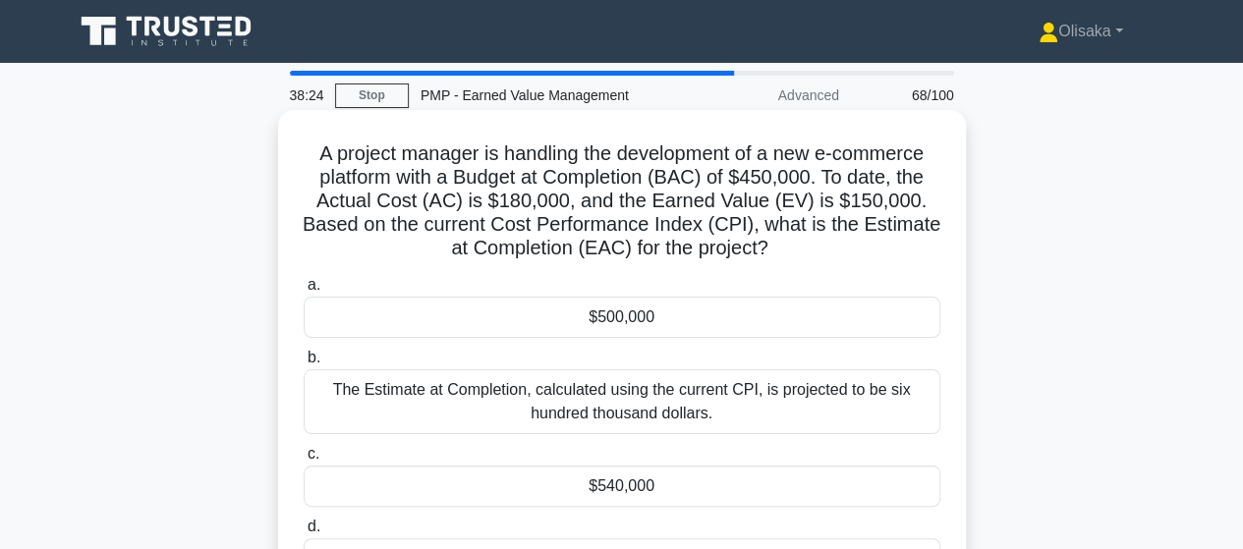
scroll to position [98, 0]
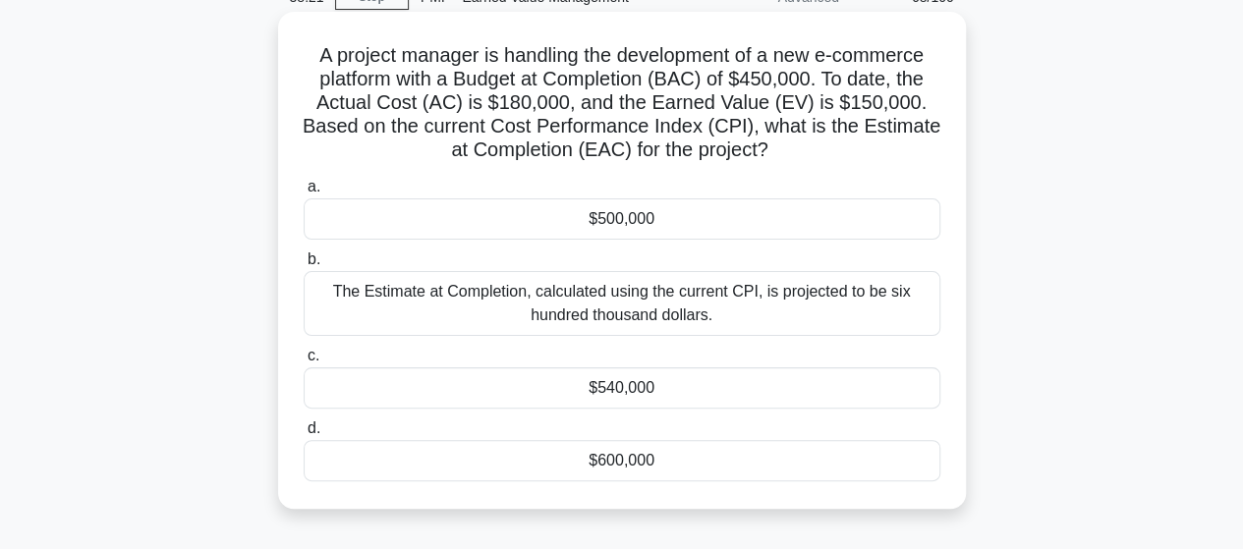
click at [631, 396] on div "$540,000" at bounding box center [622, 388] width 637 height 41
click at [304, 363] on input "c. $540,000" at bounding box center [304, 356] width 0 height 13
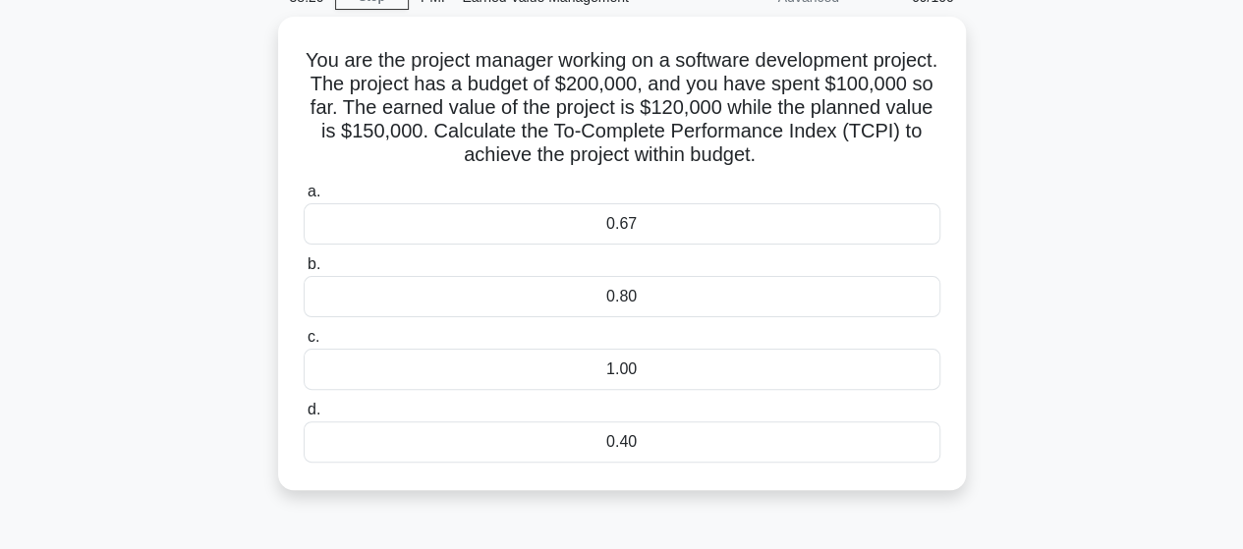
scroll to position [0, 0]
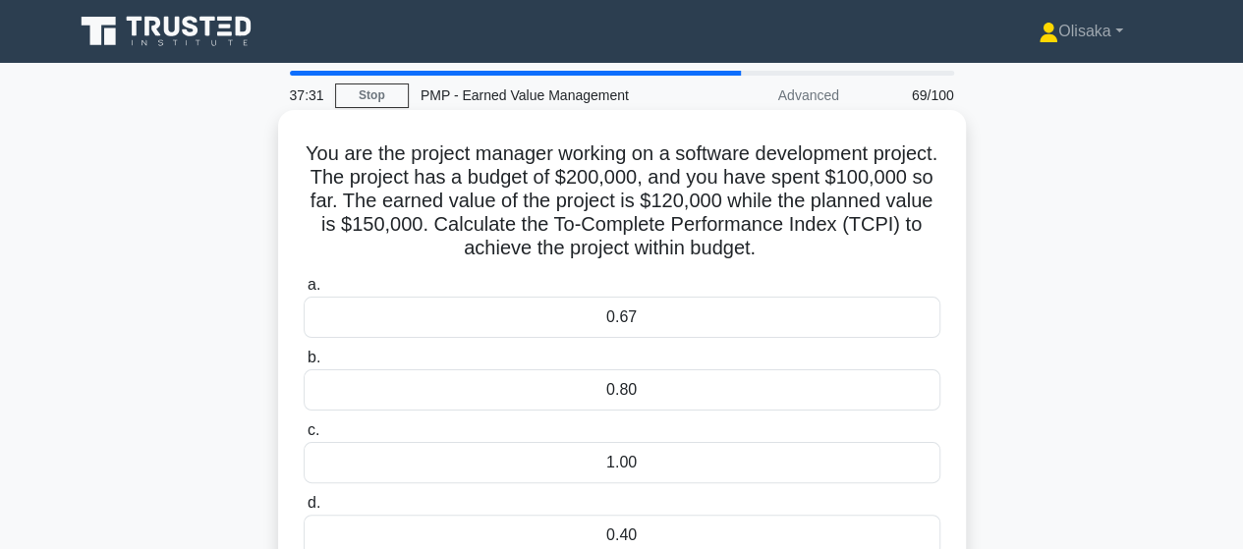
click at [622, 398] on div "0.80" at bounding box center [622, 390] width 637 height 41
click at [304, 365] on input "b. 0.80" at bounding box center [304, 358] width 0 height 13
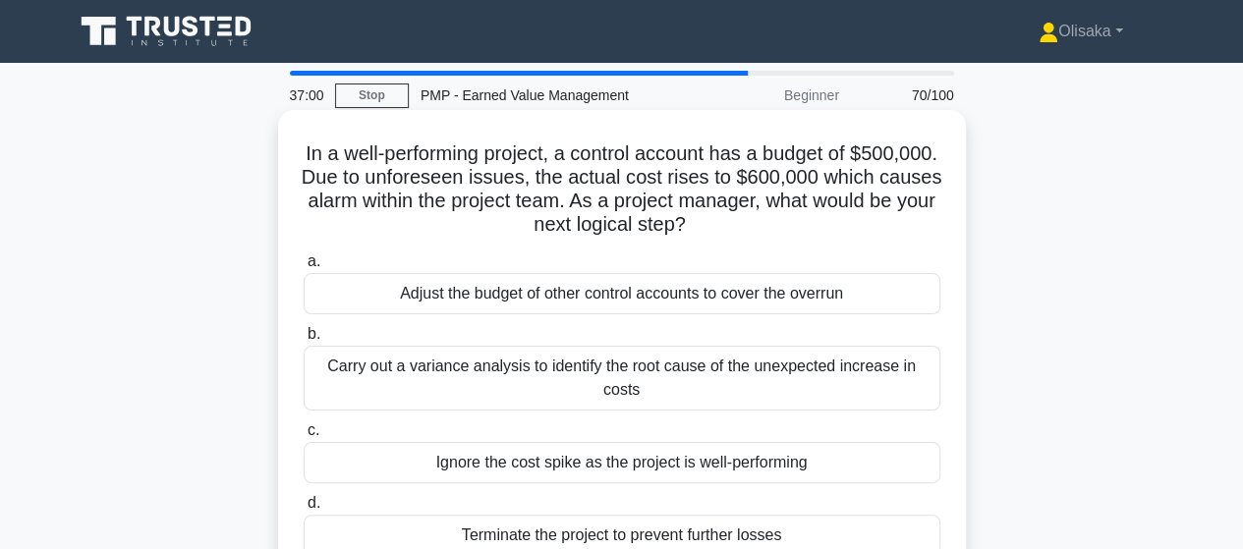
click at [621, 390] on div "Carry out a variance analysis to identify the root cause of the unexpected incr…" at bounding box center [622, 378] width 637 height 65
click at [304, 341] on input "b. Carry out a variance analysis to identify the root cause of the unexpected i…" at bounding box center [304, 334] width 0 height 13
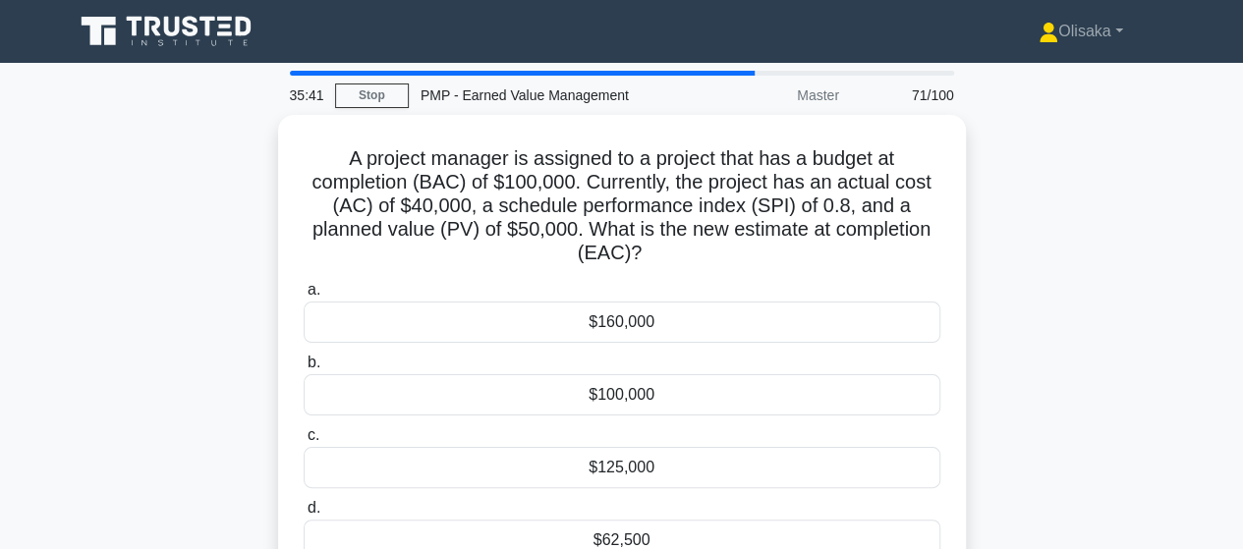
click at [621, 390] on div "$100,000" at bounding box center [622, 394] width 637 height 41
click at [304, 370] on input "b. $100,000" at bounding box center [304, 363] width 0 height 13
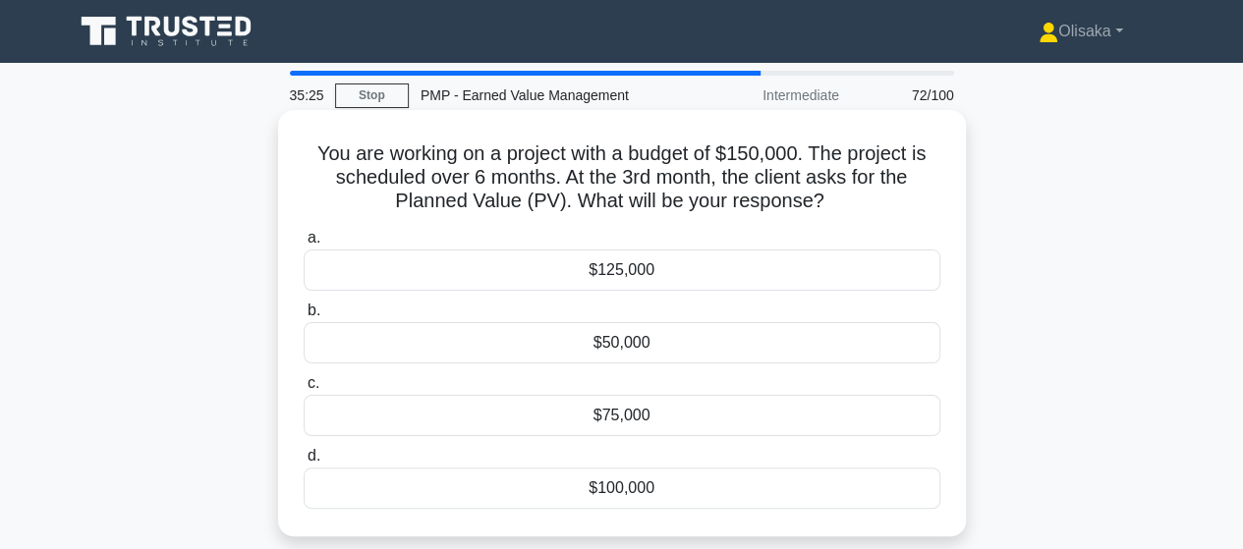
click at [598, 414] on div "$75,000" at bounding box center [622, 415] width 637 height 41
click at [640, 407] on div "$75,000" at bounding box center [622, 415] width 637 height 41
click at [304, 390] on input "c. $75,000" at bounding box center [304, 383] width 0 height 13
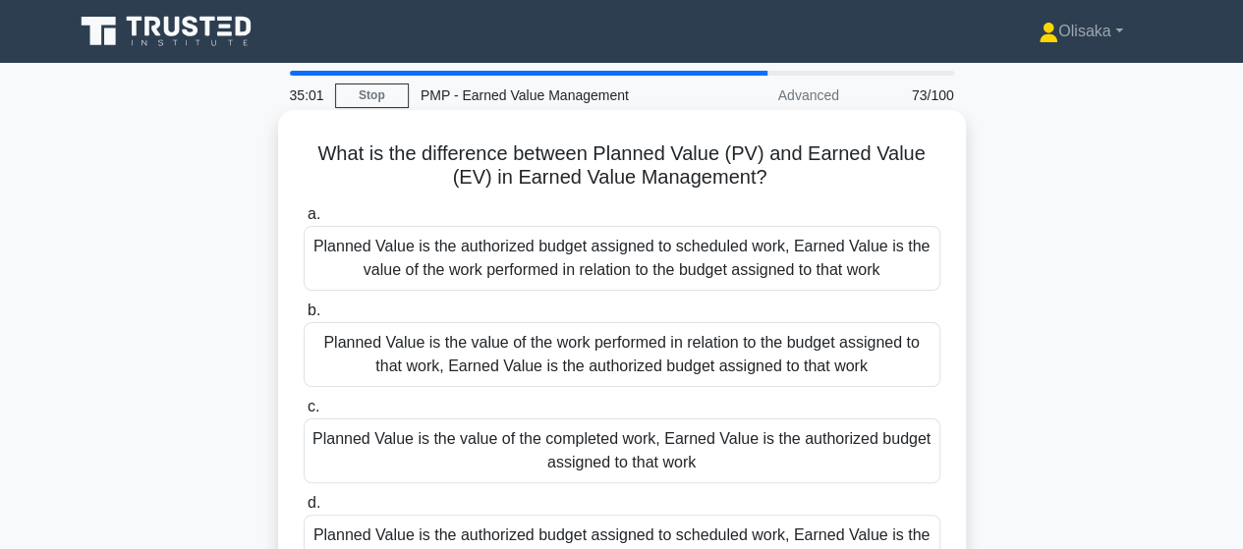
click at [653, 267] on div "Planned Value is the authorized budget assigned to scheduled work, Earned Value…" at bounding box center [622, 258] width 637 height 65
click at [304, 221] on input "a. Planned Value is the authorized budget assigned to scheduled work, Earned Va…" at bounding box center [304, 214] width 0 height 13
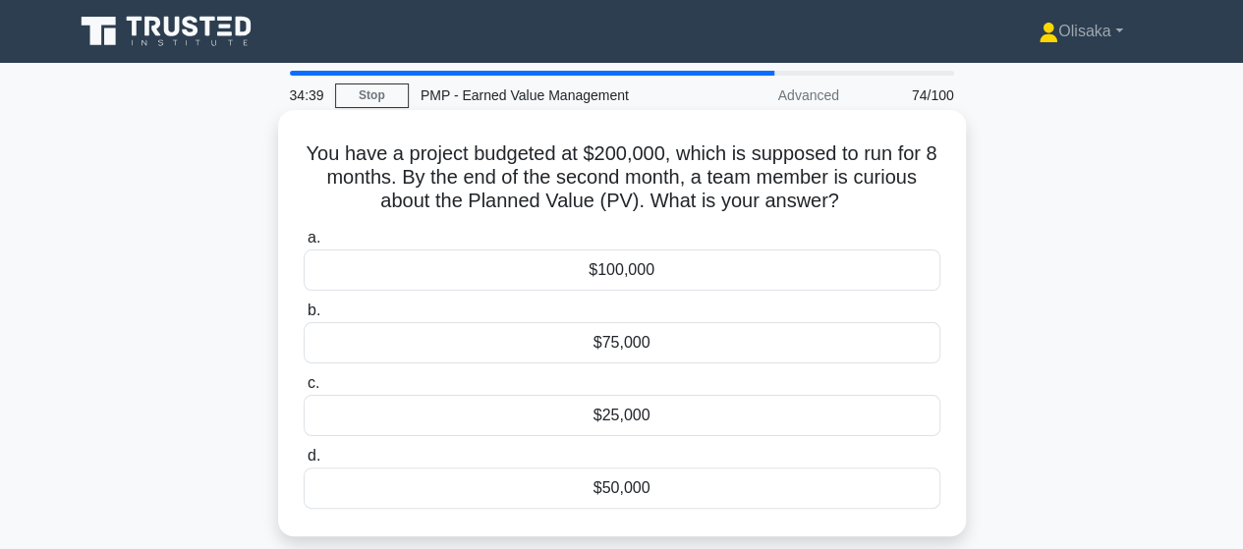
click at [625, 488] on div "$50,000" at bounding box center [622, 488] width 637 height 41
click at [304, 463] on input "d. $50,000" at bounding box center [304, 456] width 0 height 13
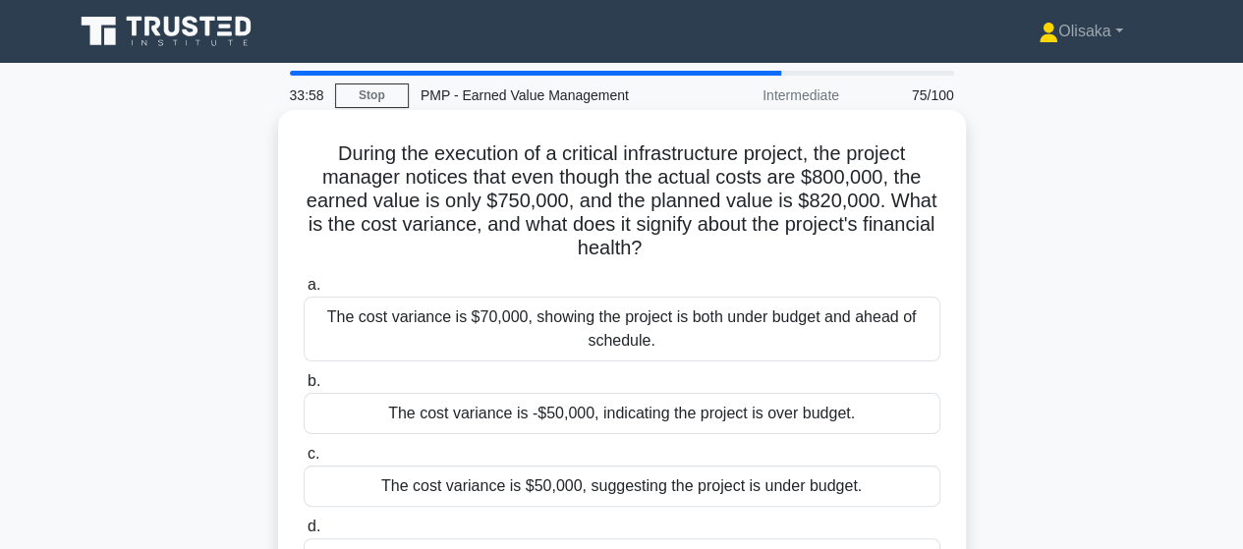
scroll to position [98, 0]
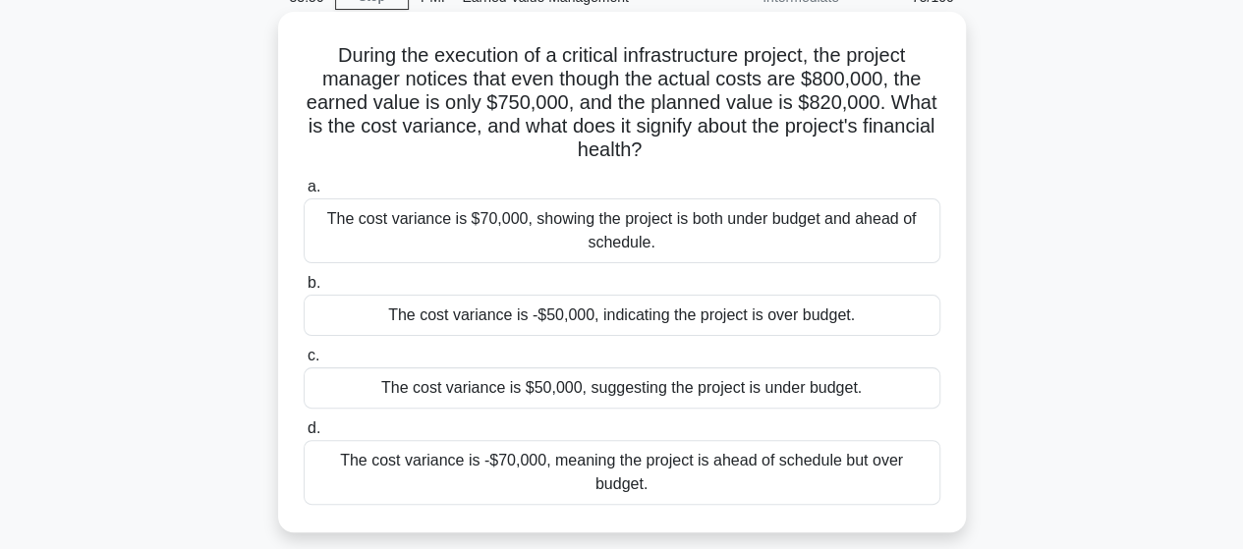
click at [662, 315] on div "The cost variance is -$50,000, indicating the project is over budget." at bounding box center [622, 315] width 637 height 41
click at [304, 290] on input "b. The cost variance is -$50,000, indicating the project is over budget." at bounding box center [304, 283] width 0 height 13
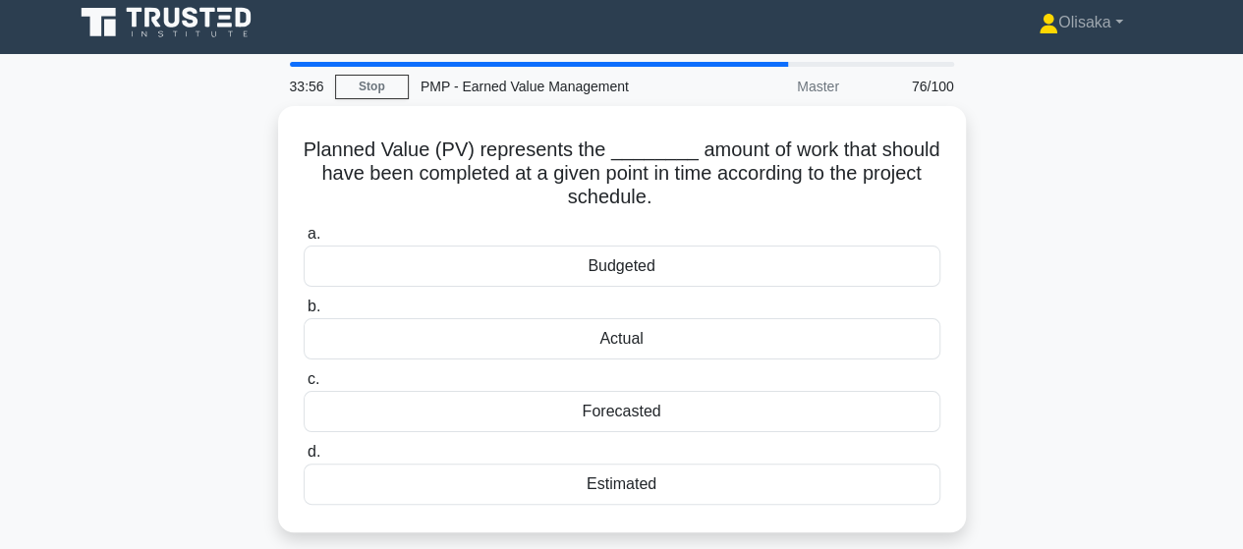
scroll to position [0, 0]
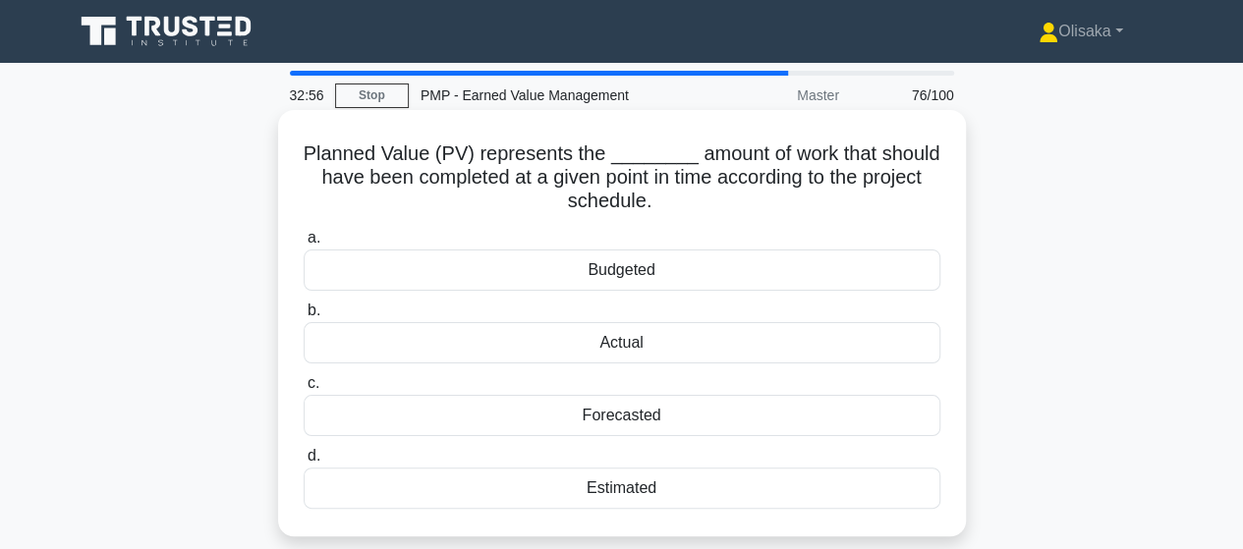
click at [628, 349] on div "Actual" at bounding box center [622, 342] width 637 height 41
click at [304, 317] on input "b. Actual" at bounding box center [304, 311] width 0 height 13
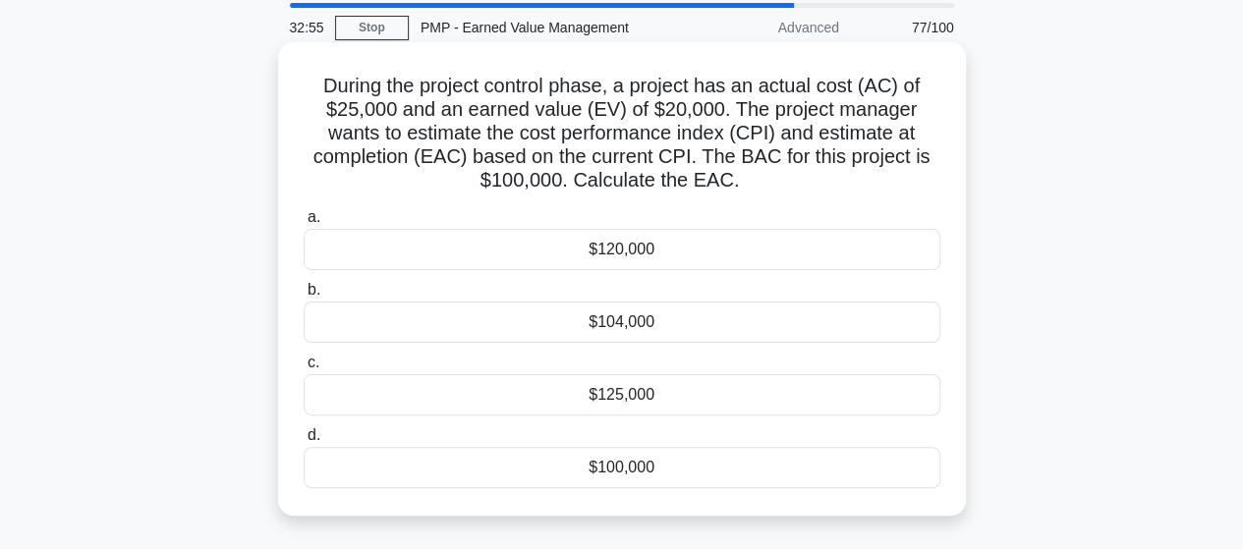
scroll to position [98, 0]
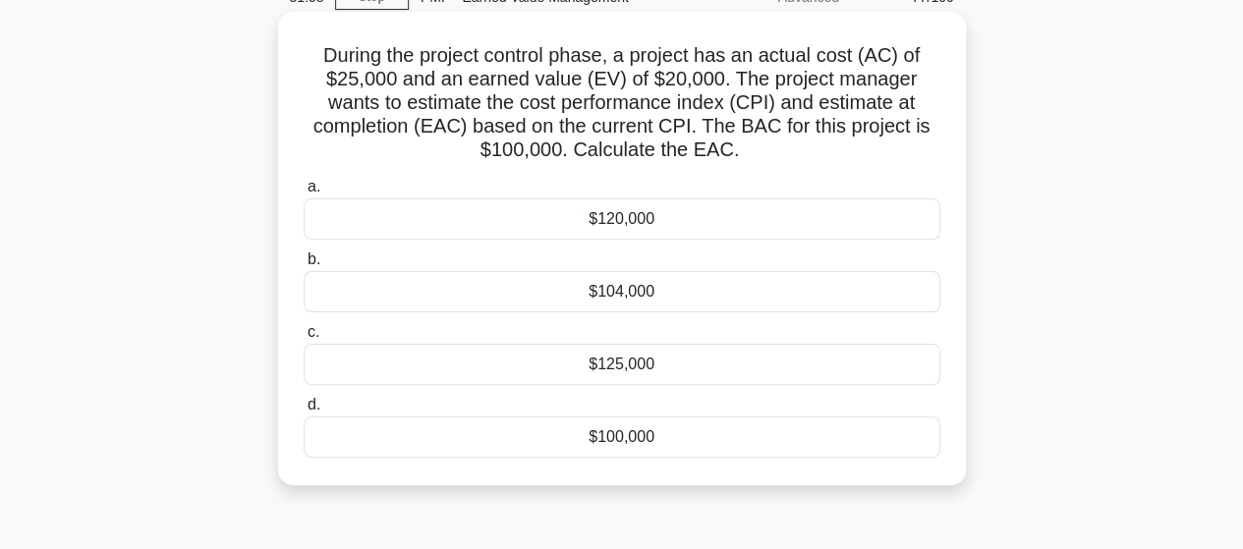
click at [643, 374] on div "$125,000" at bounding box center [622, 364] width 637 height 41
click at [304, 339] on input "c. $125,000" at bounding box center [304, 332] width 0 height 13
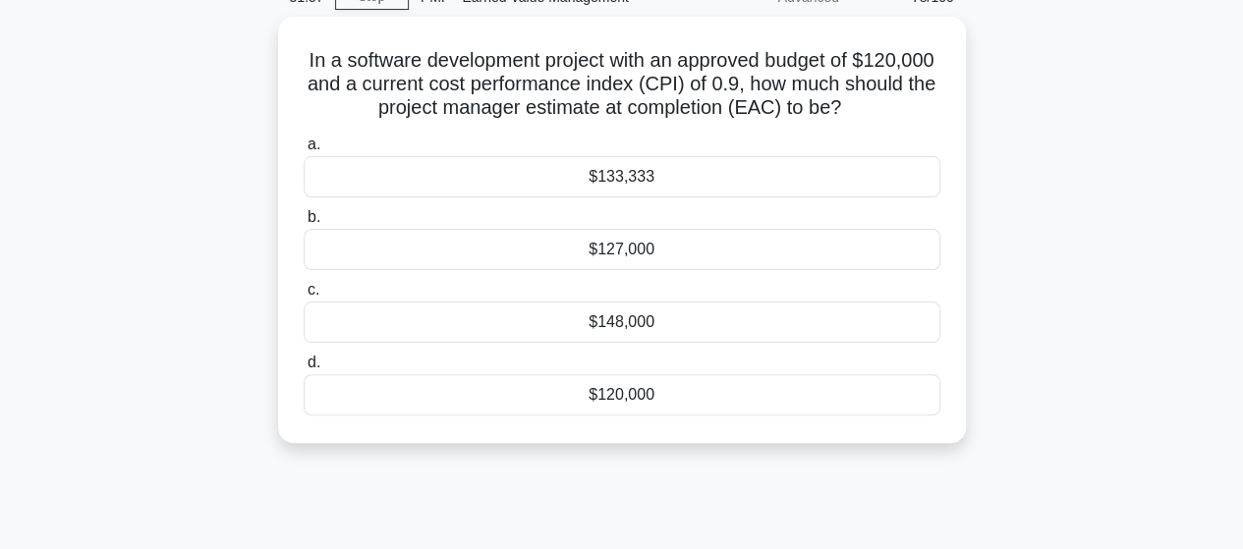
scroll to position [0, 0]
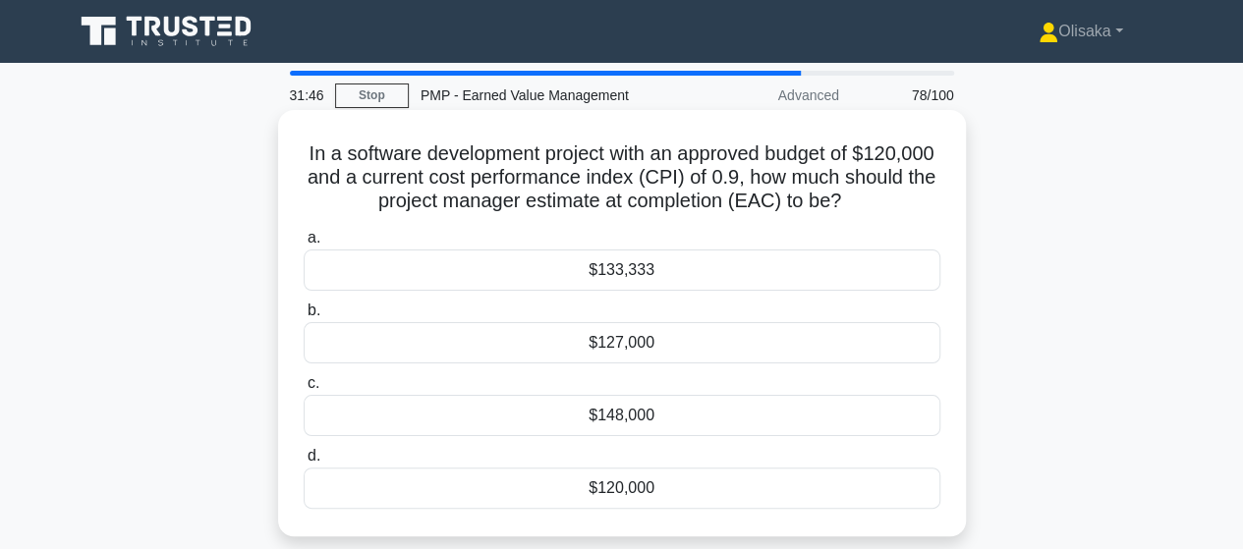
click at [623, 270] on div "$133,333" at bounding box center [622, 270] width 637 height 41
click at [304, 245] on input "a. $133,333" at bounding box center [304, 238] width 0 height 13
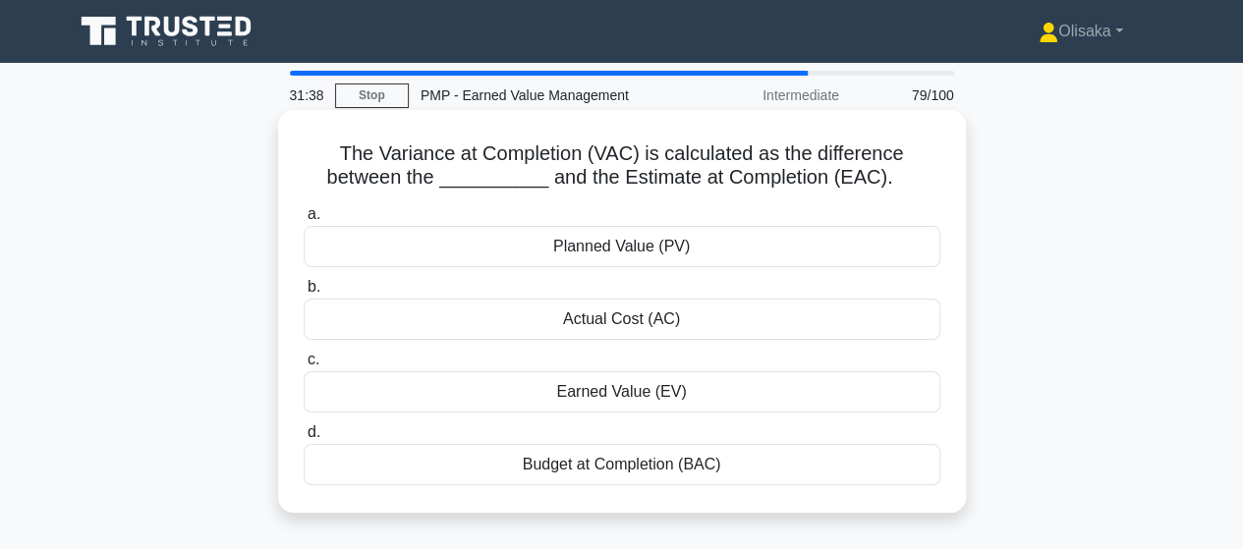
click at [652, 467] on div "Budget at Completion (BAC)" at bounding box center [622, 464] width 637 height 41
click at [304, 439] on input "d. Budget at Completion (BAC)" at bounding box center [304, 433] width 0 height 13
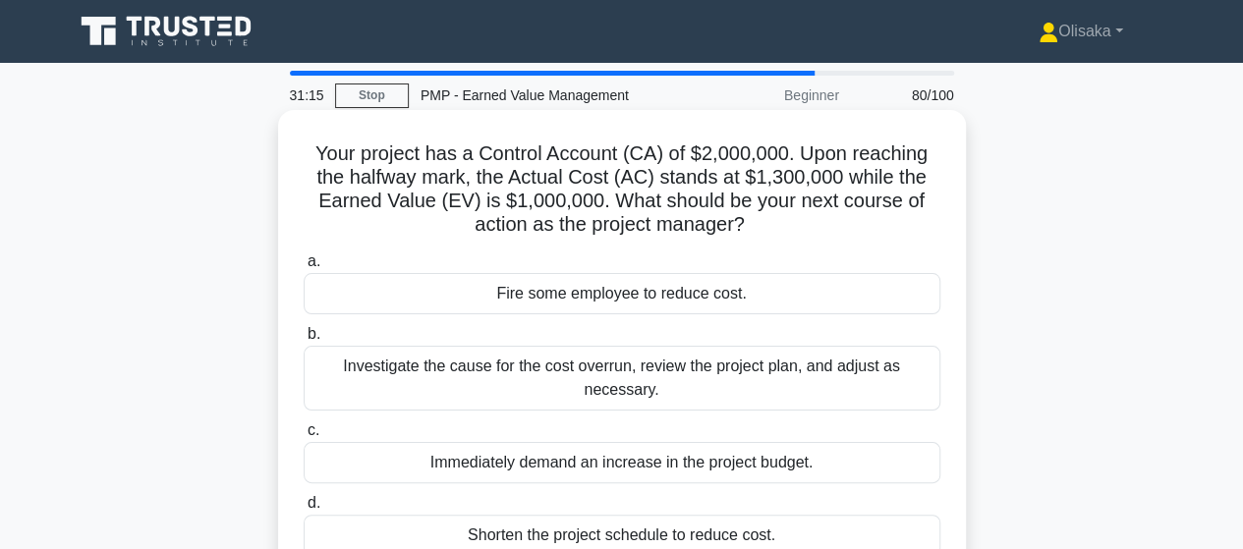
click at [649, 384] on div "Investigate the cause for the cost overrun, review the project plan, and adjust…" at bounding box center [622, 378] width 637 height 65
click at [304, 341] on input "b. Investigate the cause for the cost overrun, review the project plan, and adj…" at bounding box center [304, 334] width 0 height 13
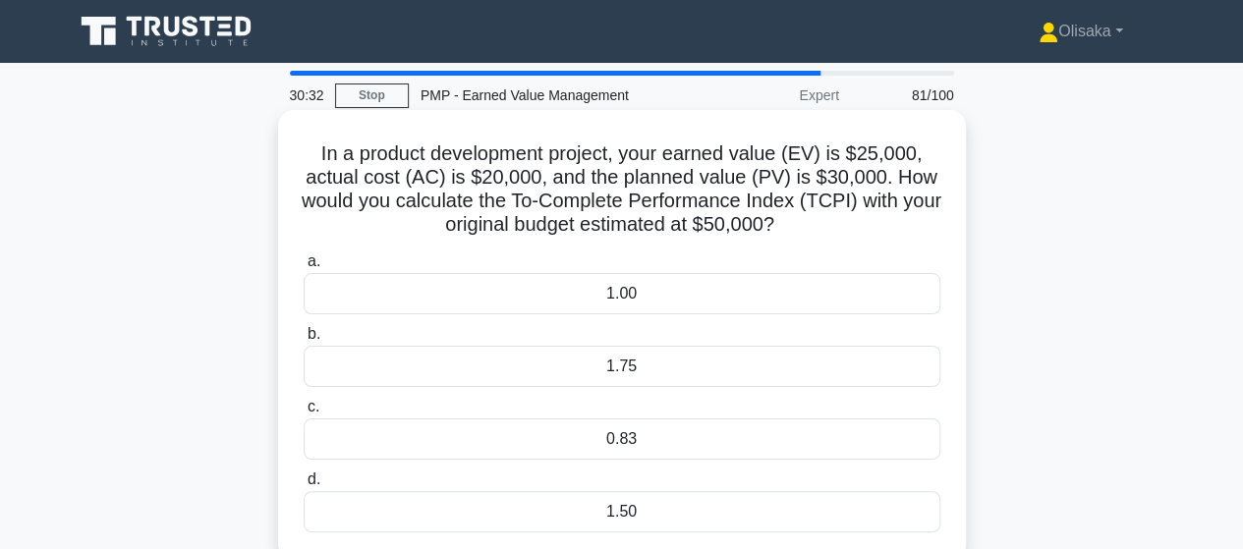
click at [607, 446] on div "0.83" at bounding box center [622, 439] width 637 height 41
click at [304, 414] on input "c. 0.83" at bounding box center [304, 407] width 0 height 13
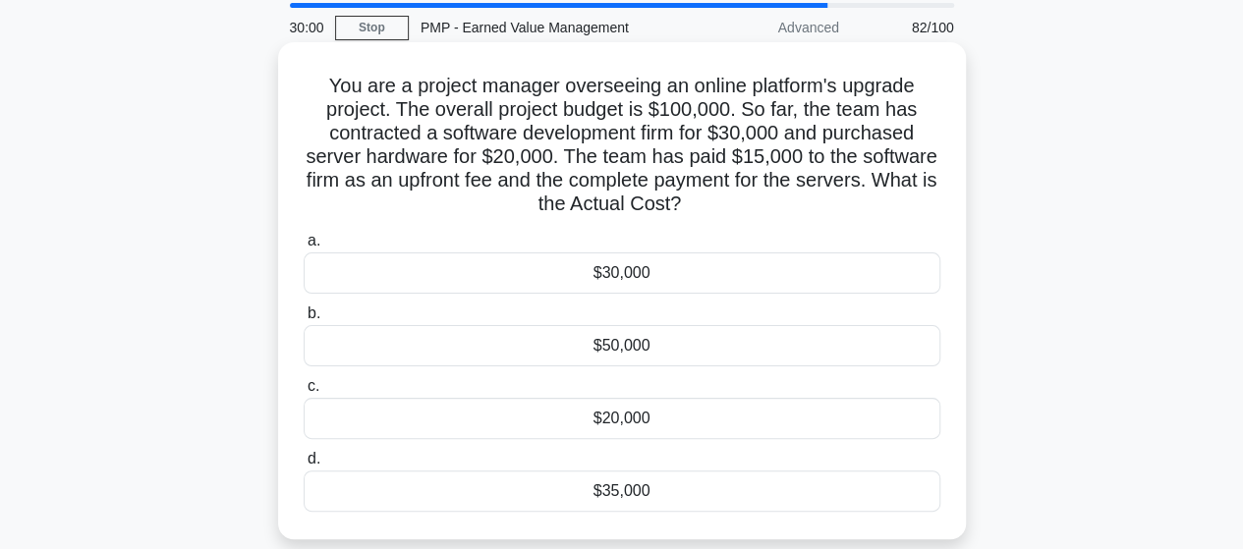
scroll to position [98, 0]
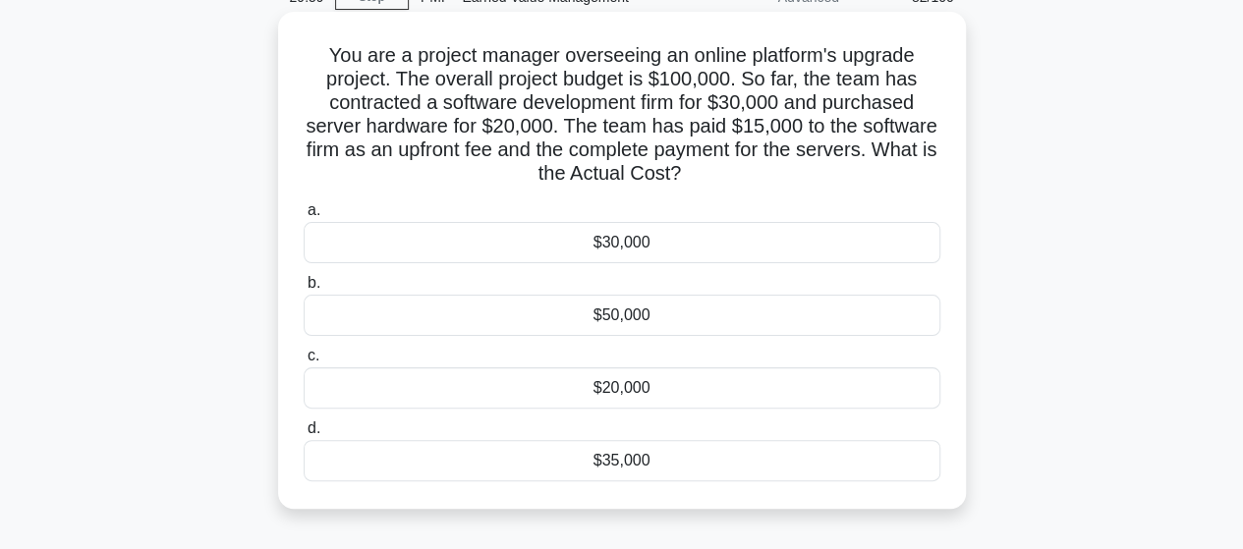
click at [639, 465] on div "$35,000" at bounding box center [622, 460] width 637 height 41
click at [304, 435] on input "d. $35,000" at bounding box center [304, 429] width 0 height 13
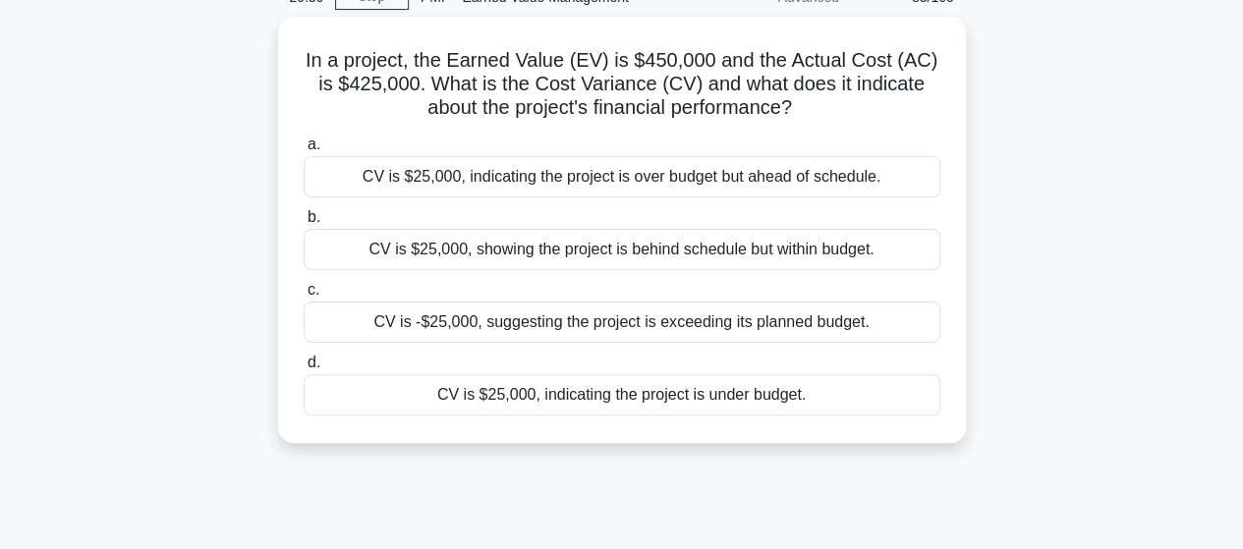
scroll to position [0, 0]
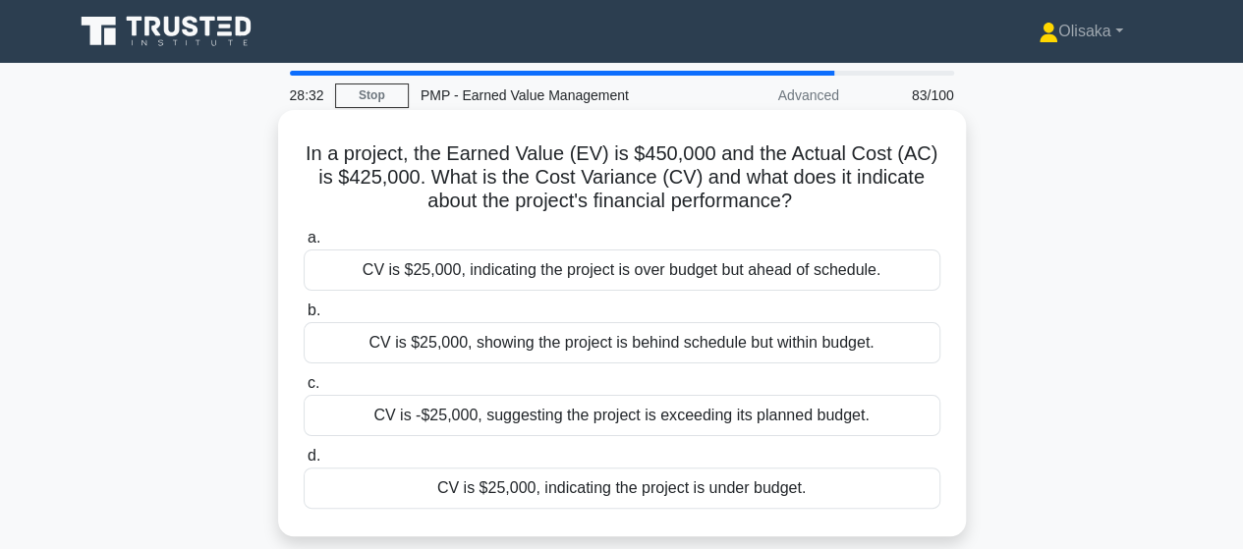
click at [570, 489] on div "CV is $25,000, indicating the project is under budget." at bounding box center [622, 488] width 637 height 41
click at [304, 463] on input "d. CV is $25,000, indicating the project is under budget." at bounding box center [304, 456] width 0 height 13
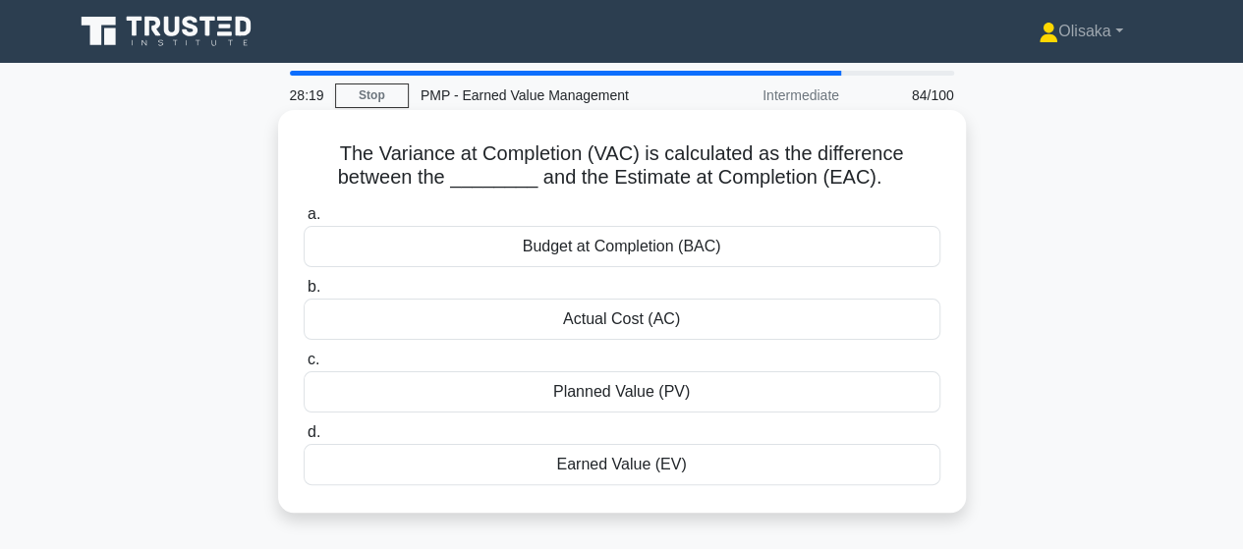
click at [636, 253] on div "Budget at Completion (BAC)" at bounding box center [622, 246] width 637 height 41
click at [304, 221] on input "a. Budget at Completion (BAC)" at bounding box center [304, 214] width 0 height 13
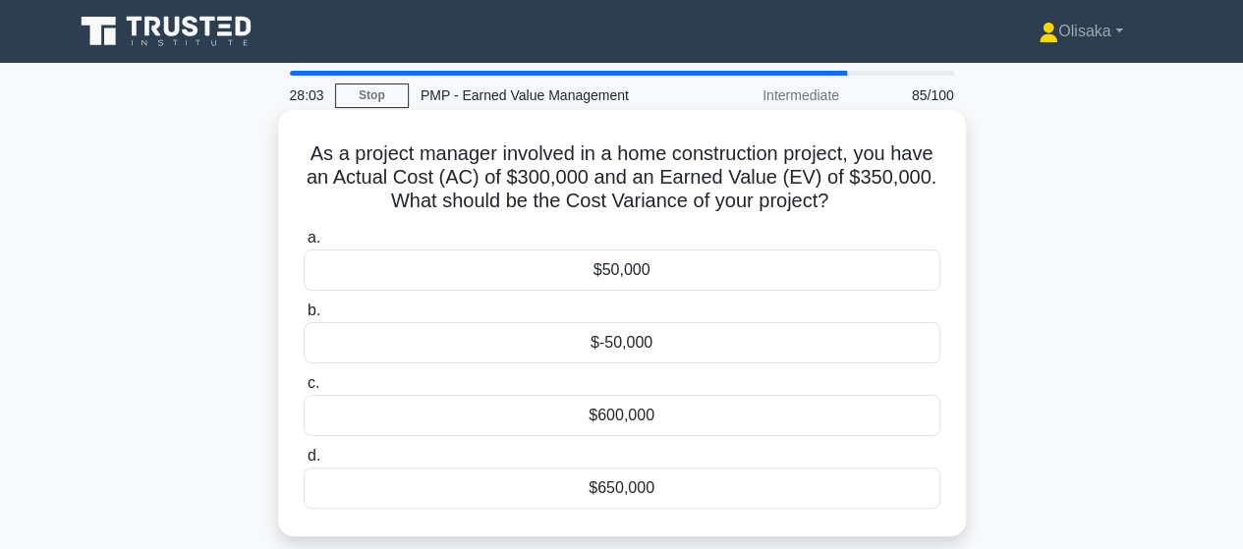
click at [628, 276] on div "$50,000" at bounding box center [622, 270] width 637 height 41
click at [304, 245] on input "a. $50,000" at bounding box center [304, 238] width 0 height 13
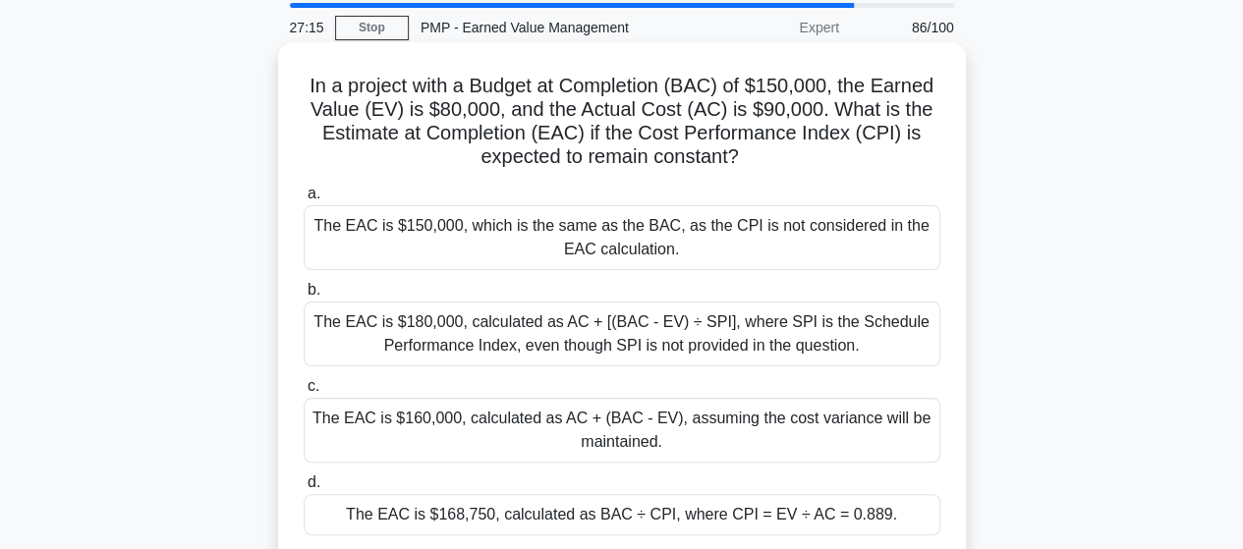
scroll to position [98, 0]
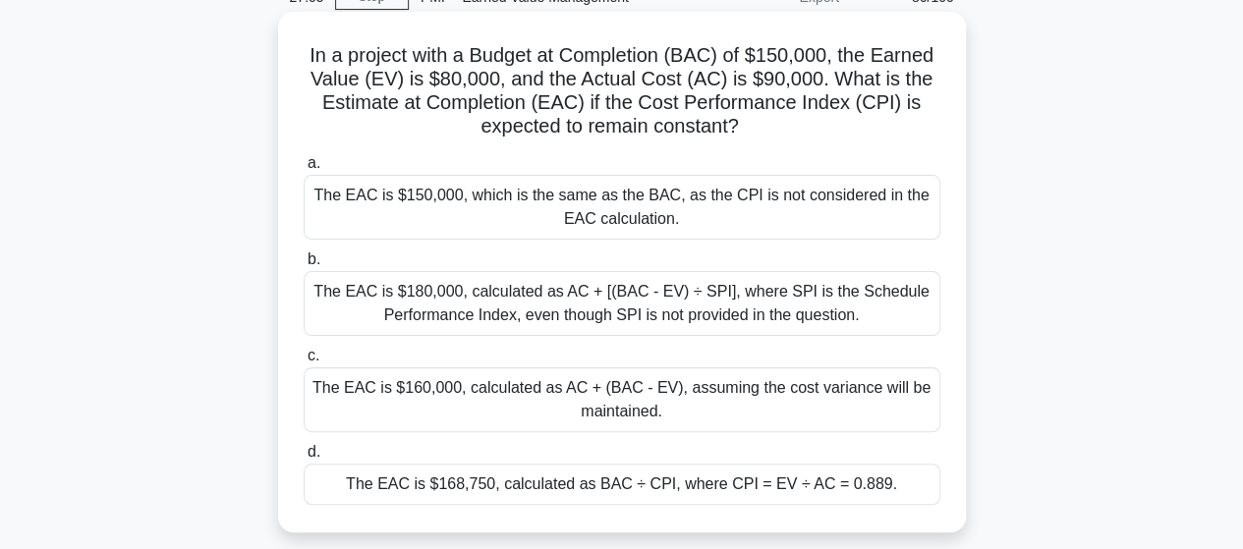
click at [548, 482] on div "The EAC is $168,750, calculated as BAC ÷ CPI, where CPI = EV ÷ AC = 0.889." at bounding box center [622, 484] width 637 height 41
click at [304, 459] on input "d. The EAC is $168,750, calculated as BAC ÷ CPI, where CPI = EV ÷ AC = 0.889." at bounding box center [304, 452] width 0 height 13
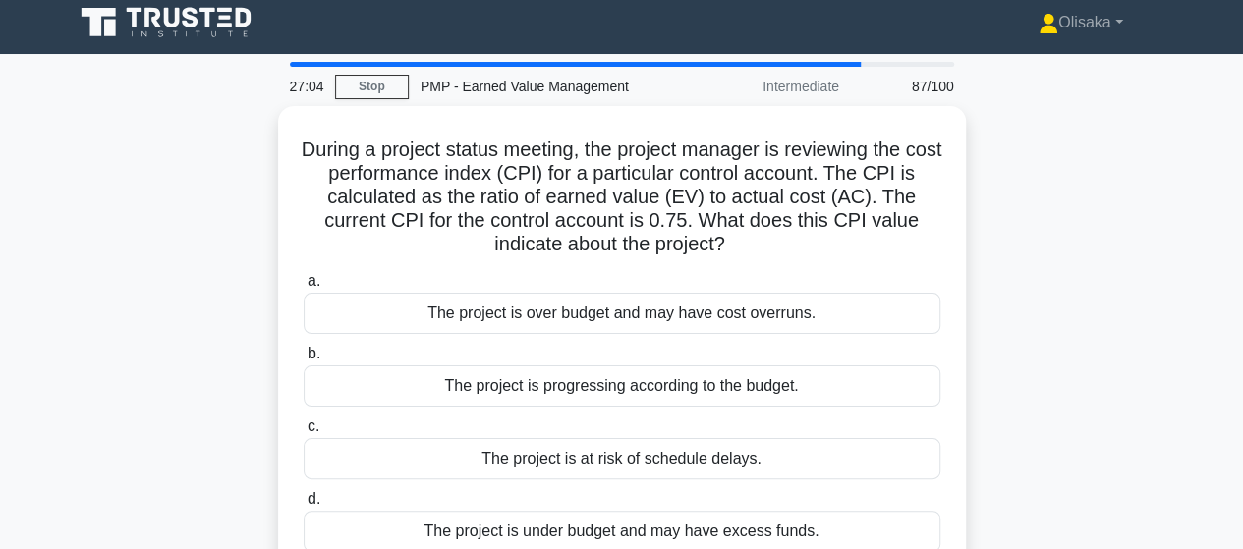
scroll to position [0, 0]
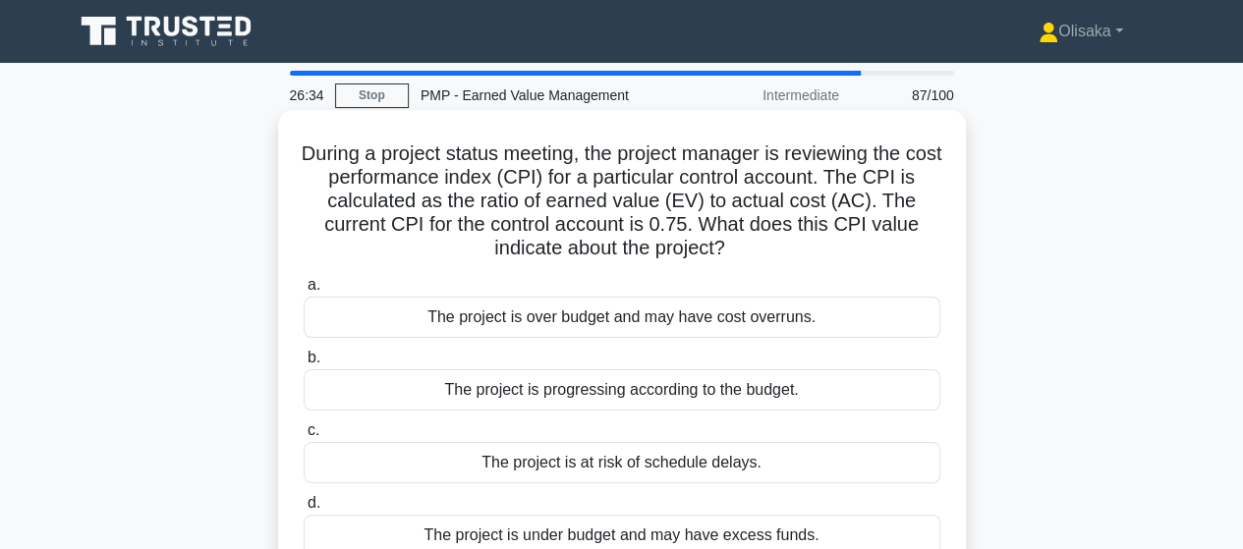
click at [520, 330] on div "The project is over budget and may have cost overruns." at bounding box center [622, 317] width 637 height 41
click at [304, 292] on input "a. The project is over budget and may have cost overruns." at bounding box center [304, 285] width 0 height 13
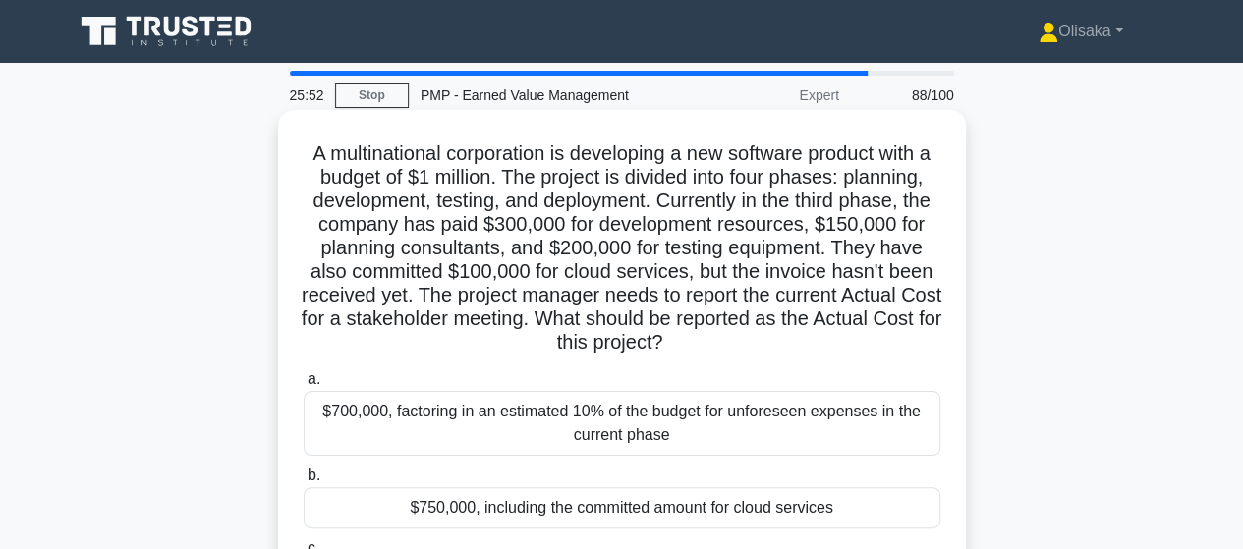
scroll to position [197, 0]
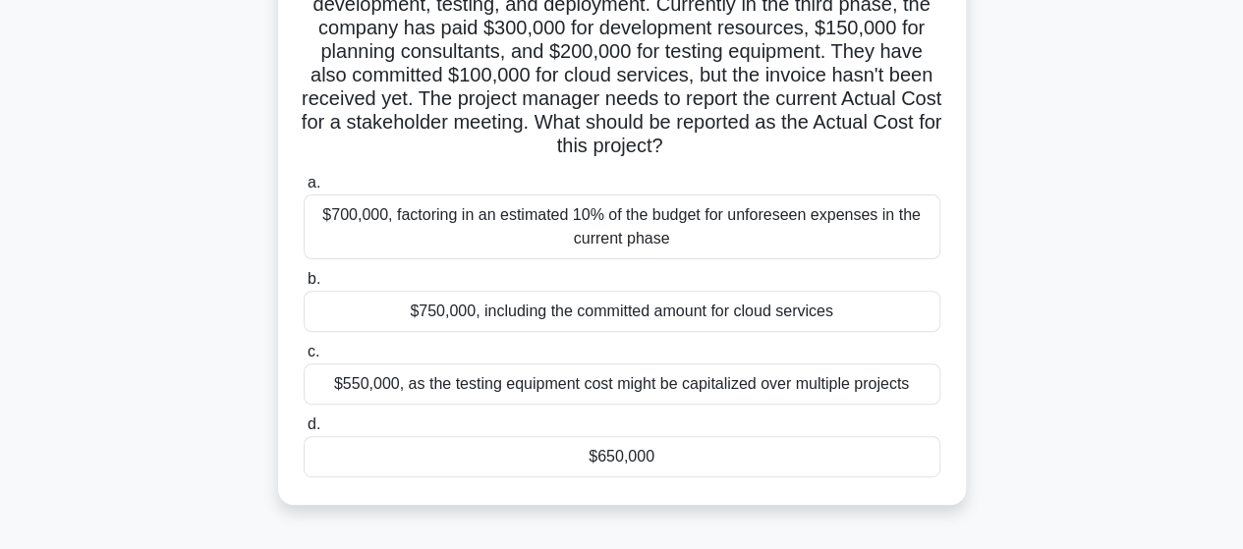
click at [647, 457] on div "$650,000" at bounding box center [622, 456] width 637 height 41
click at [304, 431] on input "d. $650,000" at bounding box center [304, 425] width 0 height 13
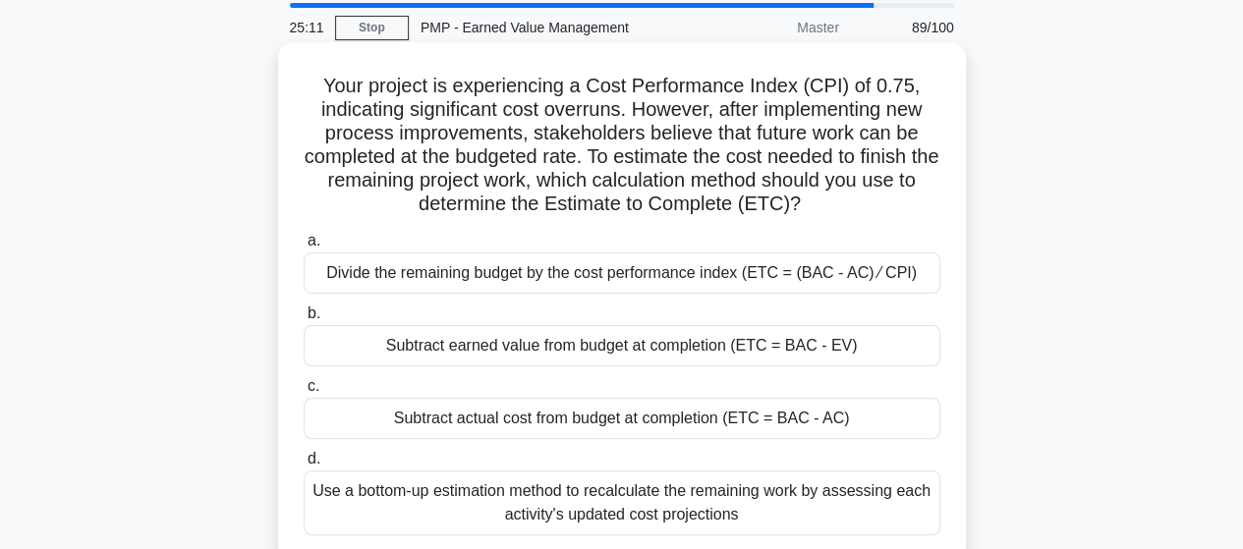
scroll to position [98, 0]
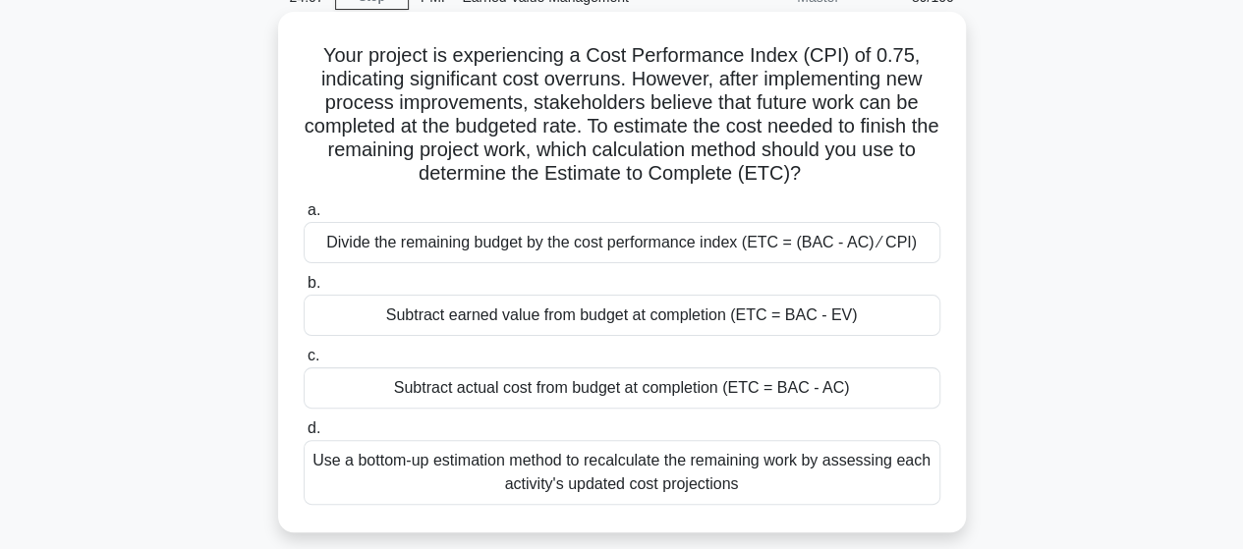
click at [730, 245] on div "Divide the remaining budget by the cost performance index (ETC = (BAC - AC) ⁄ C…" at bounding box center [622, 242] width 637 height 41
click at [304, 217] on input "a. Divide the remaining budget by the cost performance index (ETC = (BAC - AC) …" at bounding box center [304, 210] width 0 height 13
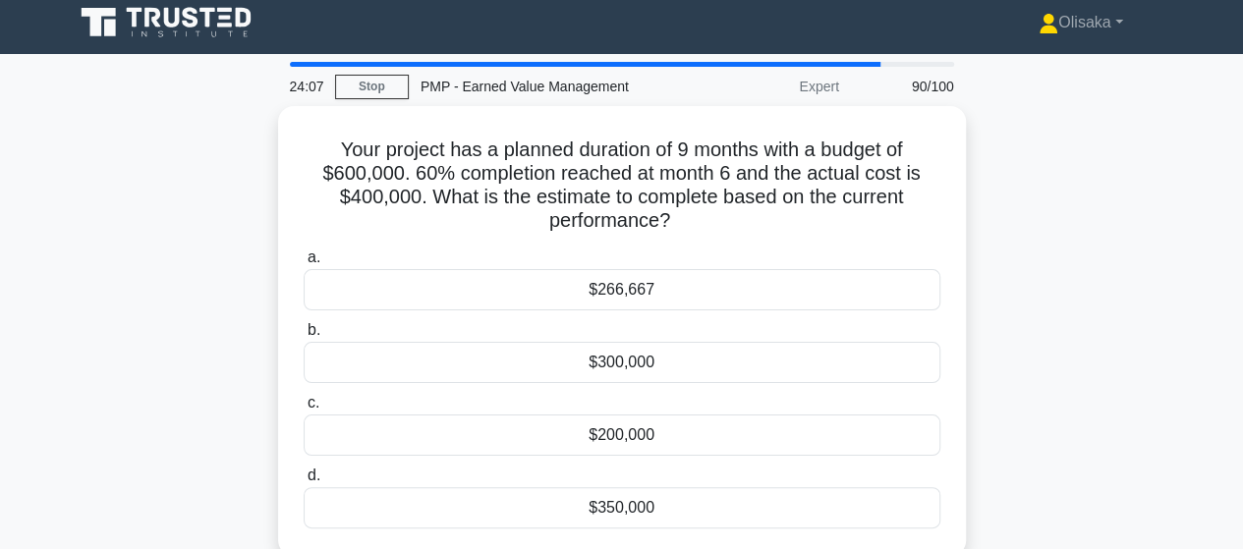
scroll to position [0, 0]
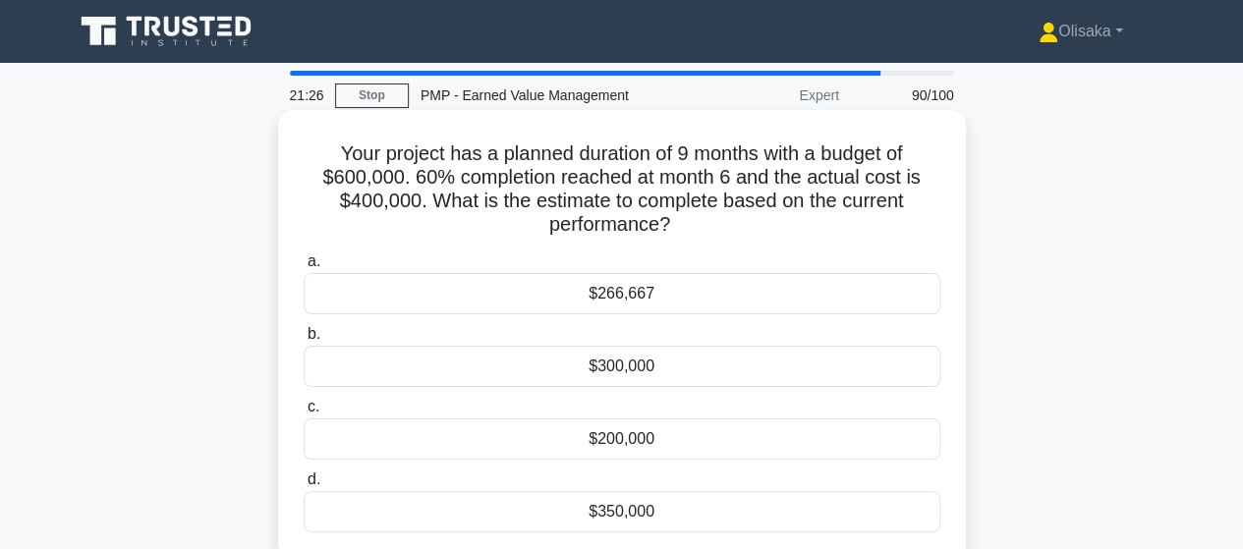
click at [631, 301] on div "$266,667" at bounding box center [622, 293] width 637 height 41
click at [304, 268] on input "a. $266,667" at bounding box center [304, 262] width 0 height 13
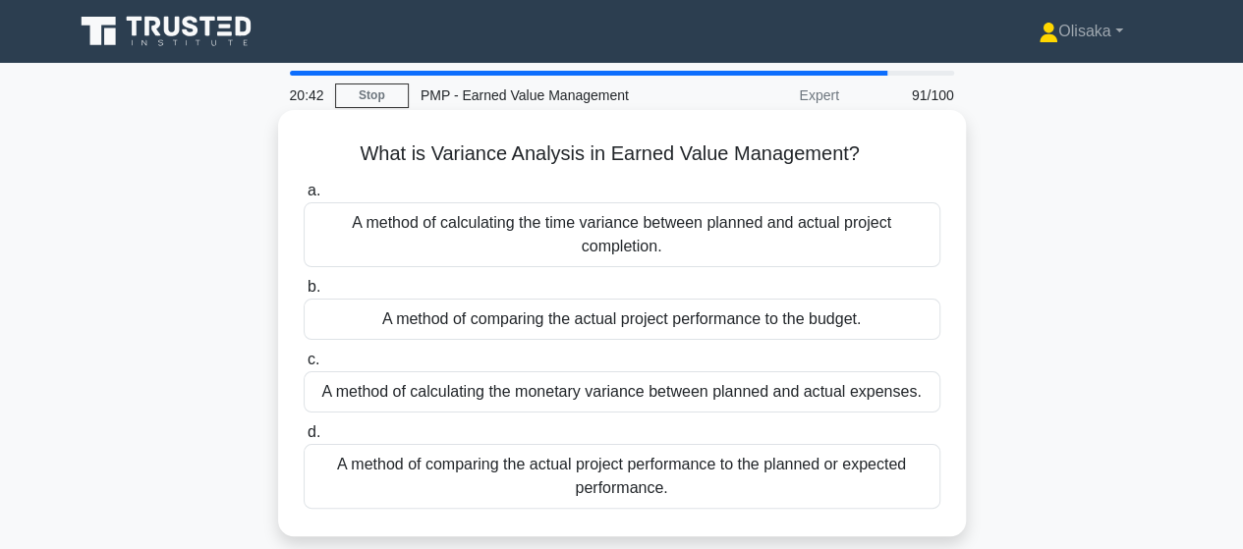
click at [613, 481] on div "A method of comparing the actual project performance to the planned or expected…" at bounding box center [622, 476] width 637 height 65
click at [304, 439] on input "d. A method of comparing the actual project performance to the planned or expec…" at bounding box center [304, 433] width 0 height 13
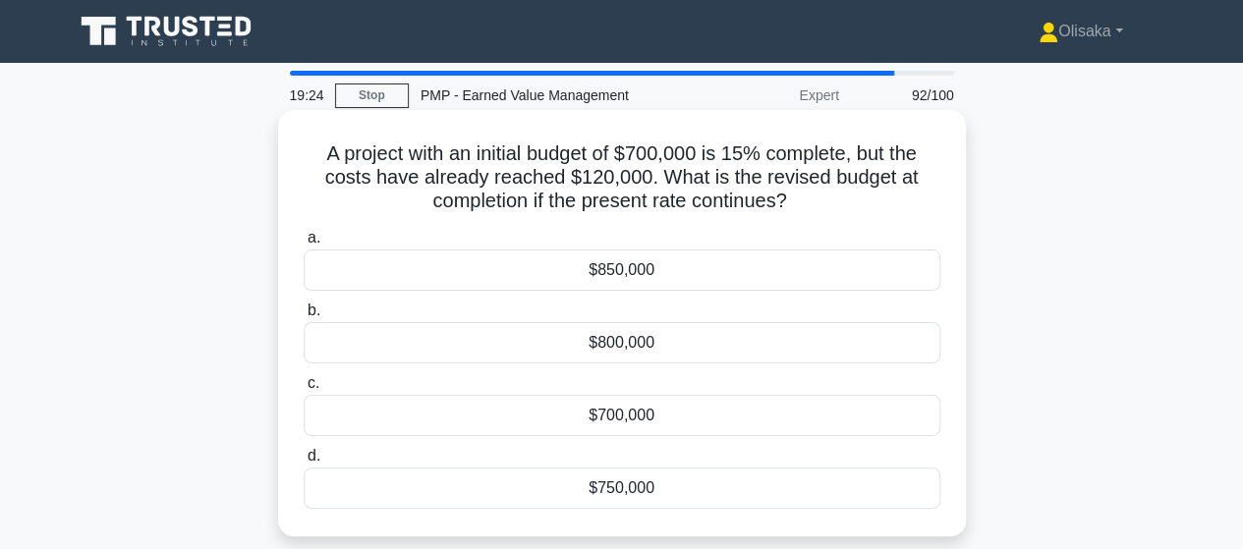
click at [627, 341] on div "$800,000" at bounding box center [622, 342] width 637 height 41
click at [304, 317] on input "b. $800,000" at bounding box center [304, 311] width 0 height 13
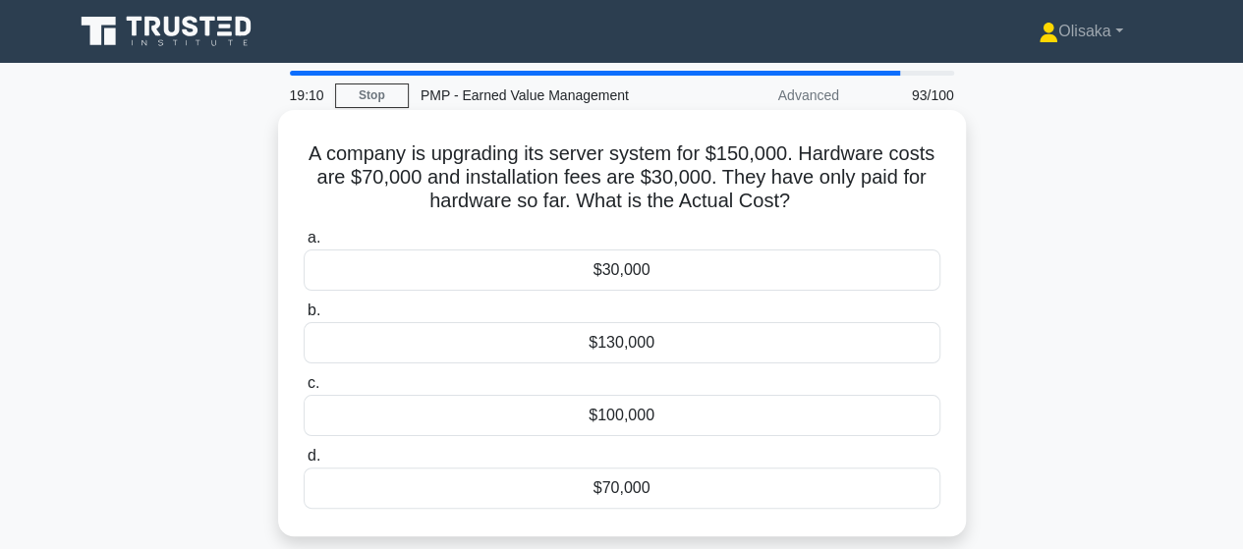
click at [617, 498] on div "$70,000" at bounding box center [622, 488] width 637 height 41
click at [304, 463] on input "d. $70,000" at bounding box center [304, 456] width 0 height 13
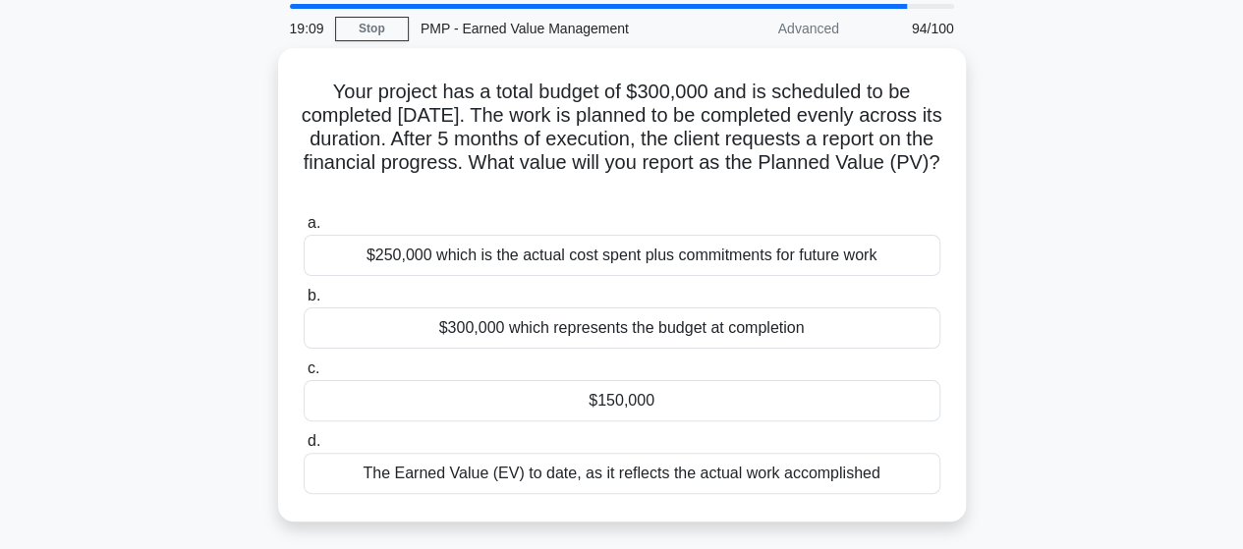
scroll to position [98, 0]
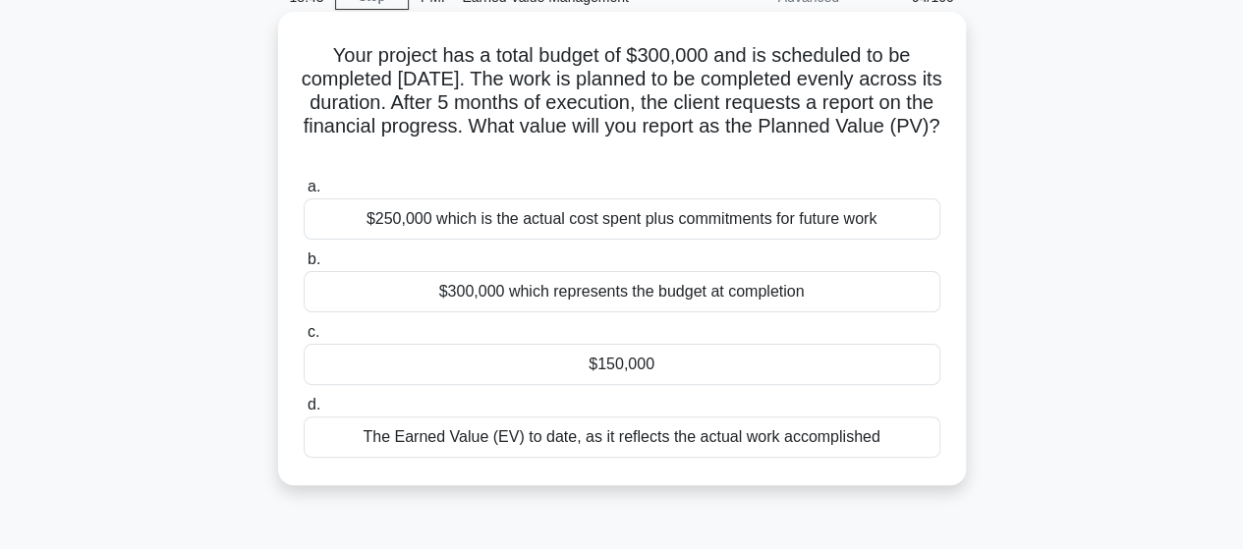
click at [619, 367] on div "$150,000" at bounding box center [622, 364] width 637 height 41
click at [304, 339] on input "c. $150,000" at bounding box center [304, 332] width 0 height 13
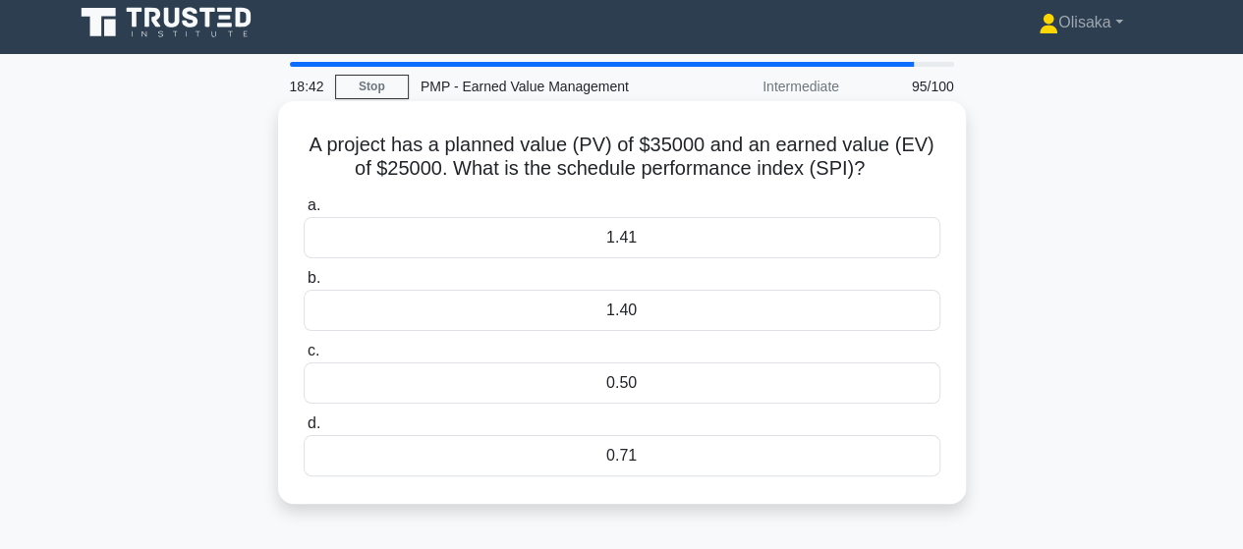
scroll to position [0, 0]
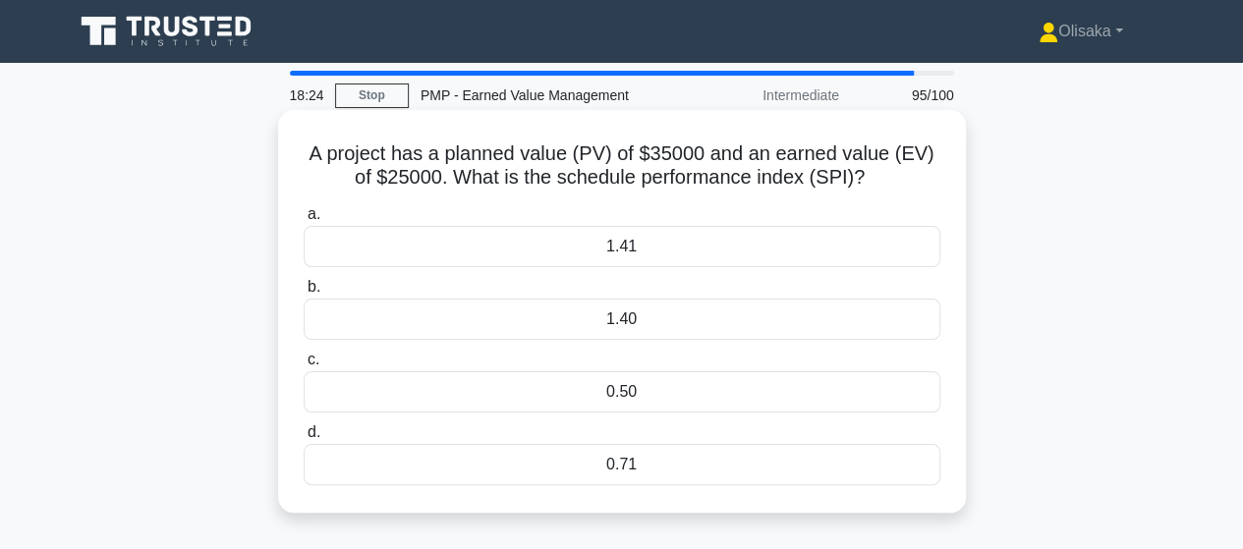
click at [629, 470] on div "0.71" at bounding box center [622, 464] width 637 height 41
click at [304, 439] on input "d. 0.71" at bounding box center [304, 433] width 0 height 13
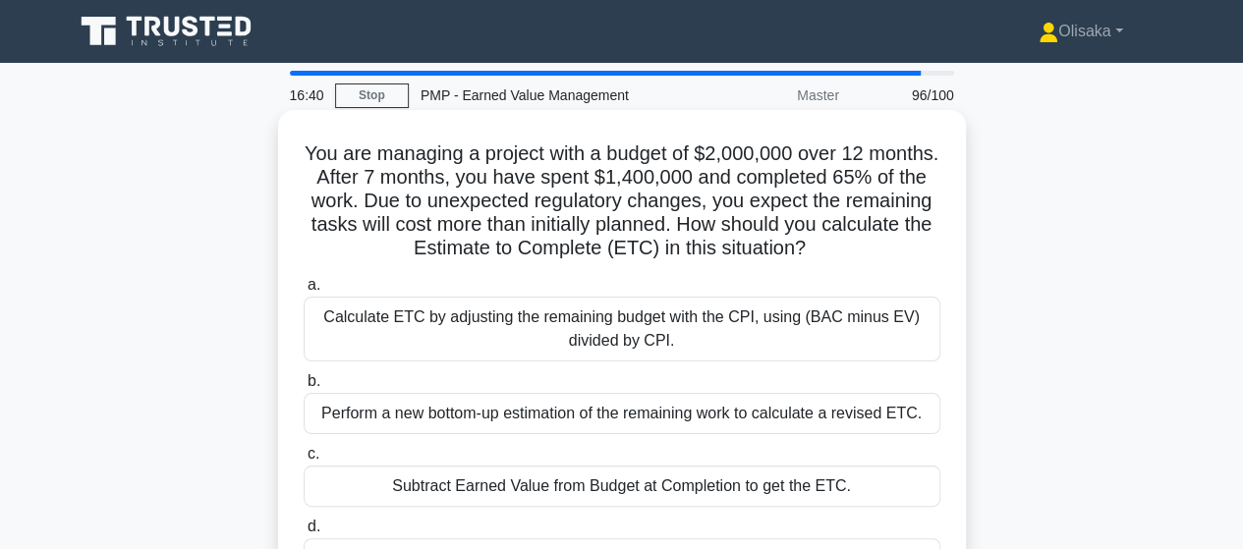
scroll to position [98, 0]
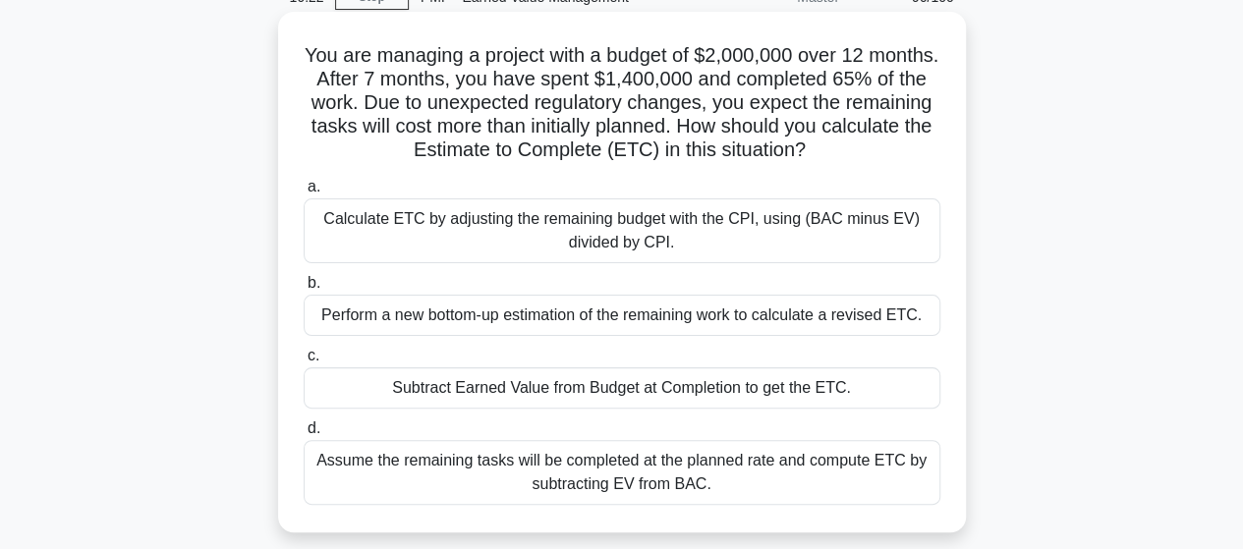
click at [635, 244] on div "Calculate ETC by adjusting the remaining budget with the CPI, using (BAC minus …" at bounding box center [622, 231] width 637 height 65
click at [304, 194] on input "a. Calculate ETC by adjusting the remaining budget with the CPI, using (BAC min…" at bounding box center [304, 187] width 0 height 13
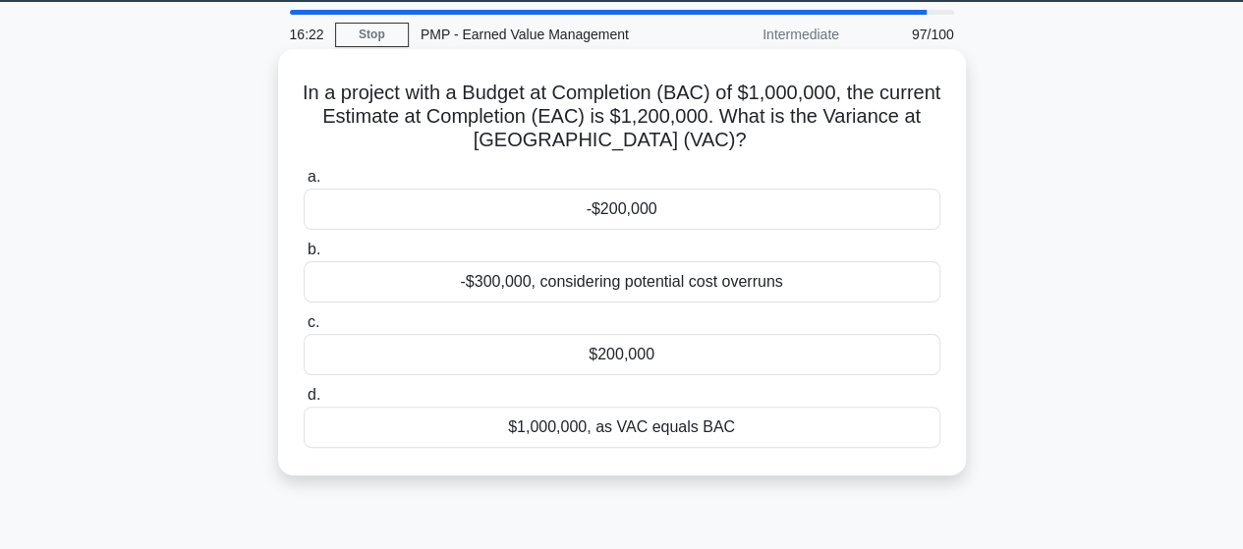
scroll to position [0, 0]
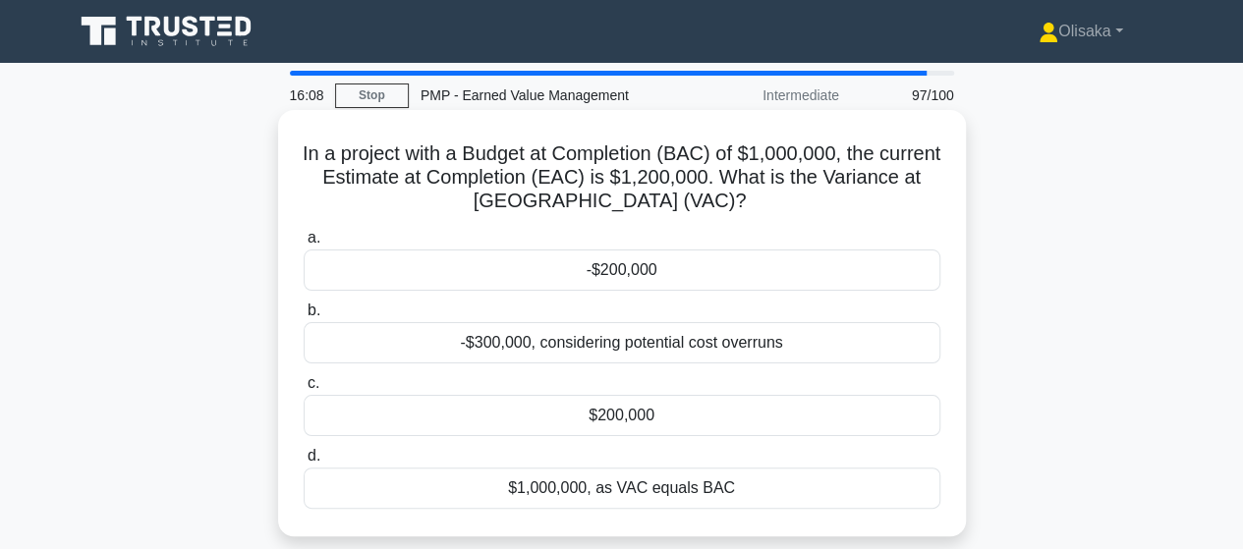
click at [646, 278] on div "-$200,000" at bounding box center [622, 270] width 637 height 41
click at [304, 245] on input "a. -$200,000" at bounding box center [304, 238] width 0 height 13
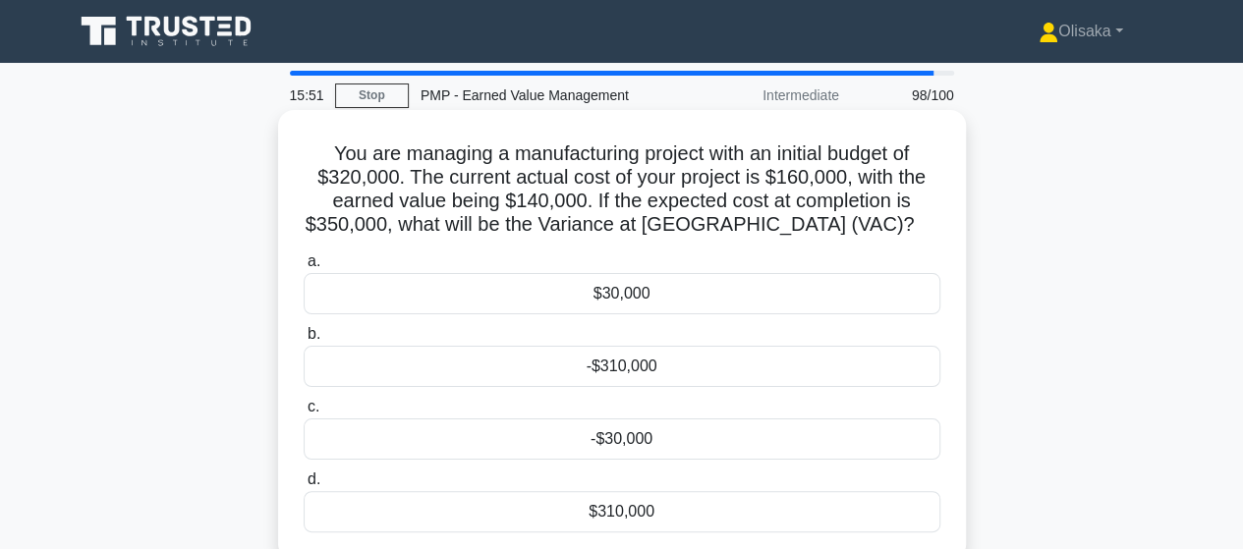
click at [625, 450] on div "-$30,000" at bounding box center [622, 439] width 637 height 41
click at [304, 414] on input "c. -$30,000" at bounding box center [304, 407] width 0 height 13
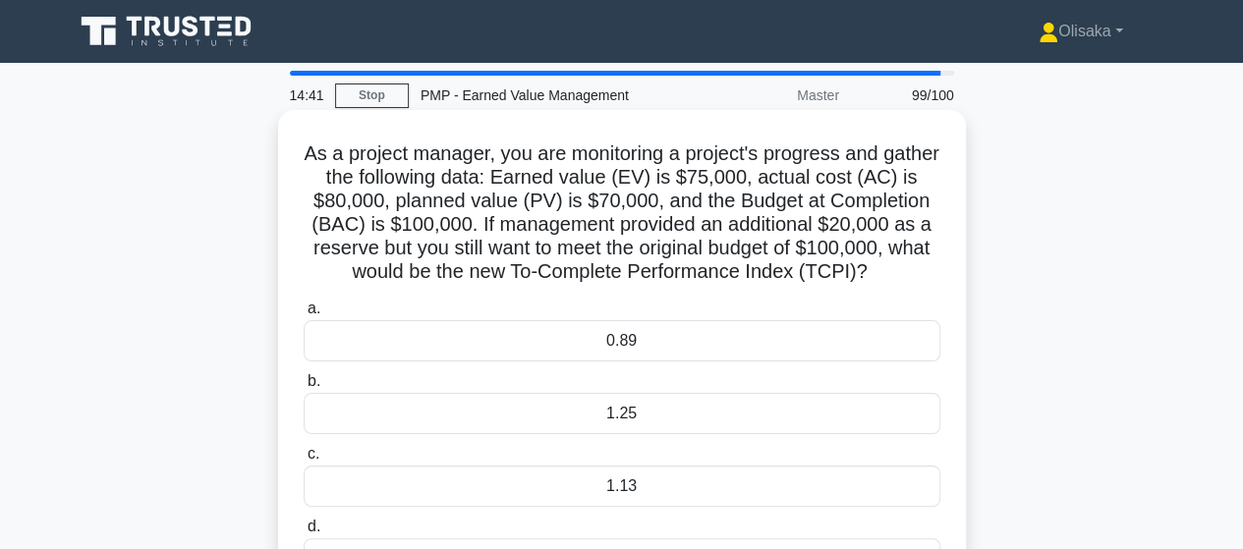
click at [617, 434] on div "1.25" at bounding box center [622, 413] width 637 height 41
click at [304, 388] on input "b. 1.25" at bounding box center [304, 381] width 0 height 13
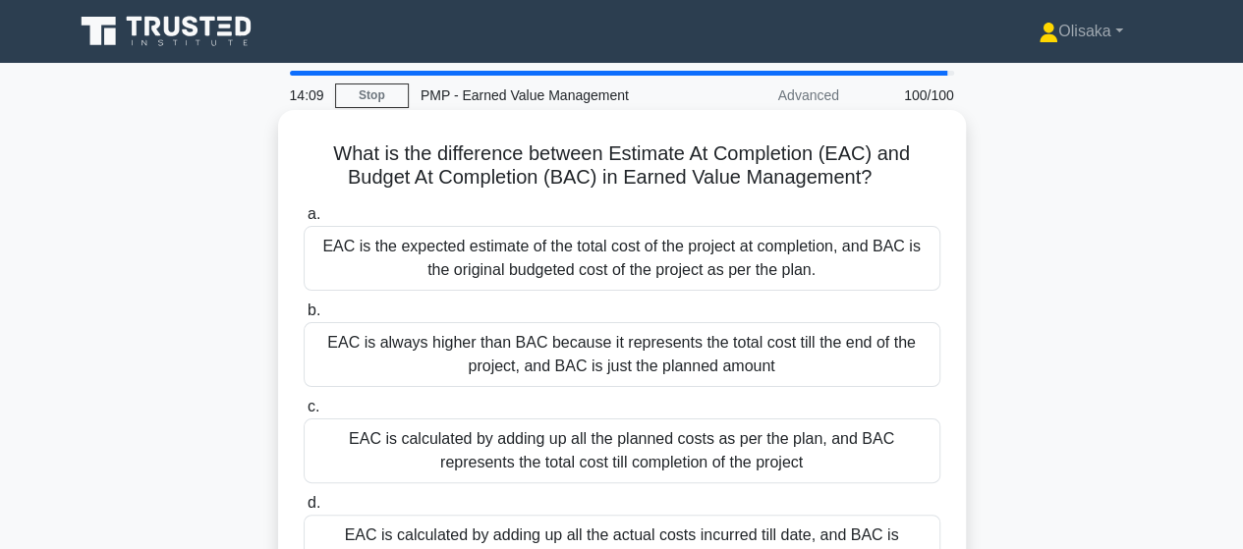
click at [645, 267] on div "EAC is the expected estimate of the total cost of the project at completion, an…" at bounding box center [622, 258] width 637 height 65
click at [304, 221] on input "a. EAC is the expected estimate of the total cost of the project at completion,…" at bounding box center [304, 214] width 0 height 13
